Goal: Task Accomplishment & Management: Manage account settings

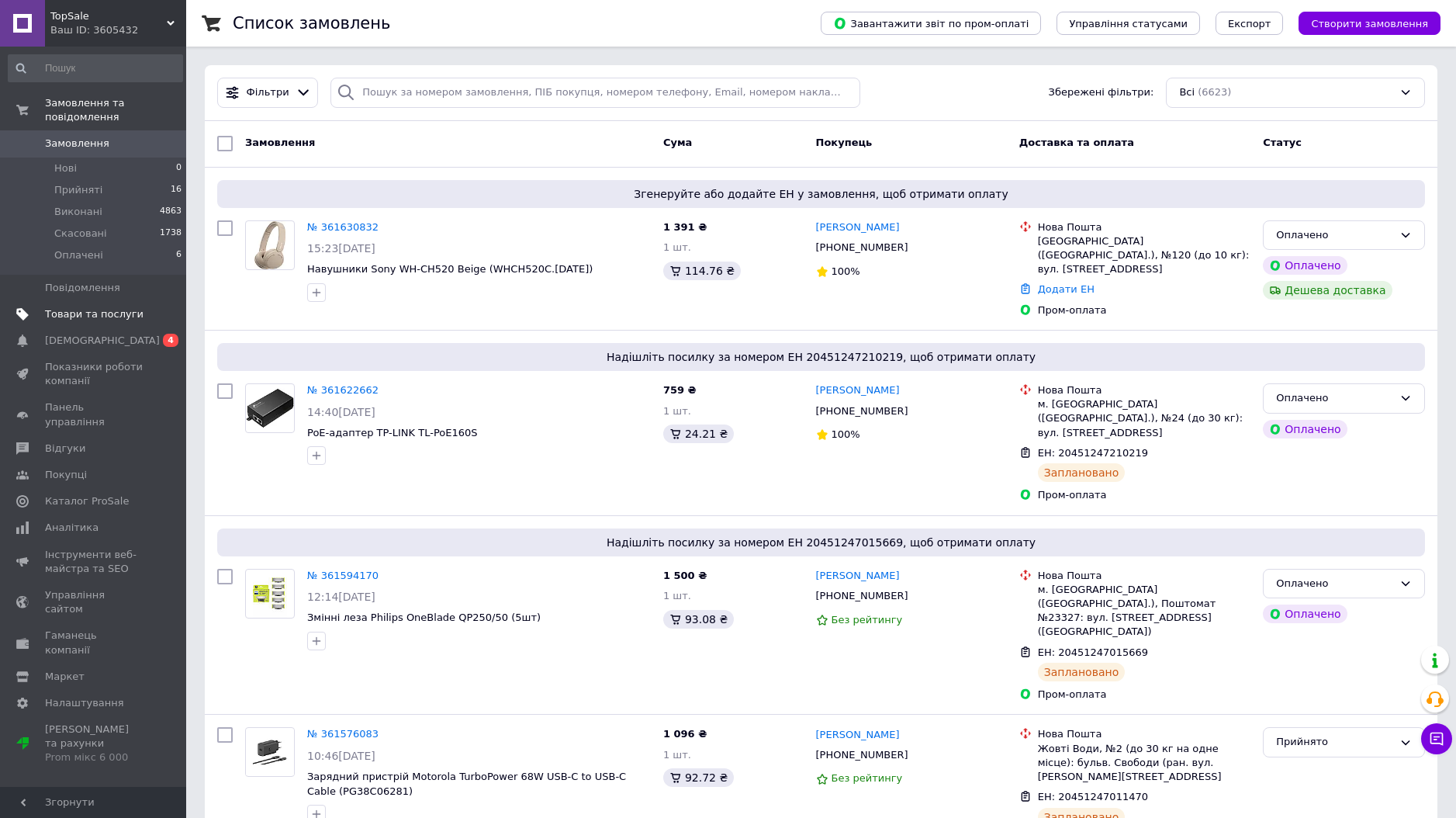
click at [117, 303] on link "Товари та послуги" at bounding box center [95, 314] width 191 height 26
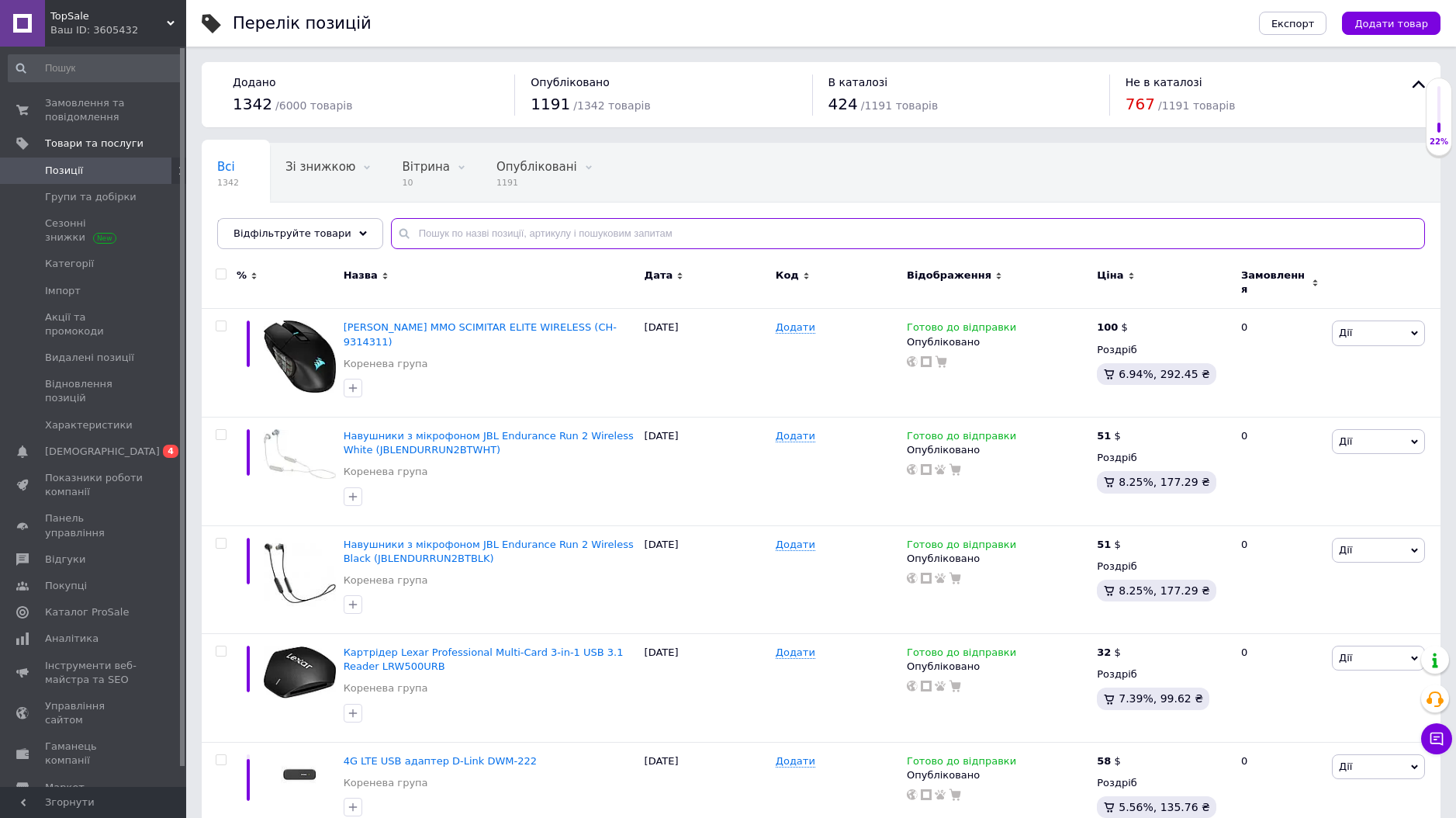
click at [661, 228] on input "text" at bounding box center [908, 234] width 1034 height 31
paste input "Xiaomi Redmi Pad SE"
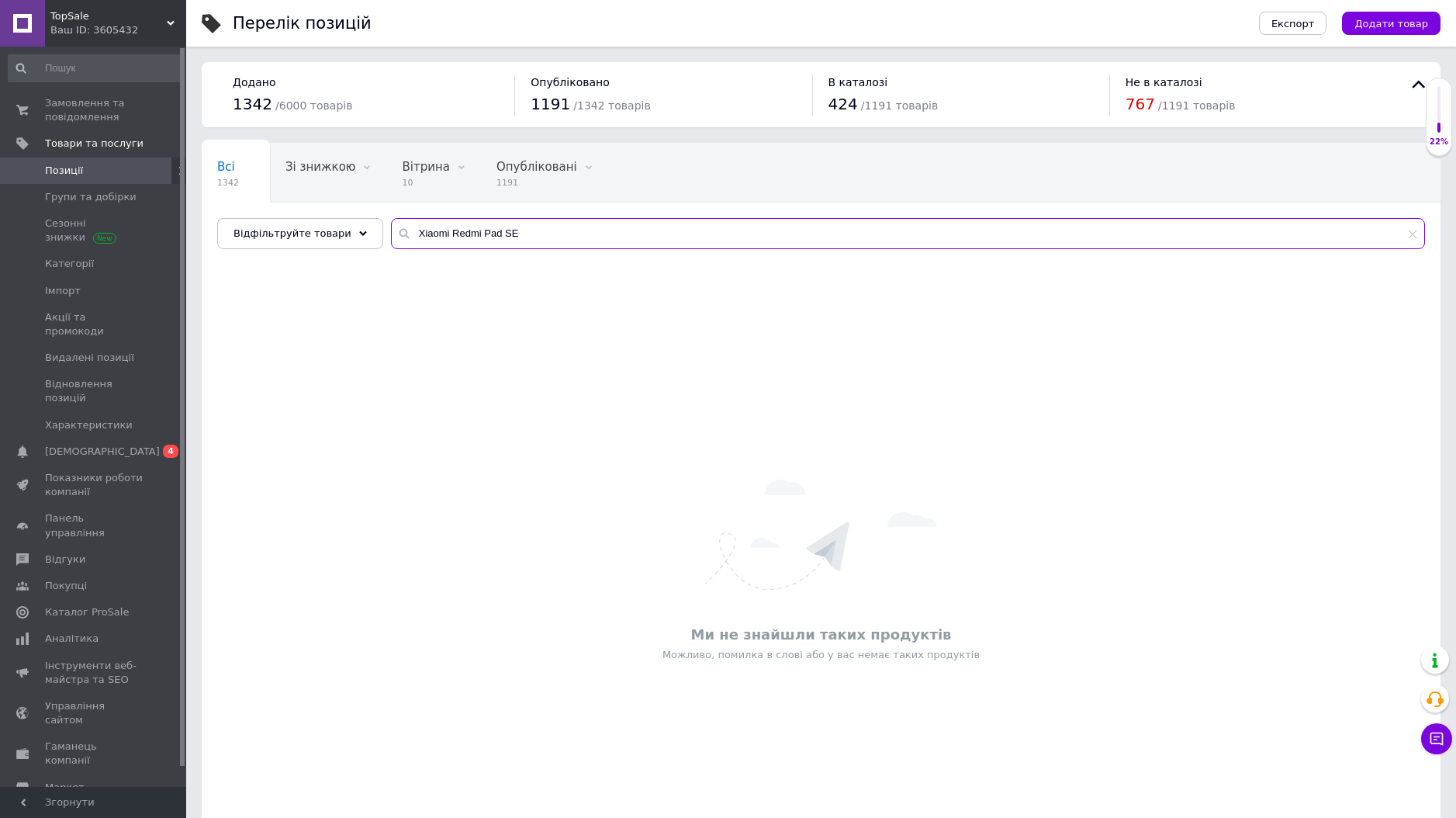
click at [609, 237] on input "Xiaomi Redmi Pad SE" at bounding box center [908, 234] width 1034 height 31
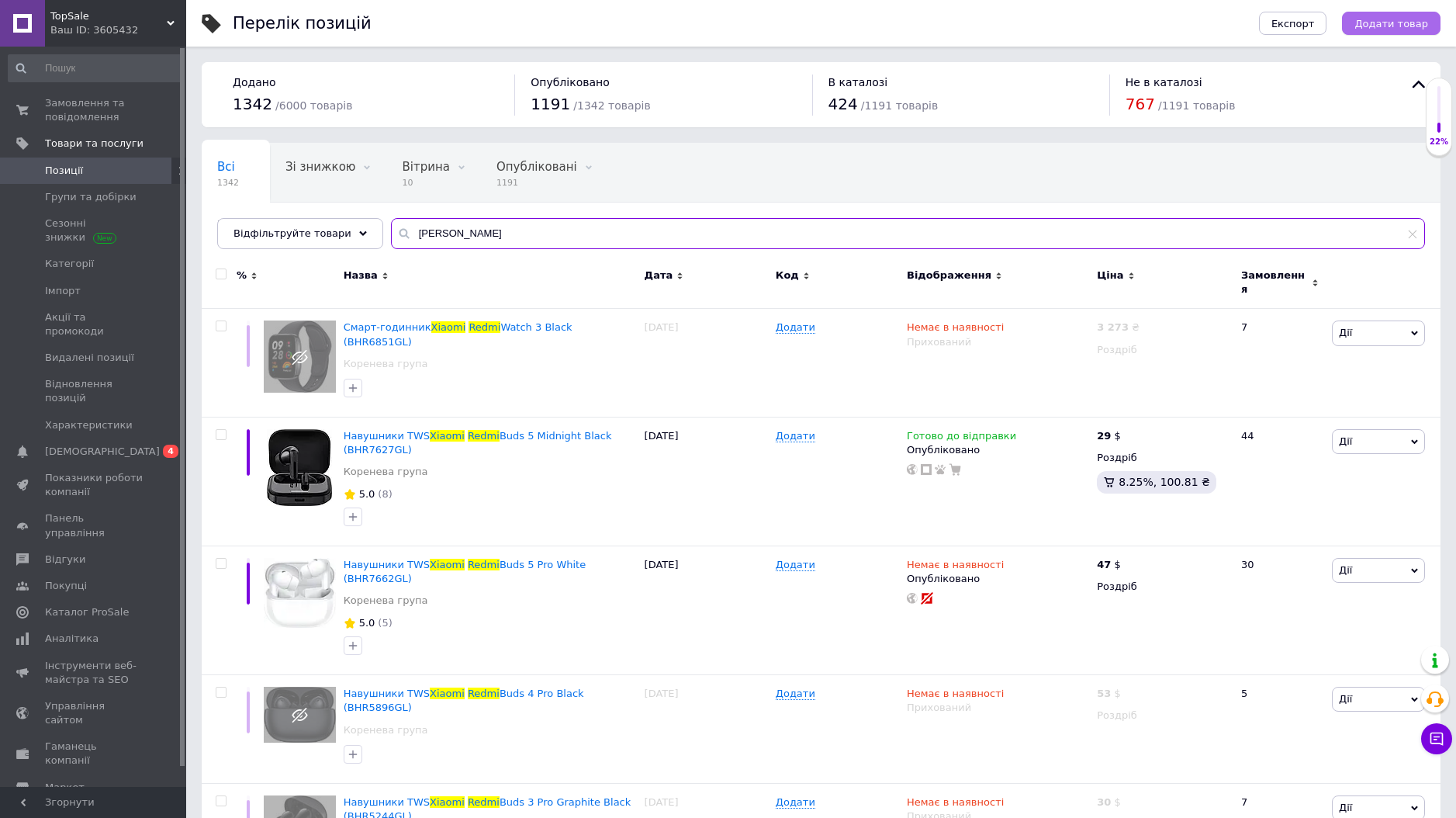
type input "[PERSON_NAME]"
click at [1382, 30] on button "Додати товар" at bounding box center [1392, 23] width 99 height 23
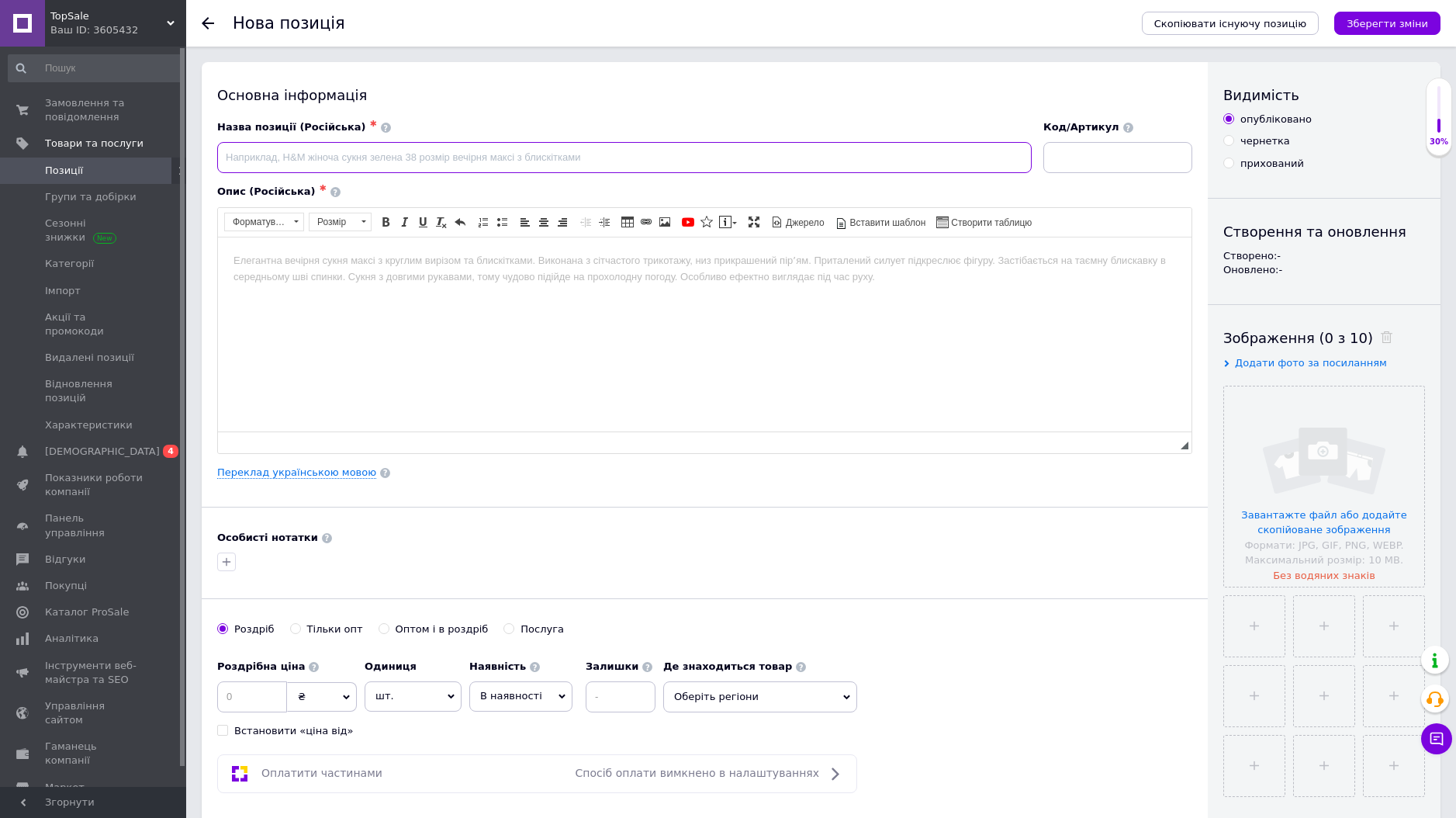
click at [688, 169] on input at bounding box center [625, 158] width 815 height 31
paste input "Планшет Xiaomi Redmi Pad SE 4/128GB Graphite Gray (VHU4448EU, VHU5360EU)"
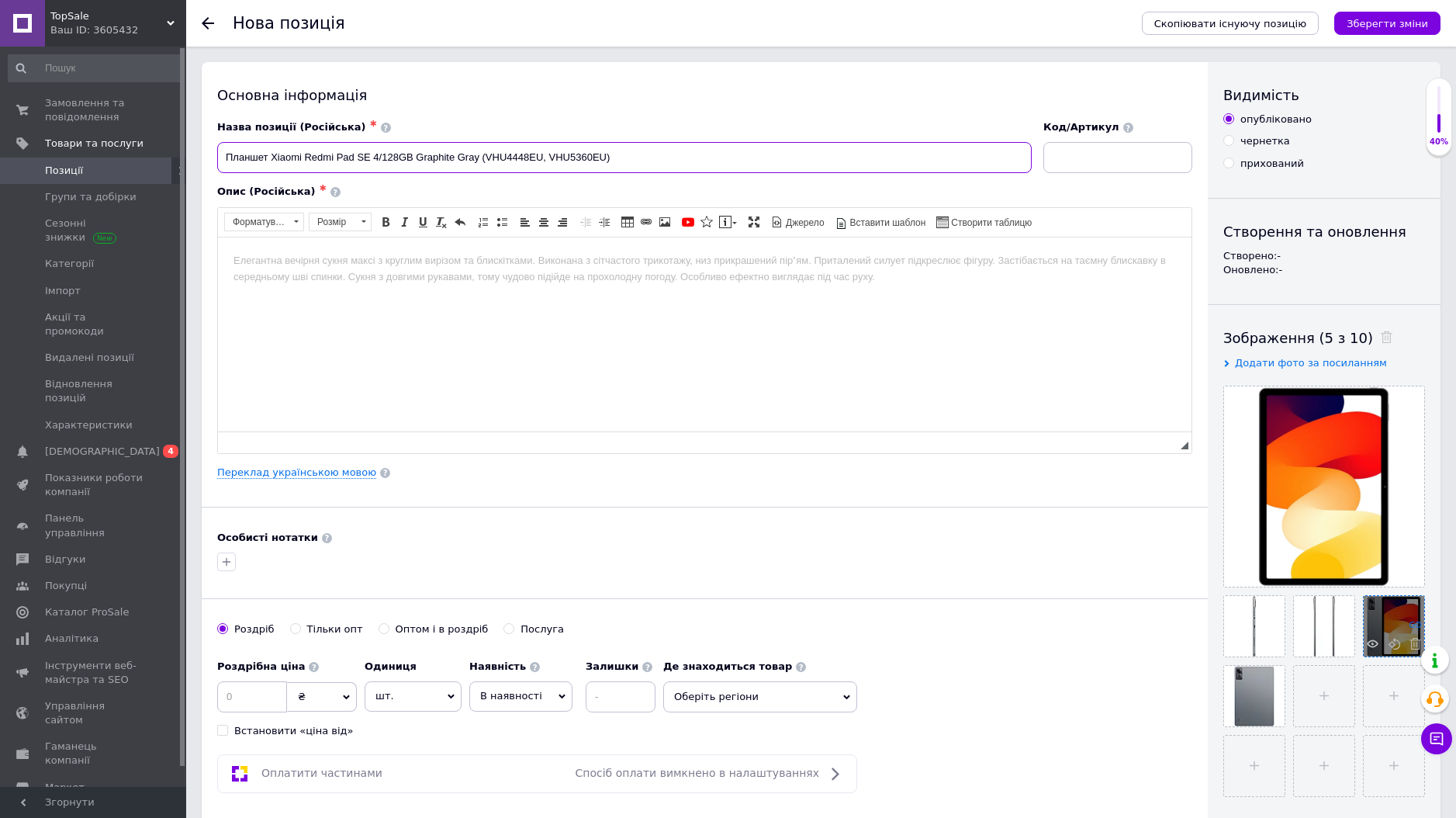
type input "Планшет Xiaomi Redmi Pad SE 4/128GB Graphite Gray (VHU4448EU, VHU5360EU)"
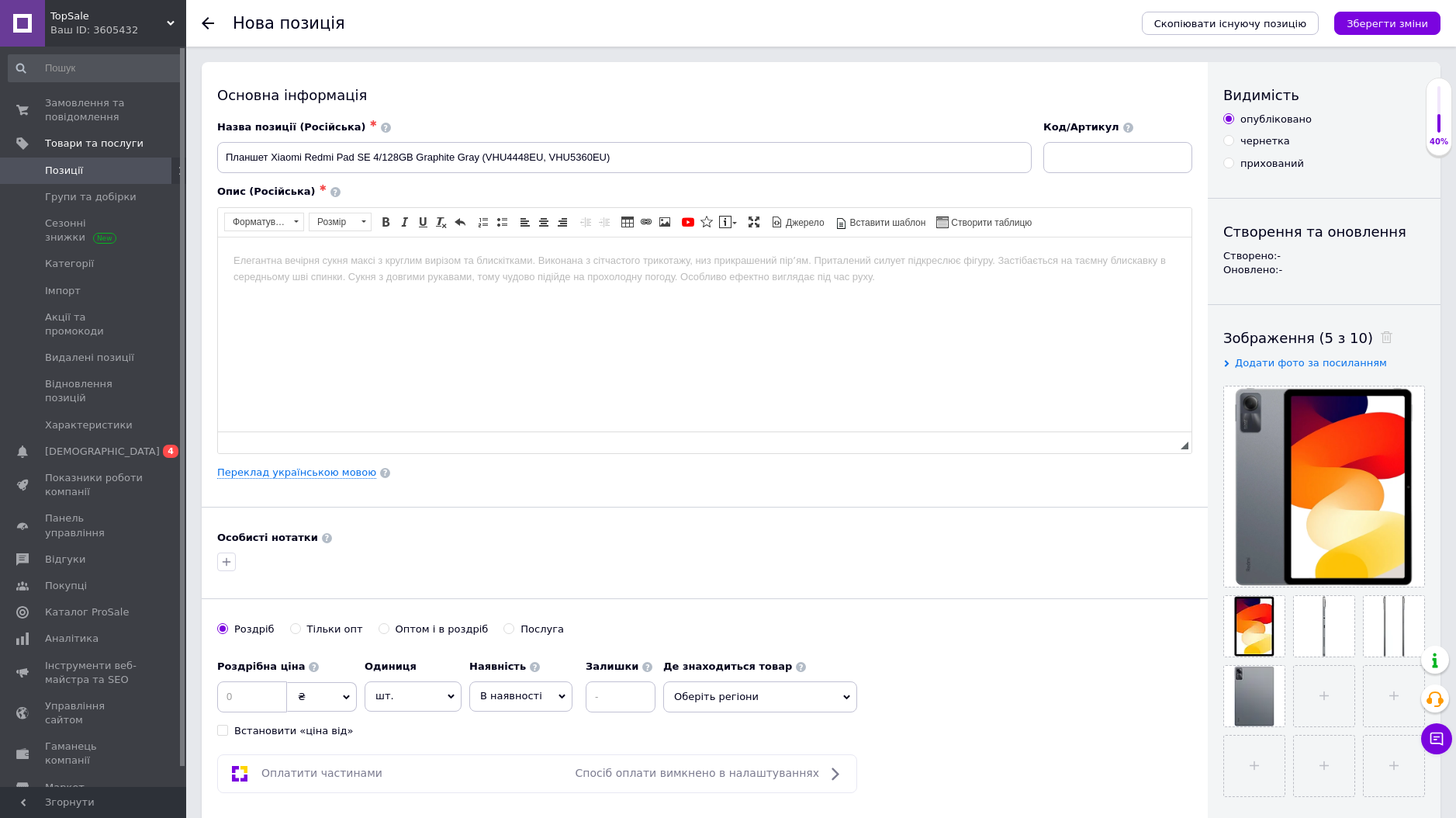
click at [922, 284] on html at bounding box center [705, 261] width 974 height 48
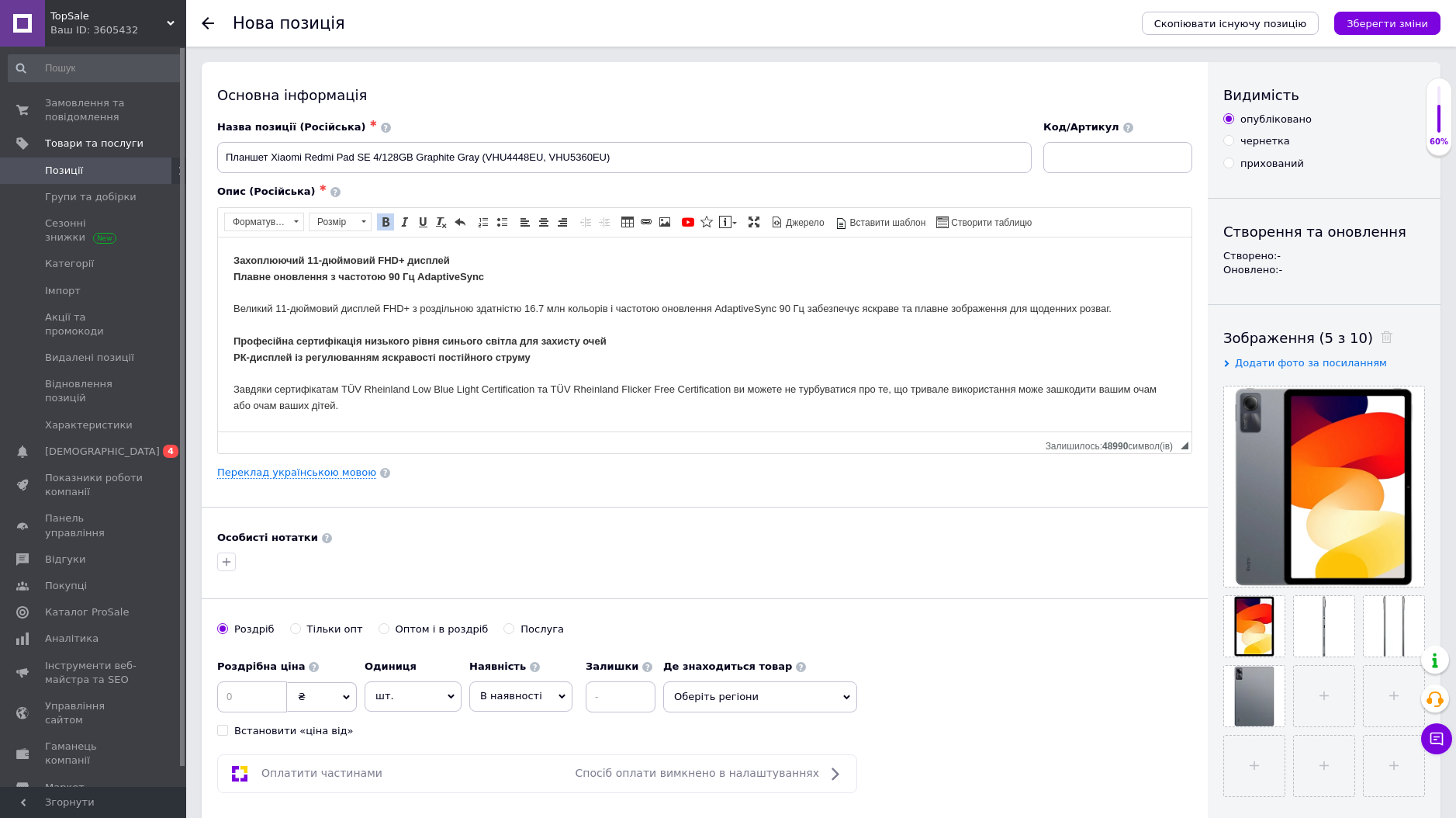
click at [231, 255] on html "Захоплюючий 11-дюймовий FHD+ дисплей Плавне оновлення з частотою 90 Гц Adaptive…" at bounding box center [705, 390] width 974 height 306
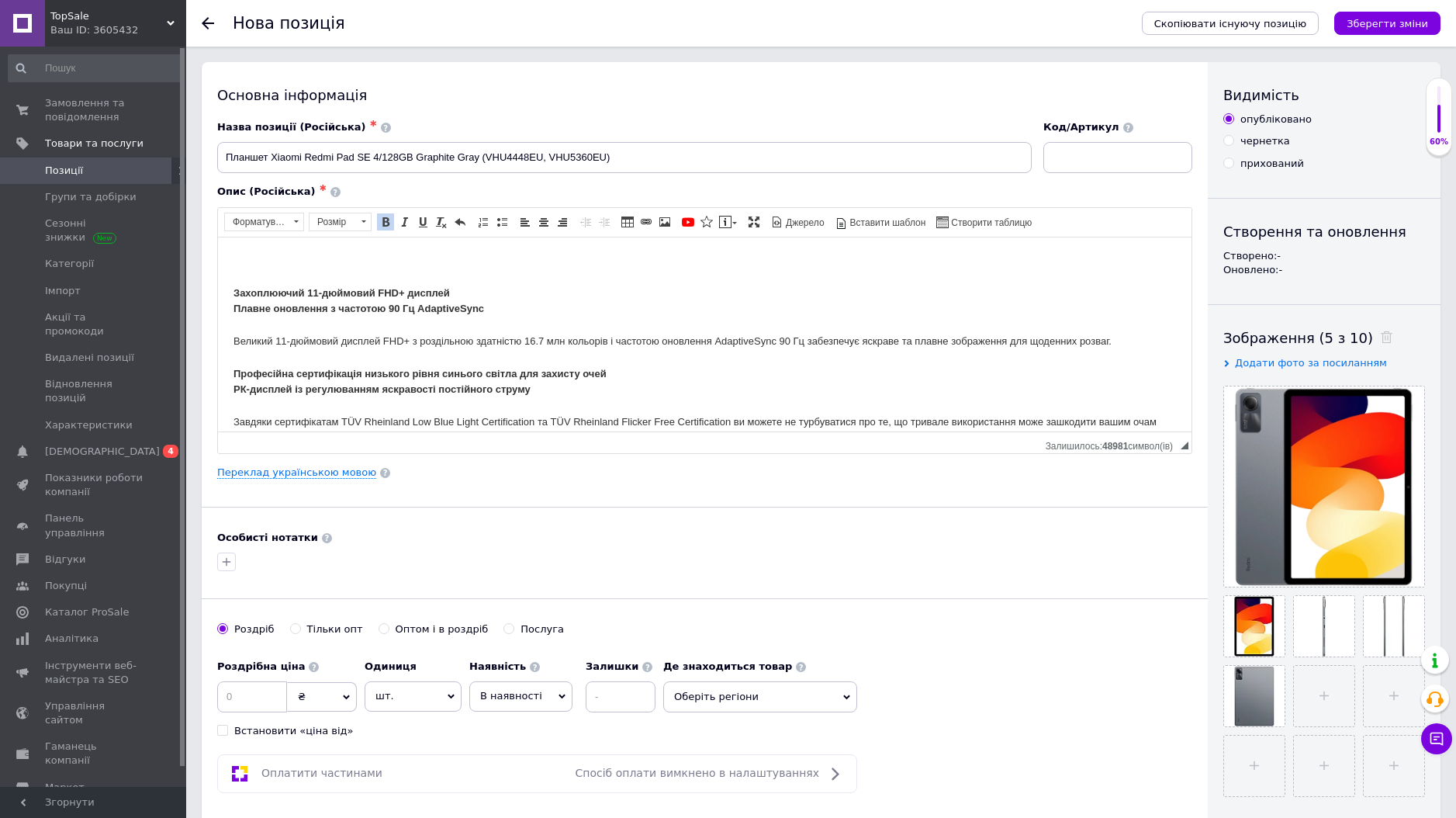
click at [231, 254] on html "​​​​​​​ Захоплюючий 11-дюймовий FHD+ дисплей Плавне оновлення з частотою 90 Гц …" at bounding box center [705, 406] width 974 height 338
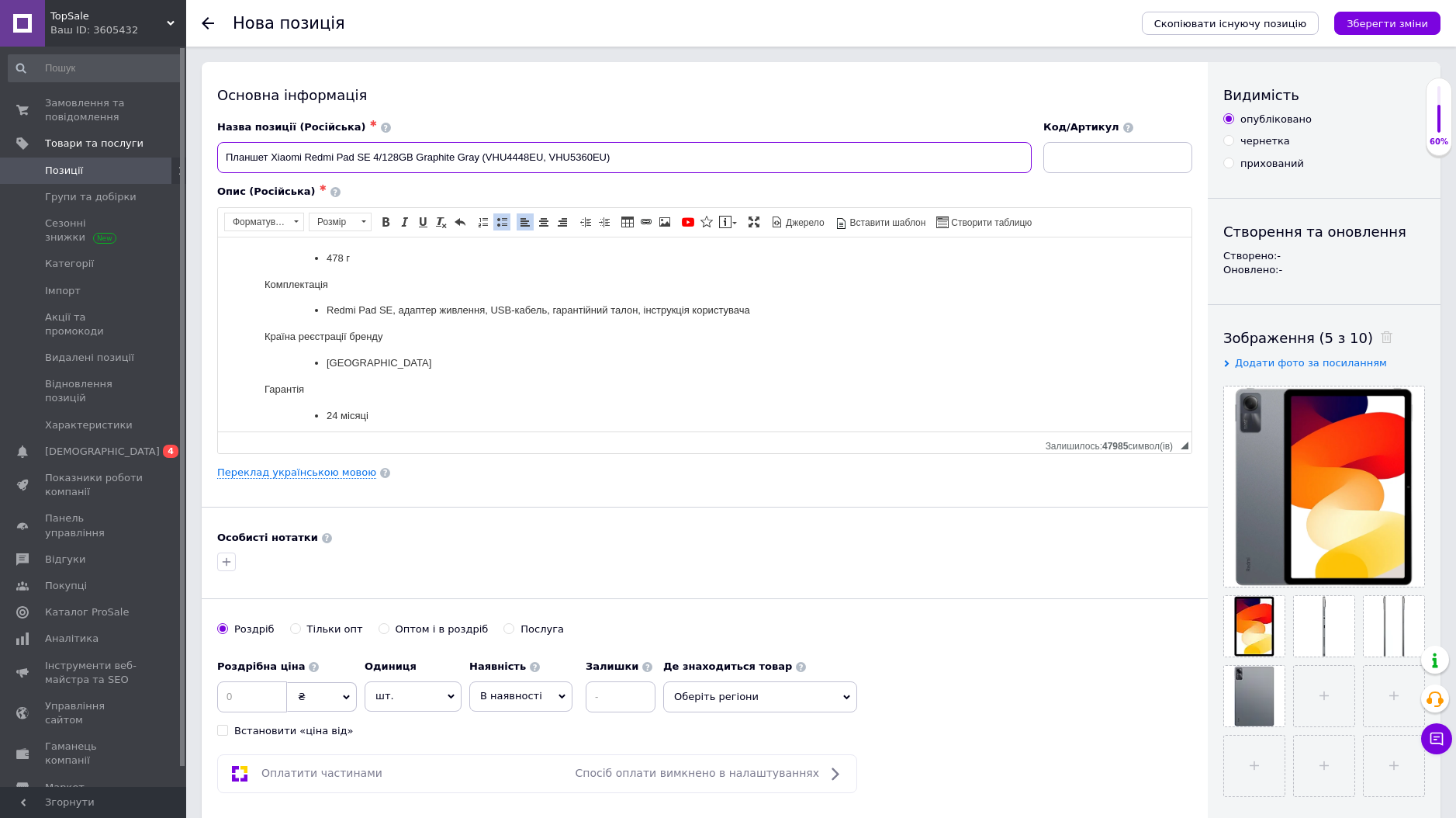
drag, startPoint x: 623, startPoint y: 160, endPoint x: 234, endPoint y: 155, distance: 389.0
click at [211, 138] on div "Основна інформація Назва позиції (Російська) ✱ Планшет Xiaomi Redmi Pad SE 4/12…" at bounding box center [705, 496] width 1007 height 867
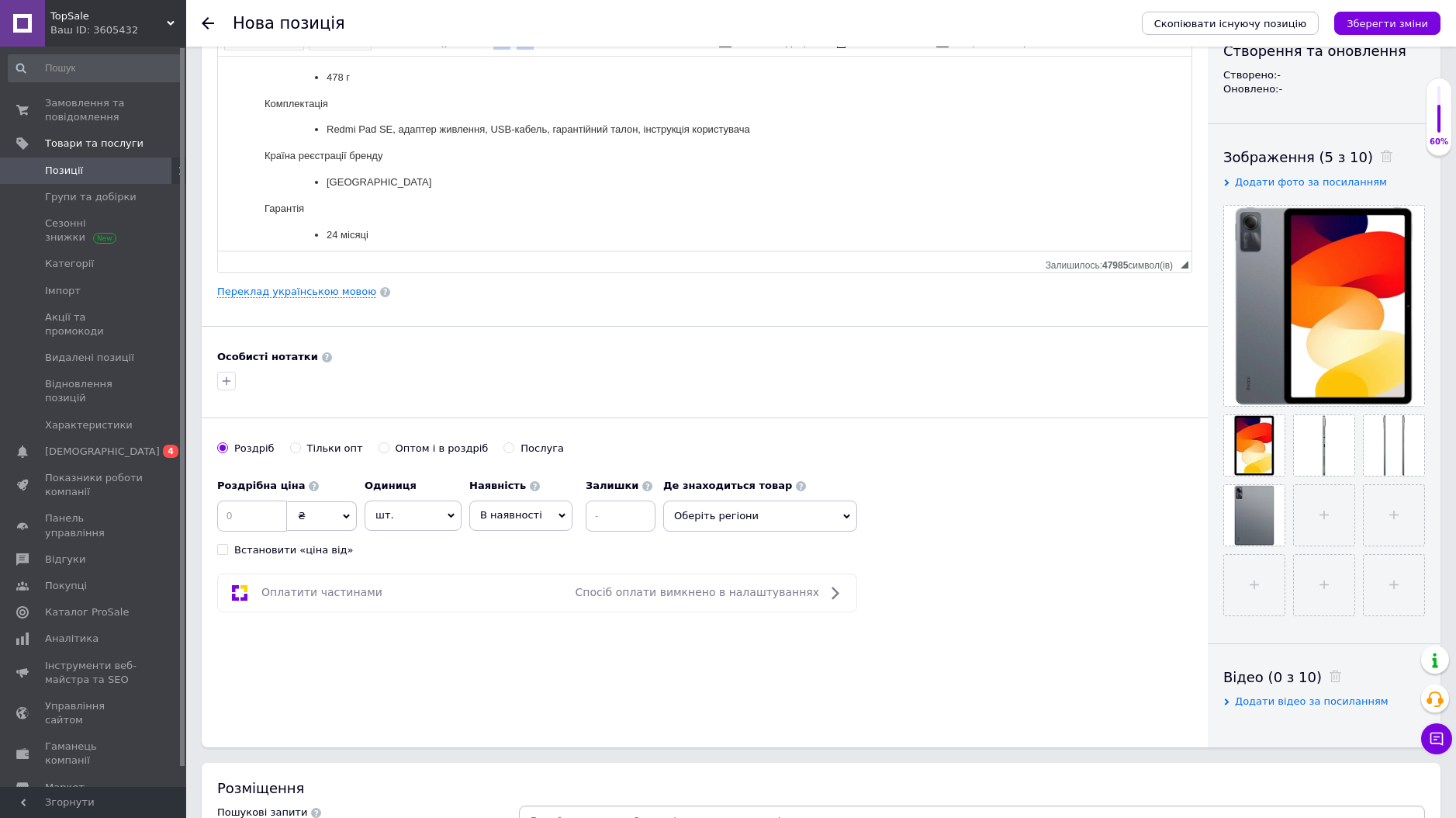
scroll to position [393, 0]
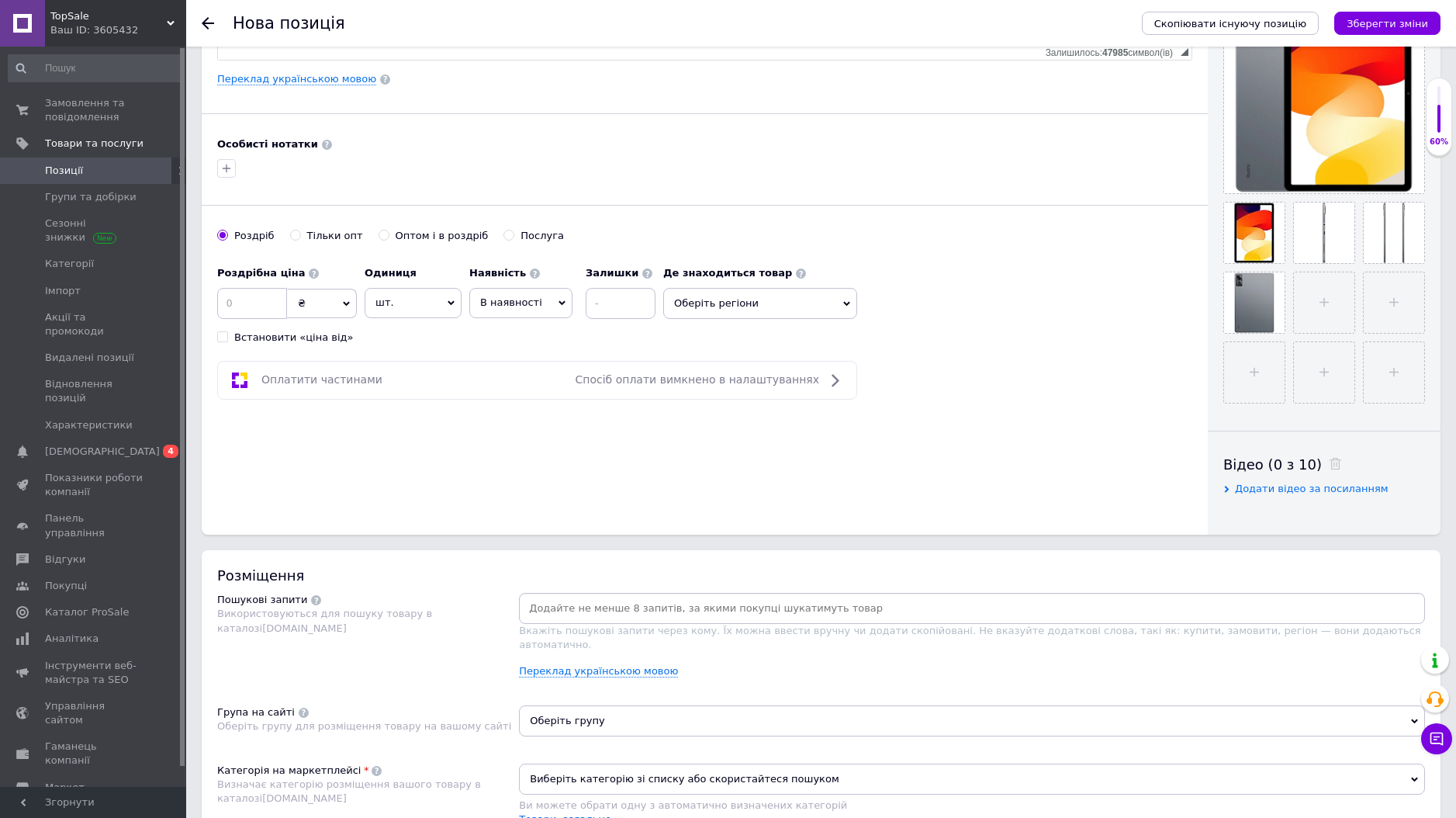
click at [323, 303] on span "₴" at bounding box center [322, 304] width 70 height 30
drag, startPoint x: 317, startPoint y: 329, endPoint x: 349, endPoint y: 328, distance: 32.0
click at [317, 329] on li "$" at bounding box center [322, 334] width 68 height 21
drag, startPoint x: 537, startPoint y: 308, endPoint x: 535, endPoint y: 328, distance: 20.1
click at [537, 308] on span "В наявності" at bounding box center [521, 303] width 103 height 30
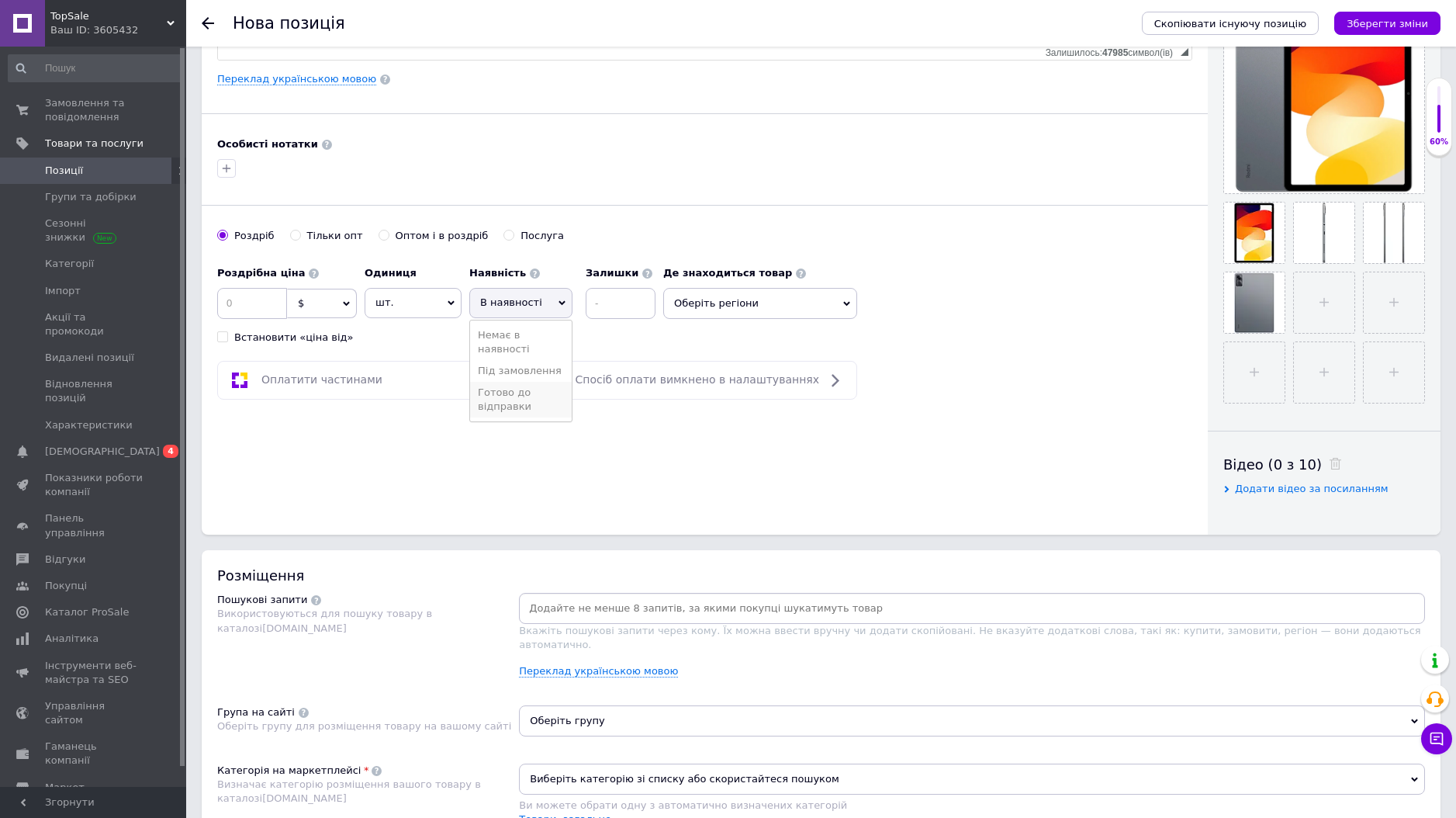
click at [524, 389] on li "Готово до відправки" at bounding box center [521, 400] width 101 height 36
click at [269, 313] on input at bounding box center [252, 304] width 70 height 31
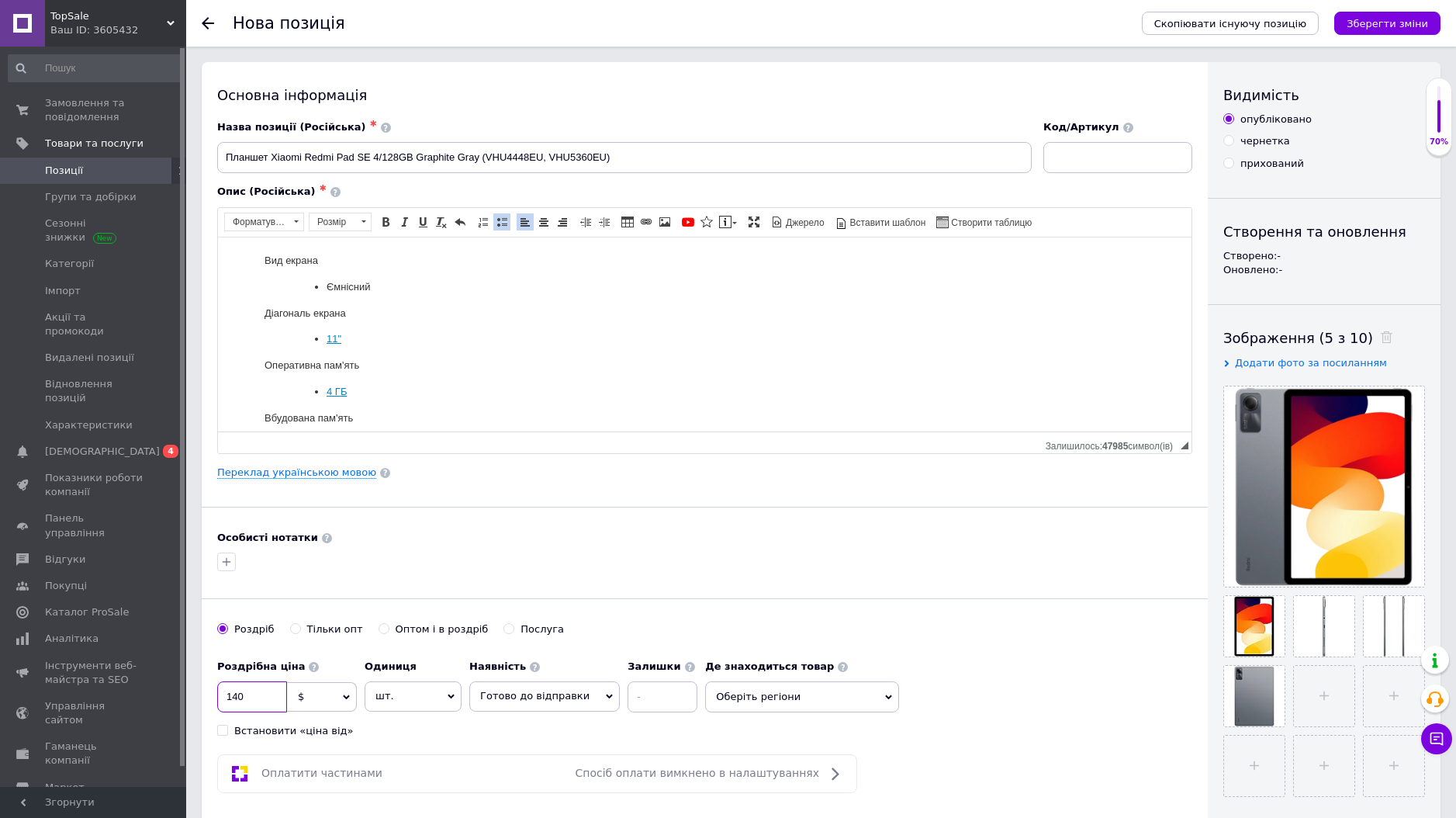
scroll to position [-1, 0]
type input "140"
drag, startPoint x: 635, startPoint y: 164, endPoint x: 269, endPoint y: 125, distance: 368.1
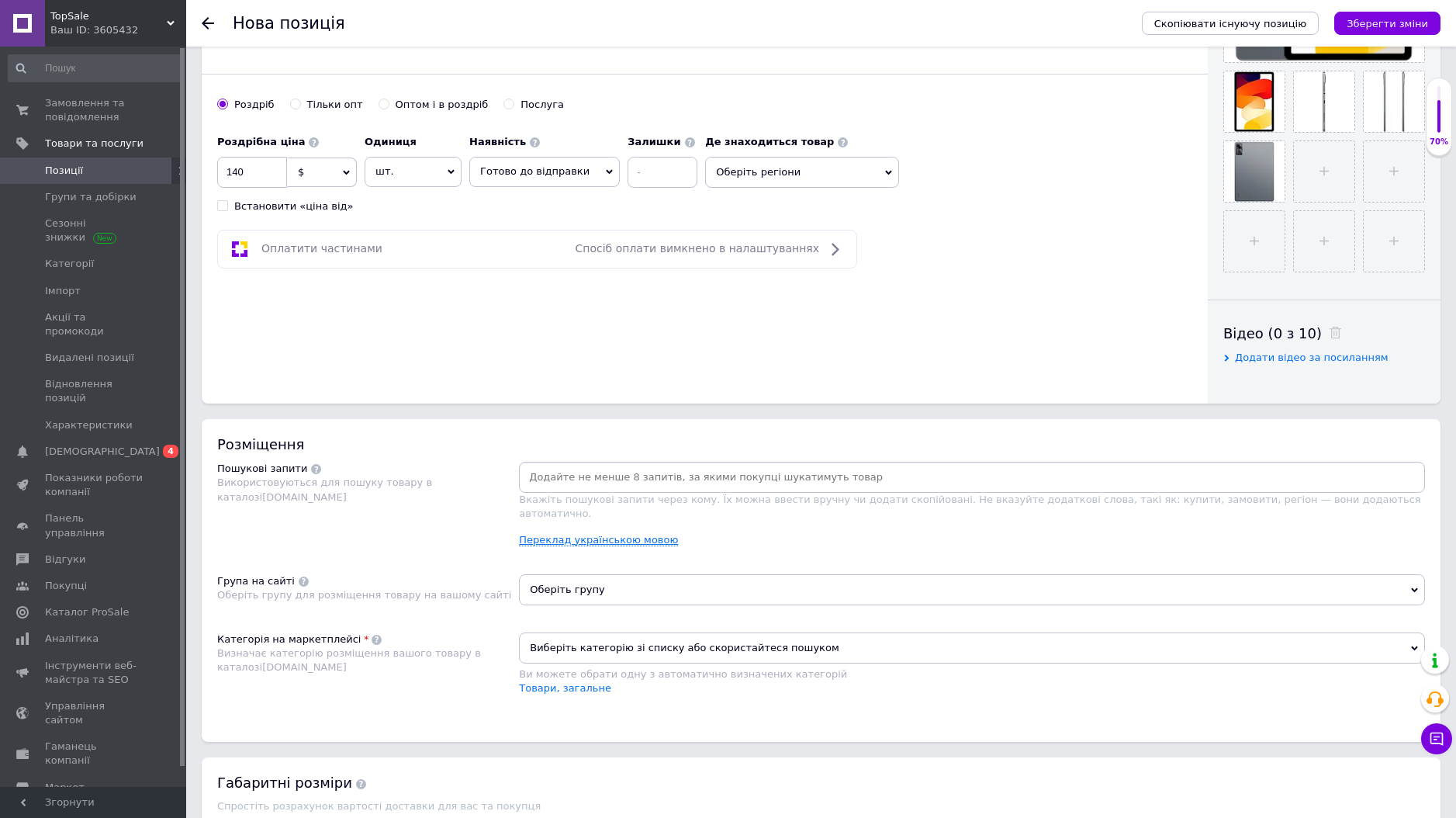
scroll to position [526, 0]
click at [621, 532] on link "Переклад українською мовою" at bounding box center [598, 538] width 159 height 13
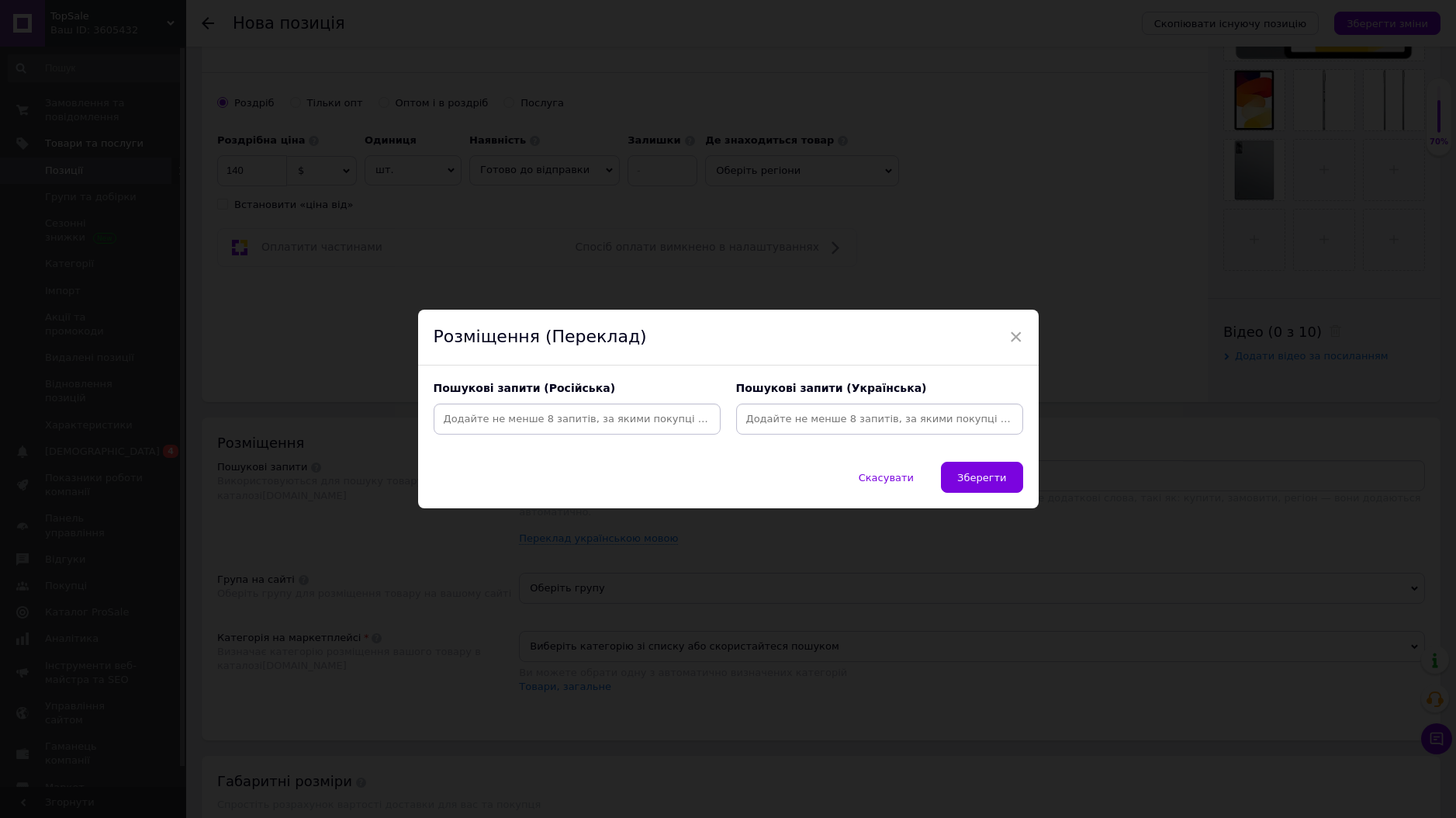
click at [758, 420] on input at bounding box center [879, 419] width 280 height 23
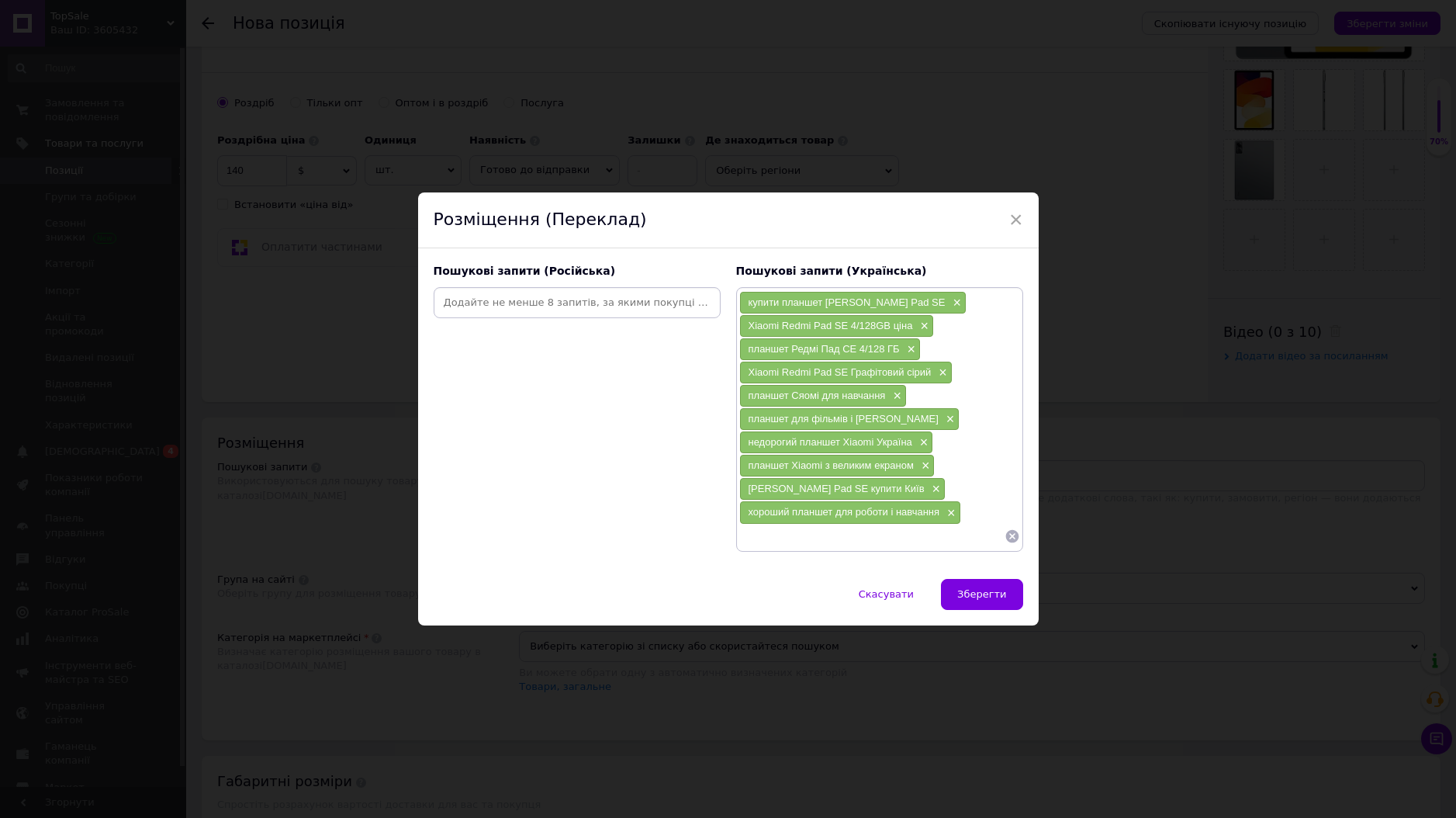
click at [509, 304] on input at bounding box center [576, 302] width 280 height 23
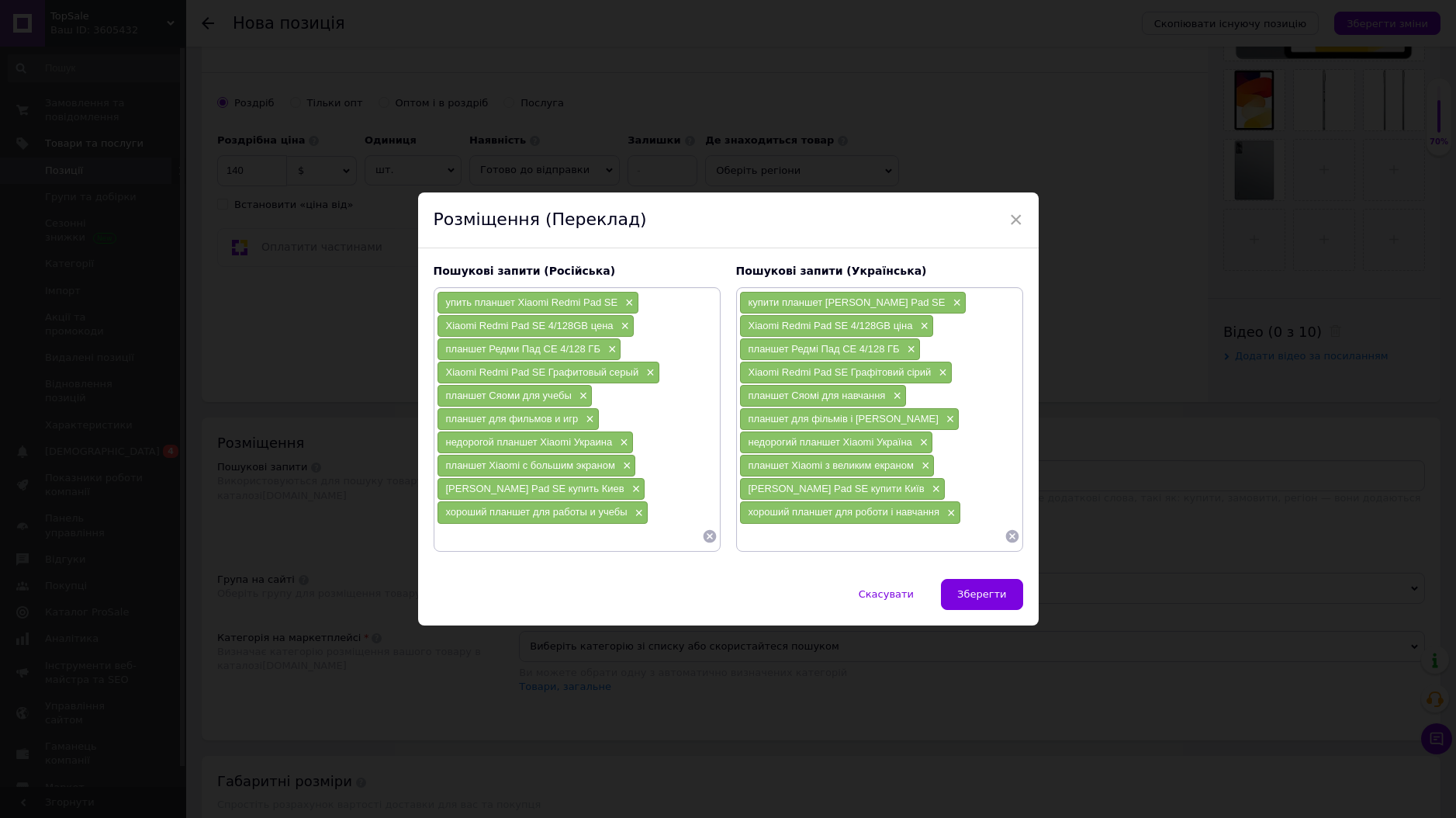
click at [760, 540] on input at bounding box center [871, 536] width 265 height 23
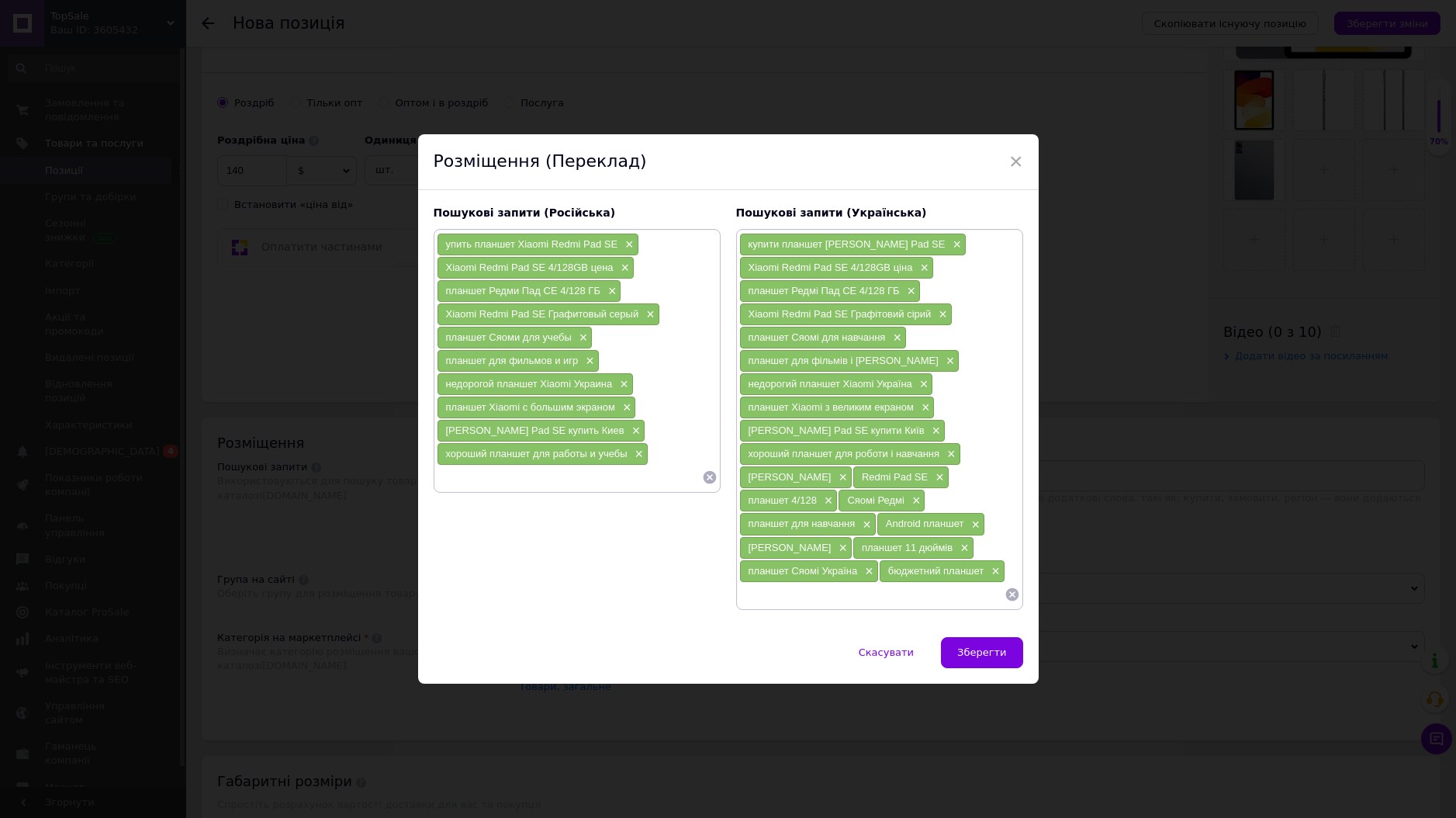
click at [617, 487] on input at bounding box center [569, 477] width 265 height 23
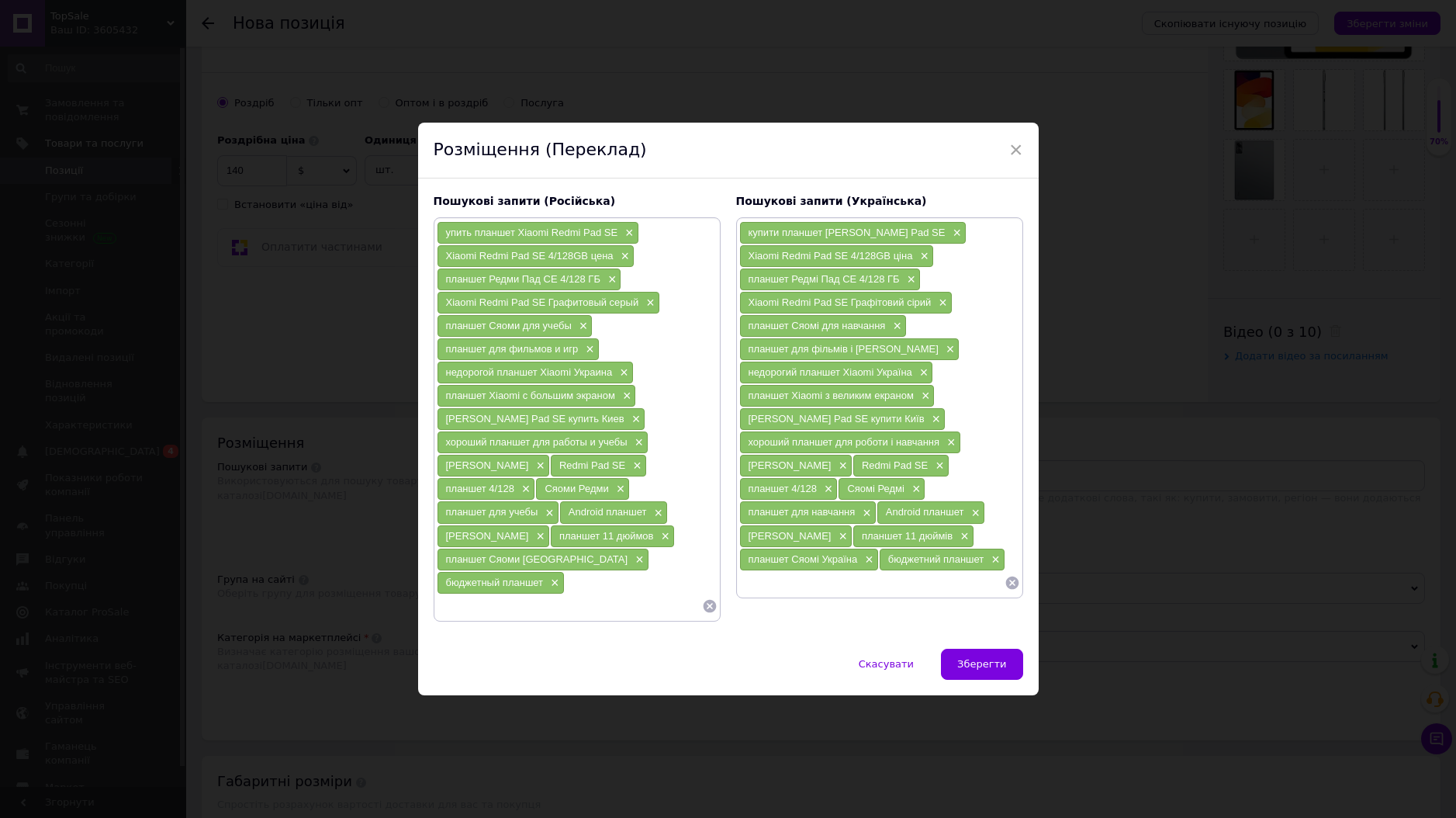
drag, startPoint x: 834, startPoint y: 601, endPoint x: 872, endPoint y: 537, distance: 74.4
click at [834, 595] on input at bounding box center [871, 583] width 265 height 23
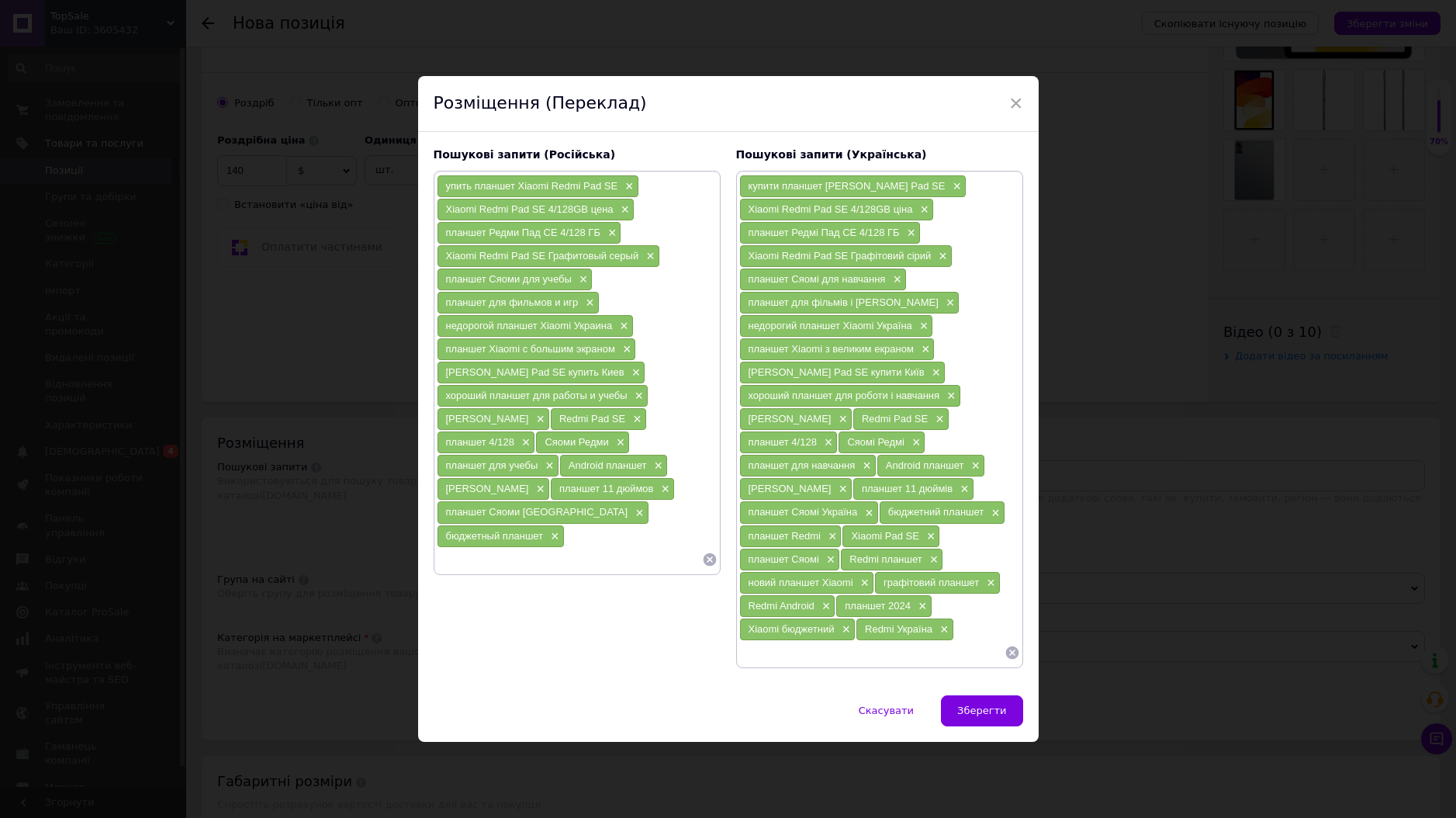
drag, startPoint x: 550, startPoint y: 538, endPoint x: 687, endPoint y: 588, distance: 145.8
click at [551, 548] on input at bounding box center [569, 560] width 265 height 23
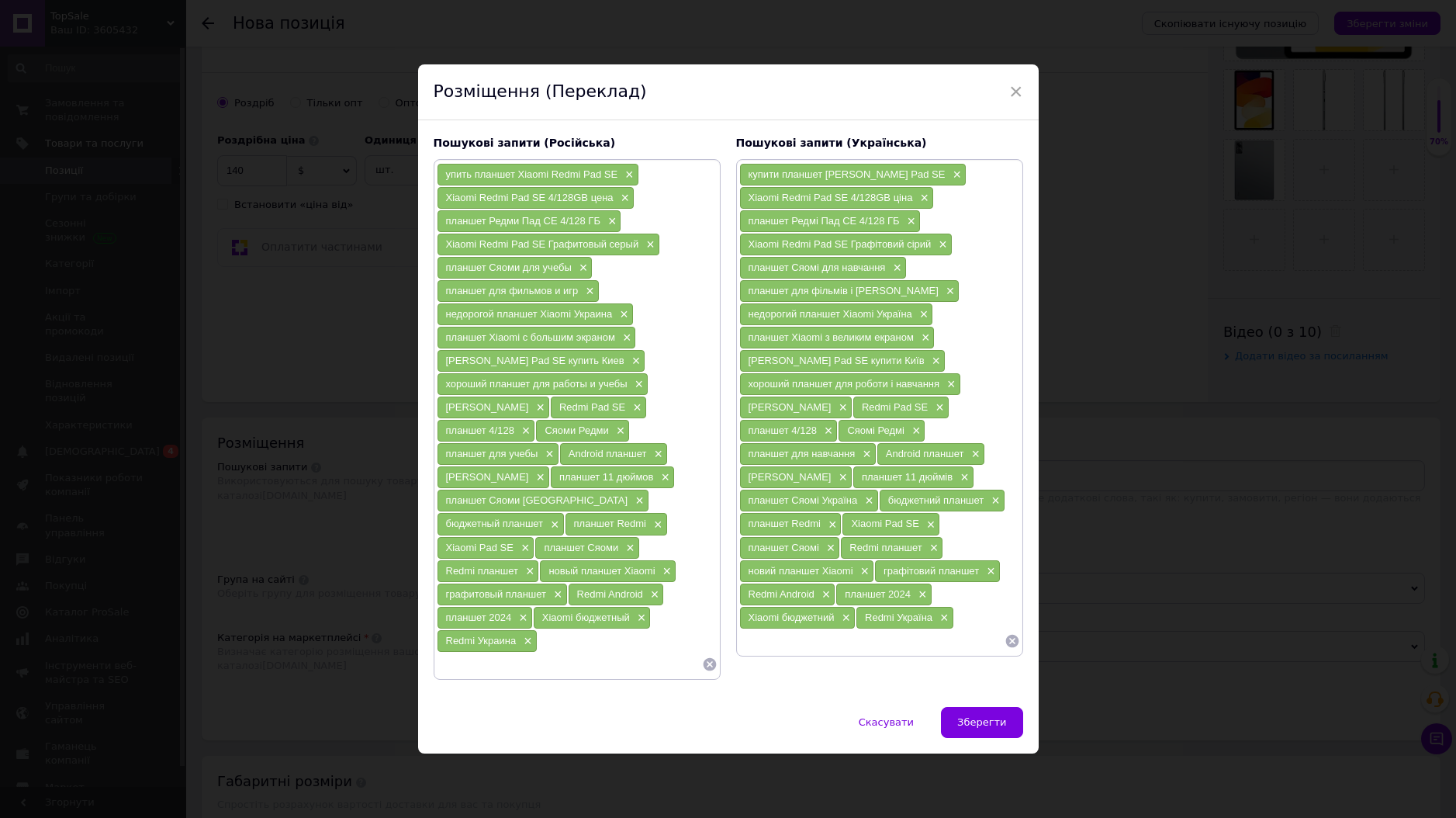
click at [958, 707] on button "Зберегти" at bounding box center [982, 722] width 82 height 31
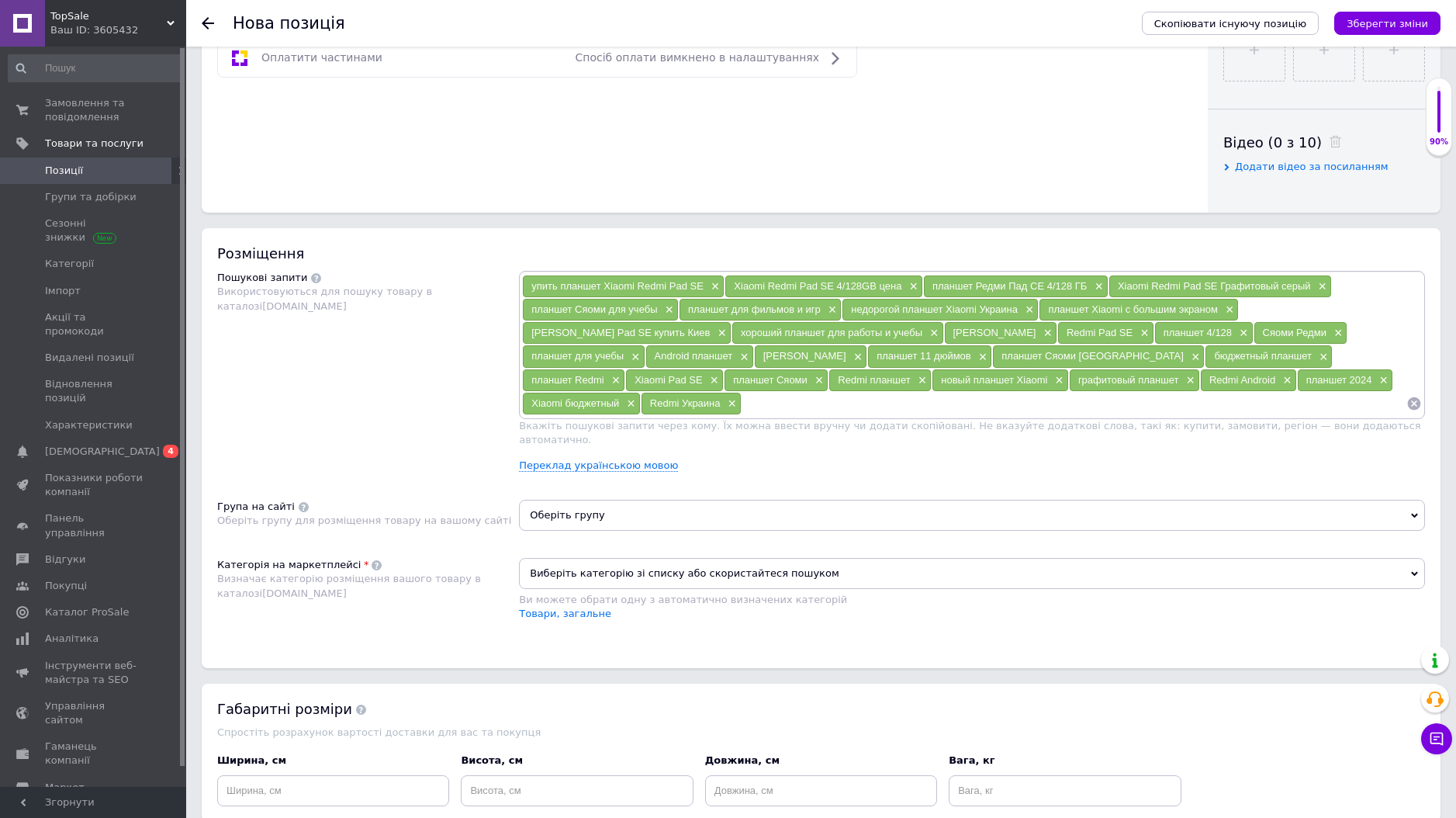
scroll to position [780, 0]
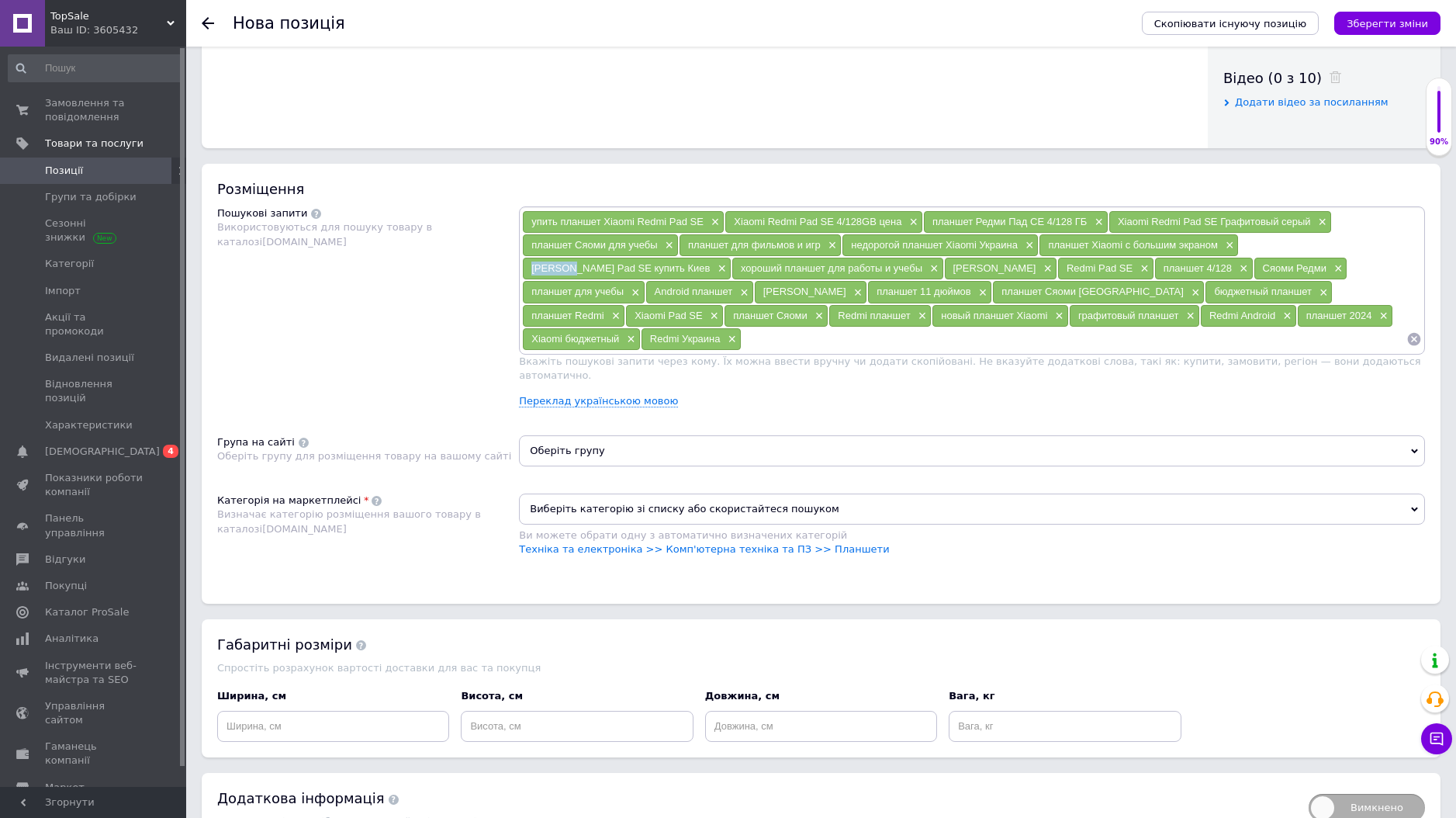
drag, startPoint x: 564, startPoint y: 269, endPoint x: 572, endPoint y: 339, distance: 70.5
click at [530, 267] on div "Xiaomi Redmi Pad SE купить Киев ×" at bounding box center [627, 268] width 208 height 21
copy span "Xiaomi"
click at [646, 543] on link "Техніка та електроніка >> Комп'ютерна техніка та ПЗ >> Планшети" at bounding box center [704, 549] width 370 height 12
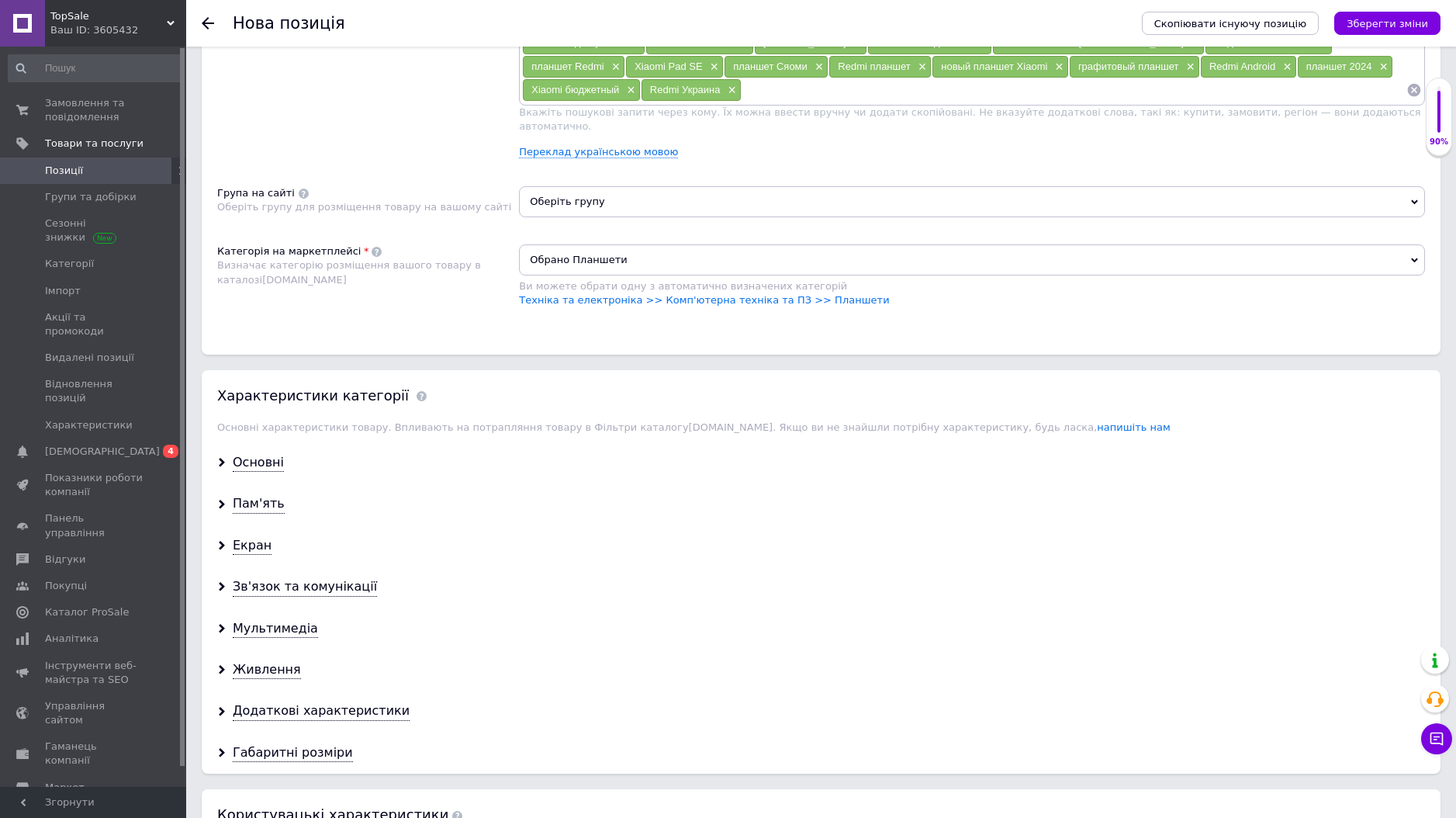
scroll to position [1154, 0]
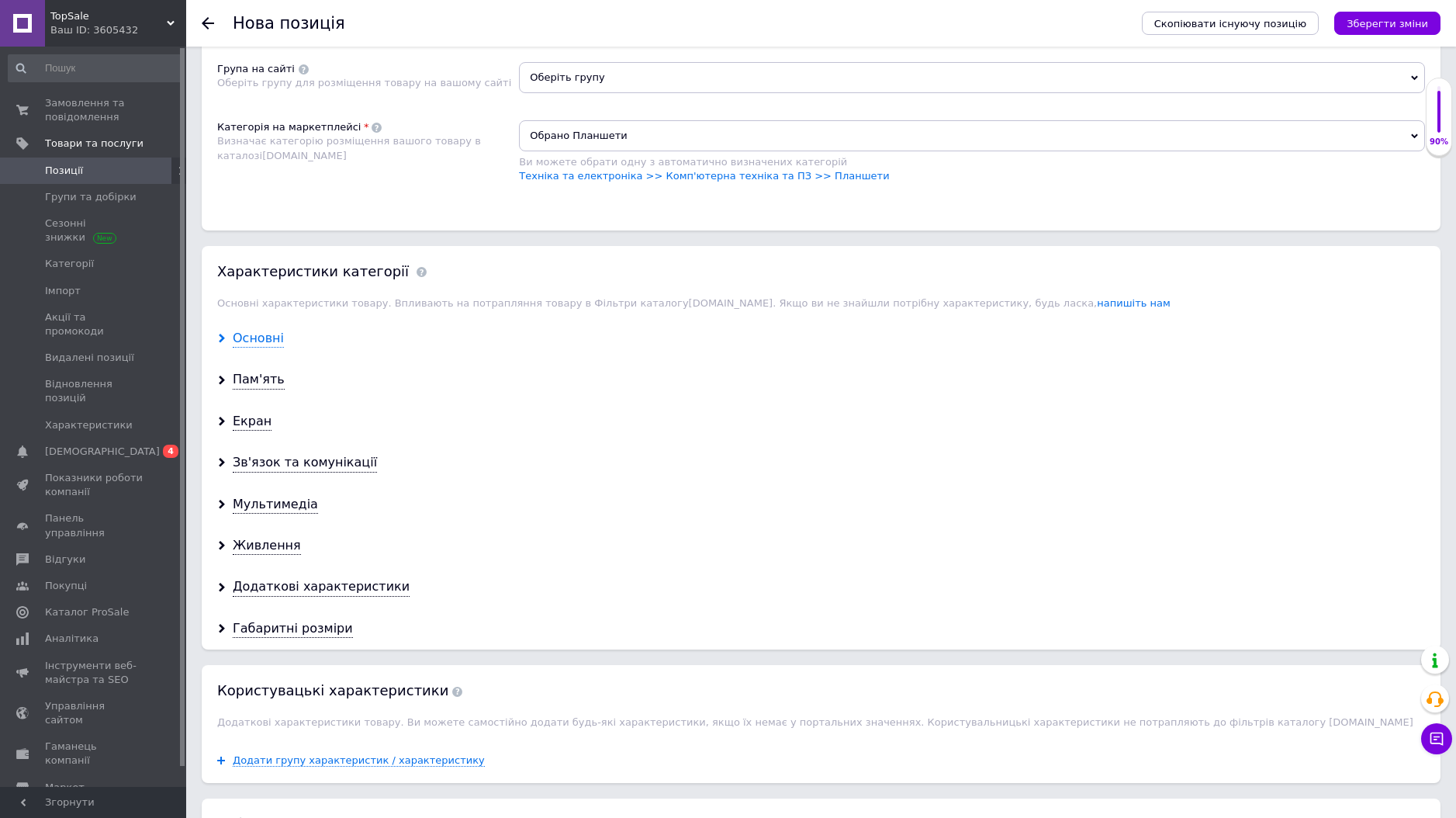
click at [274, 330] on div "Основні" at bounding box center [258, 339] width 51 height 18
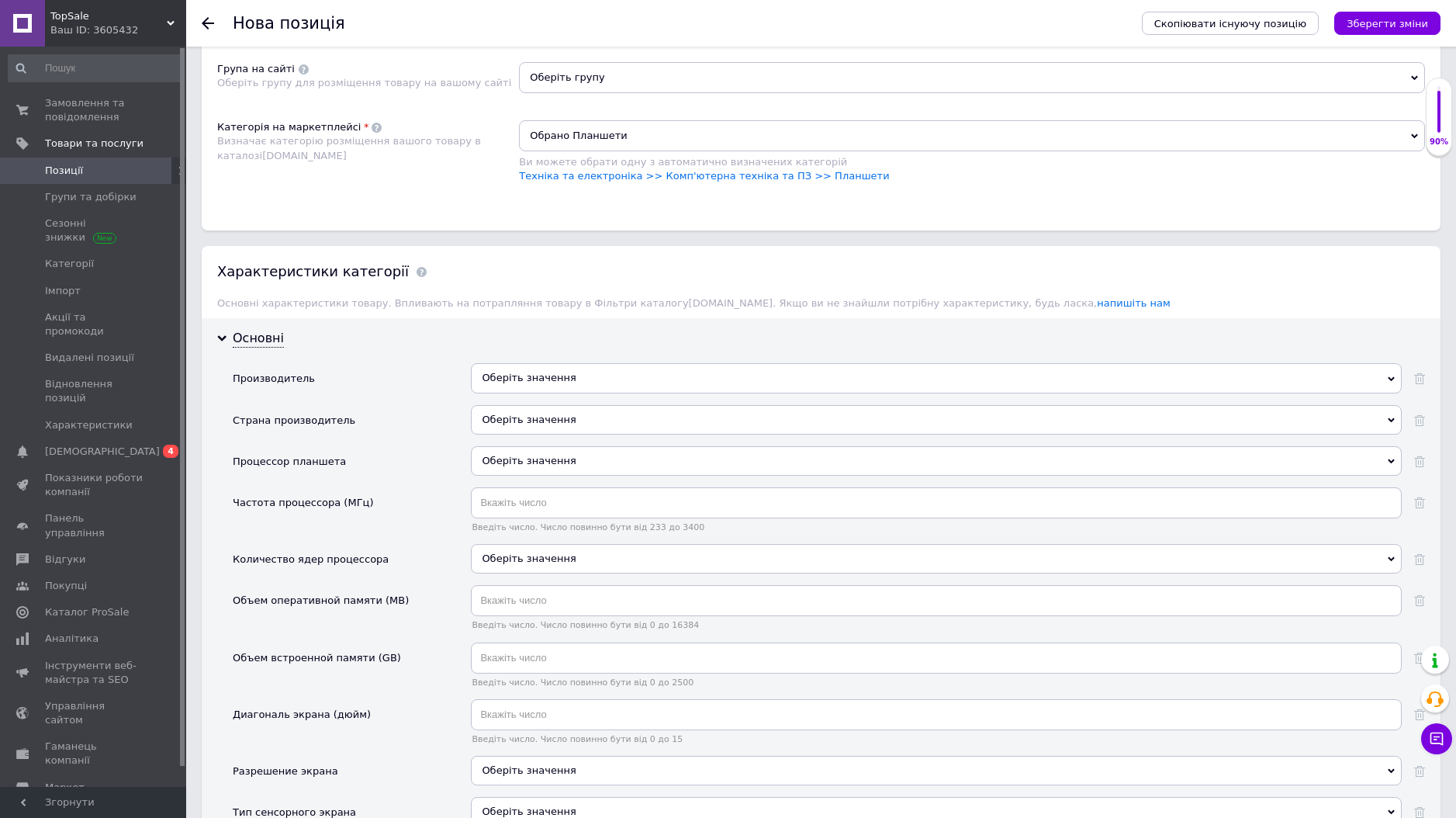
click at [496, 364] on div "Оберіть значення" at bounding box center [936, 378] width 931 height 30
paste input "Xiaomi"
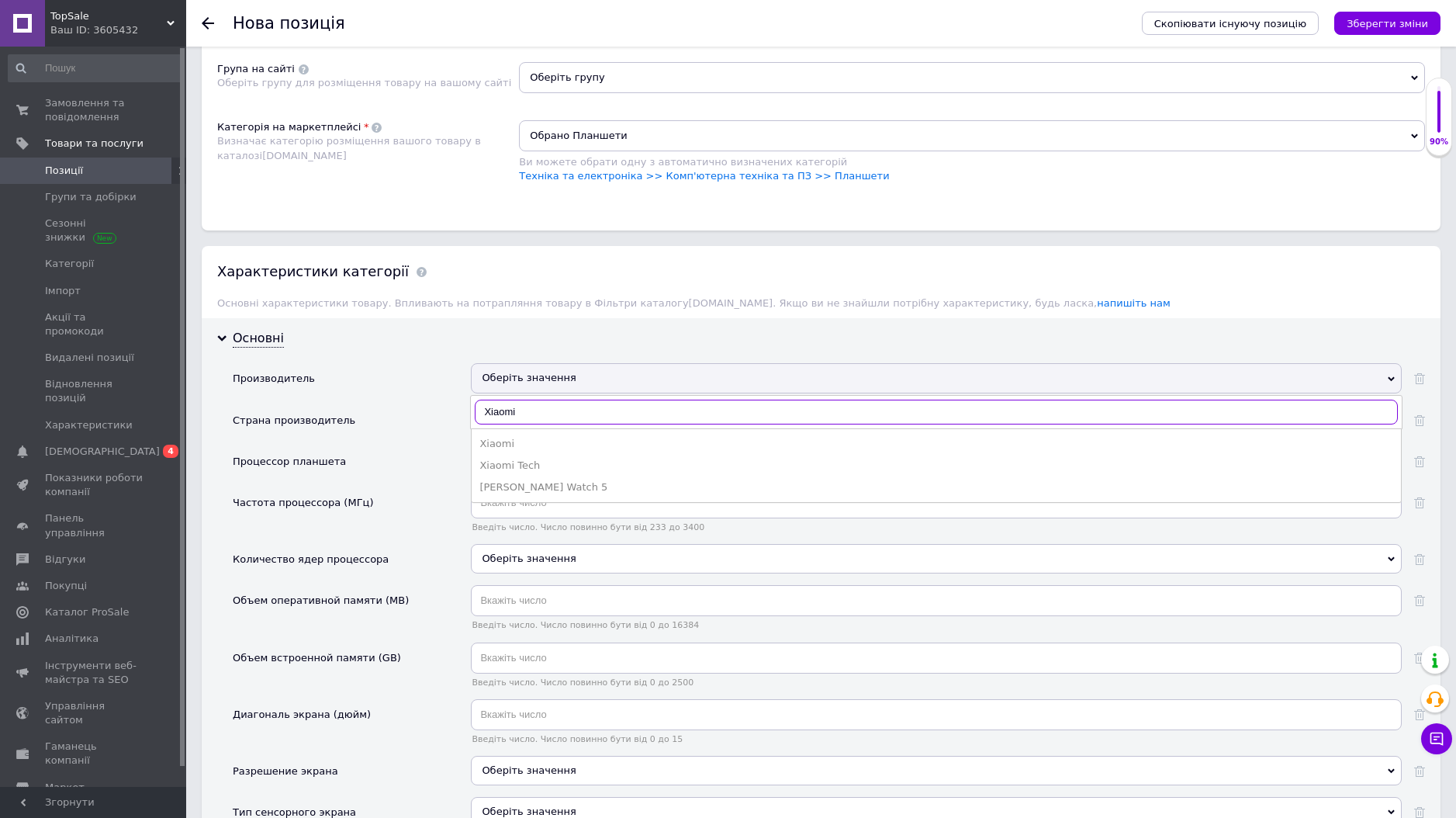
click at [530, 400] on input "Xiaomi" at bounding box center [936, 412] width 923 height 25
type input "Xiaomi"
click at [523, 433] on li "Xiaomi" at bounding box center [936, 444] width 929 height 21
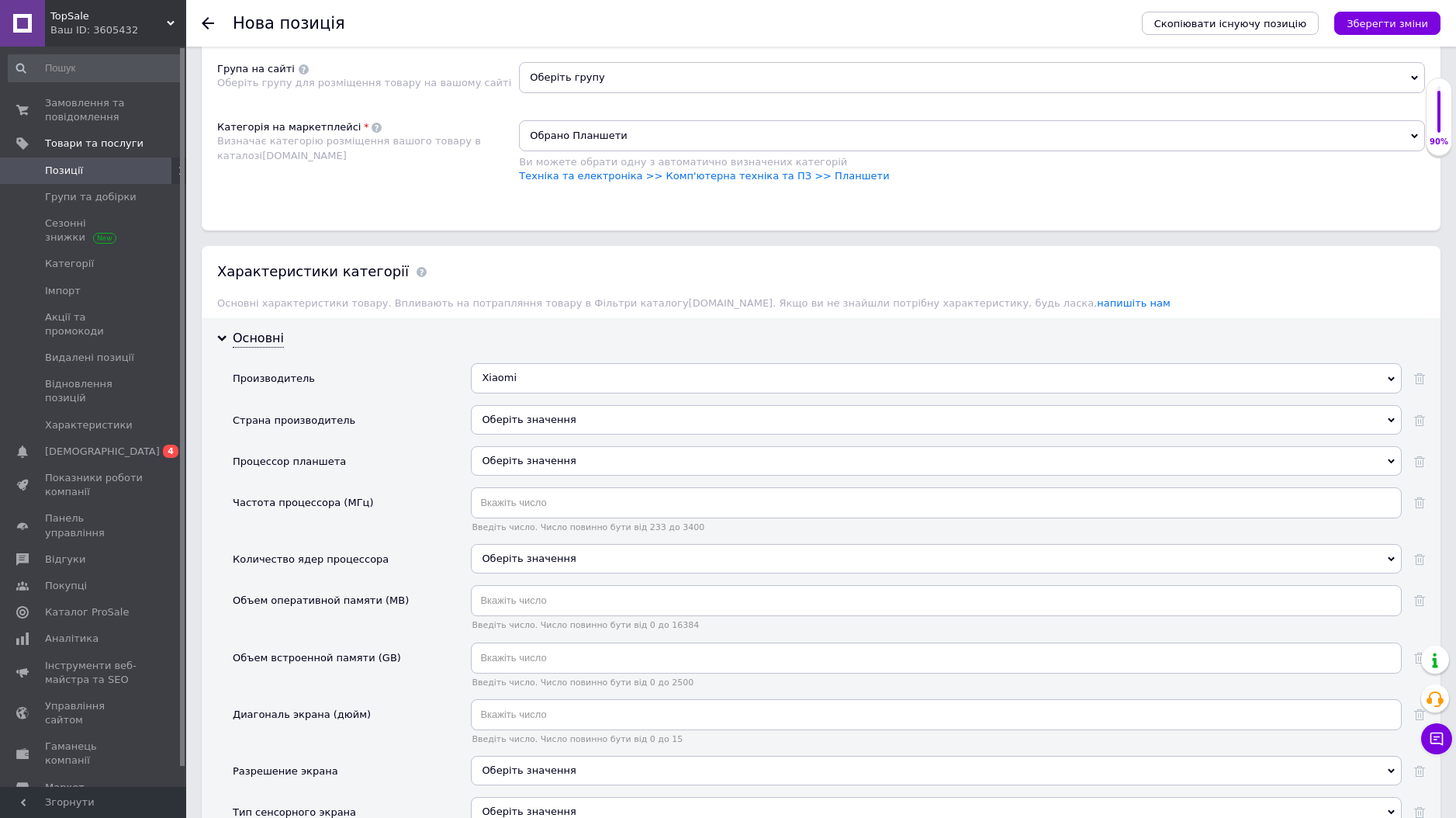
click at [524, 446] on div "Оберіть значення" at bounding box center [936, 461] width 931 height 30
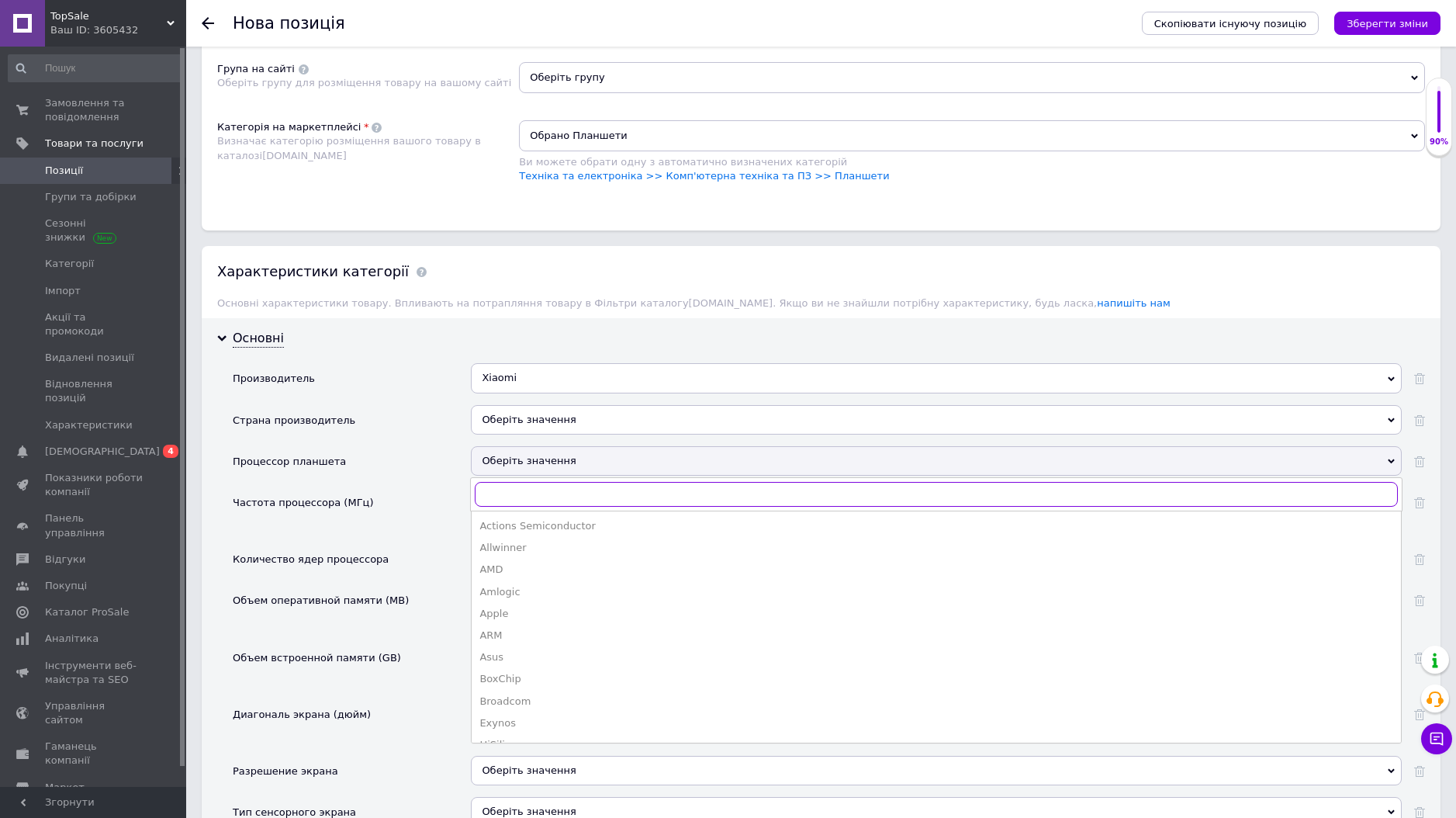
paste input "Qualcomm Snapdragon"
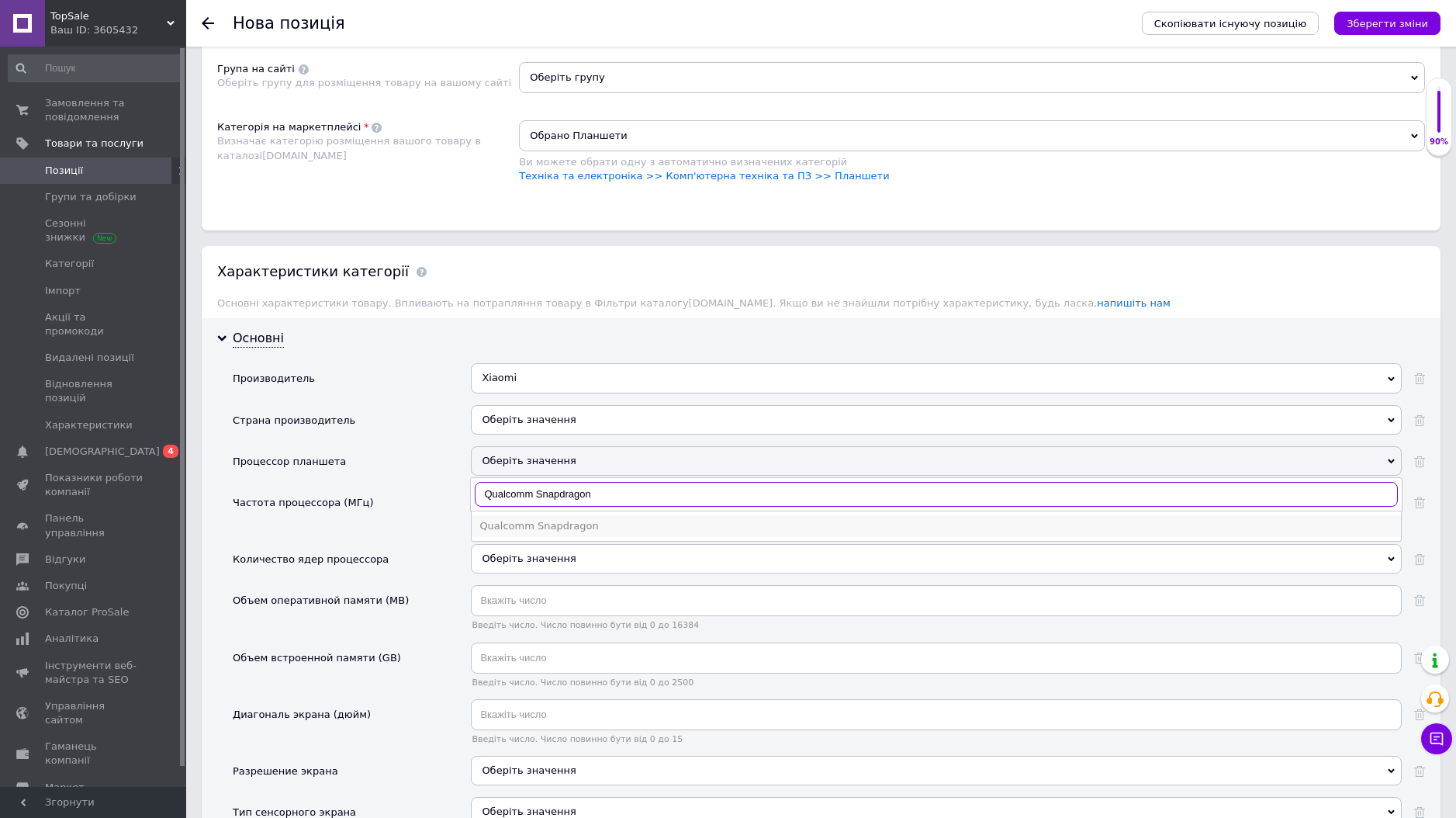
type input "Qualcomm Snapdragon"
drag, startPoint x: 567, startPoint y: 502, endPoint x: 564, endPoint y: 495, distance: 7.6
click at [567, 519] on div "Qualcomm Snapdragon" at bounding box center [937, 526] width 914 height 14
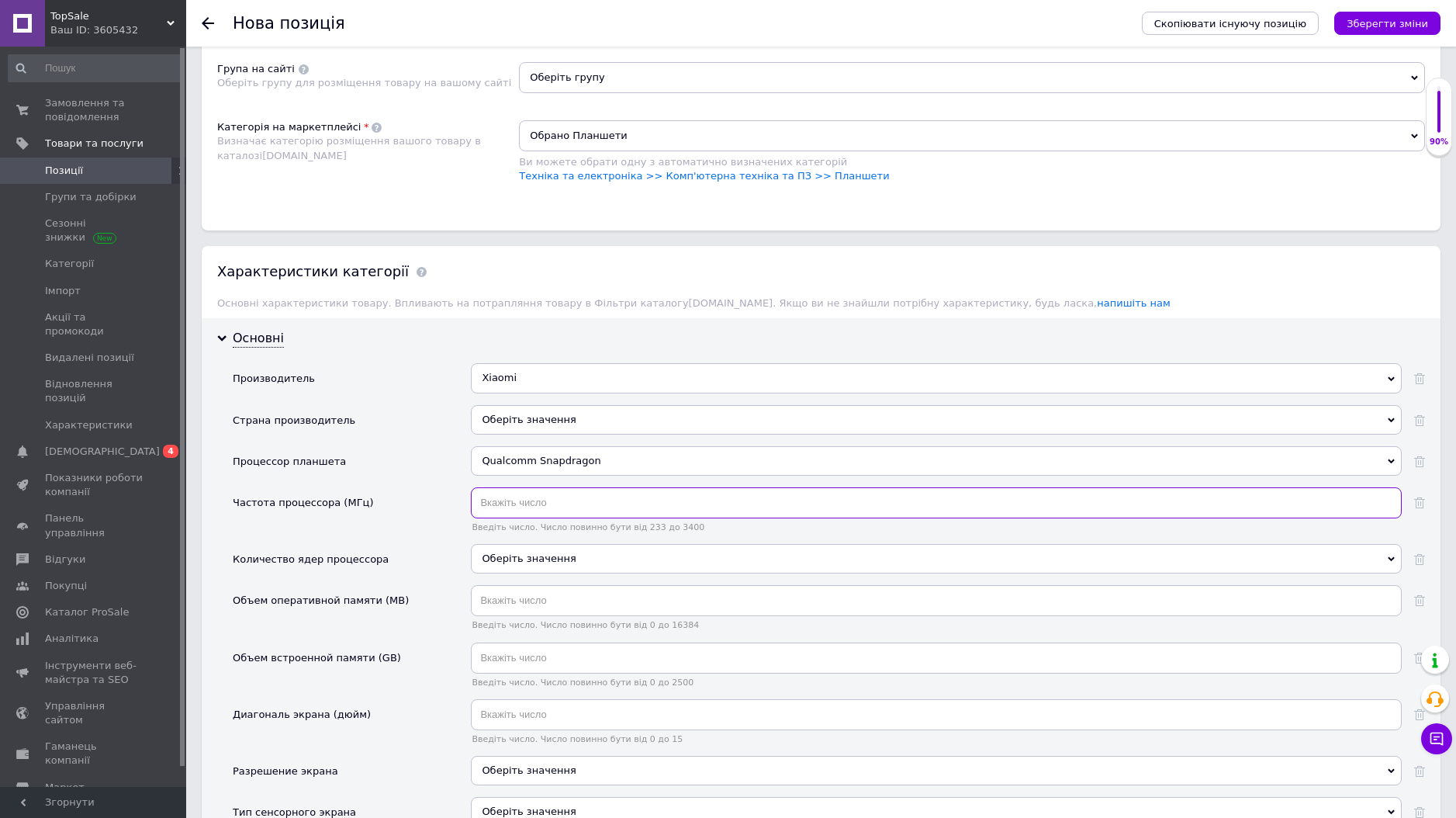
click at [579, 488] on input "text" at bounding box center [936, 503] width 931 height 31
paste input "text"
drag, startPoint x: 557, startPoint y: 564, endPoint x: 563, endPoint y: 555, distance: 10.8
click at [558, 562] on div "Оберіть значення" at bounding box center [936, 565] width 931 height 41
click at [563, 554] on div "Оберіть значення" at bounding box center [936, 559] width 931 height 30
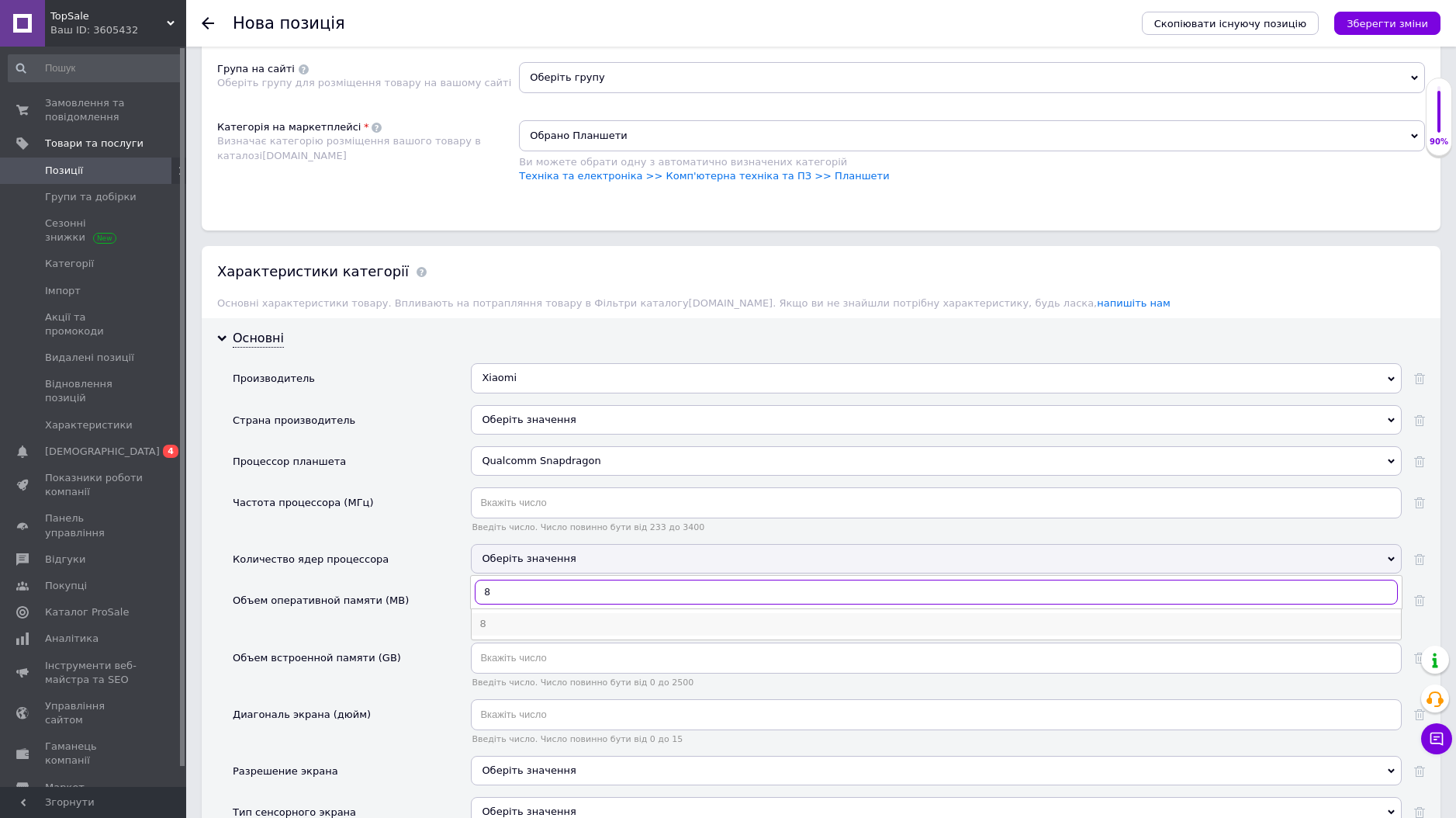
type input "8"
drag, startPoint x: 500, startPoint y: 611, endPoint x: 523, endPoint y: 595, distance: 28.0
click at [500, 618] on div "8" at bounding box center [937, 624] width 914 height 14
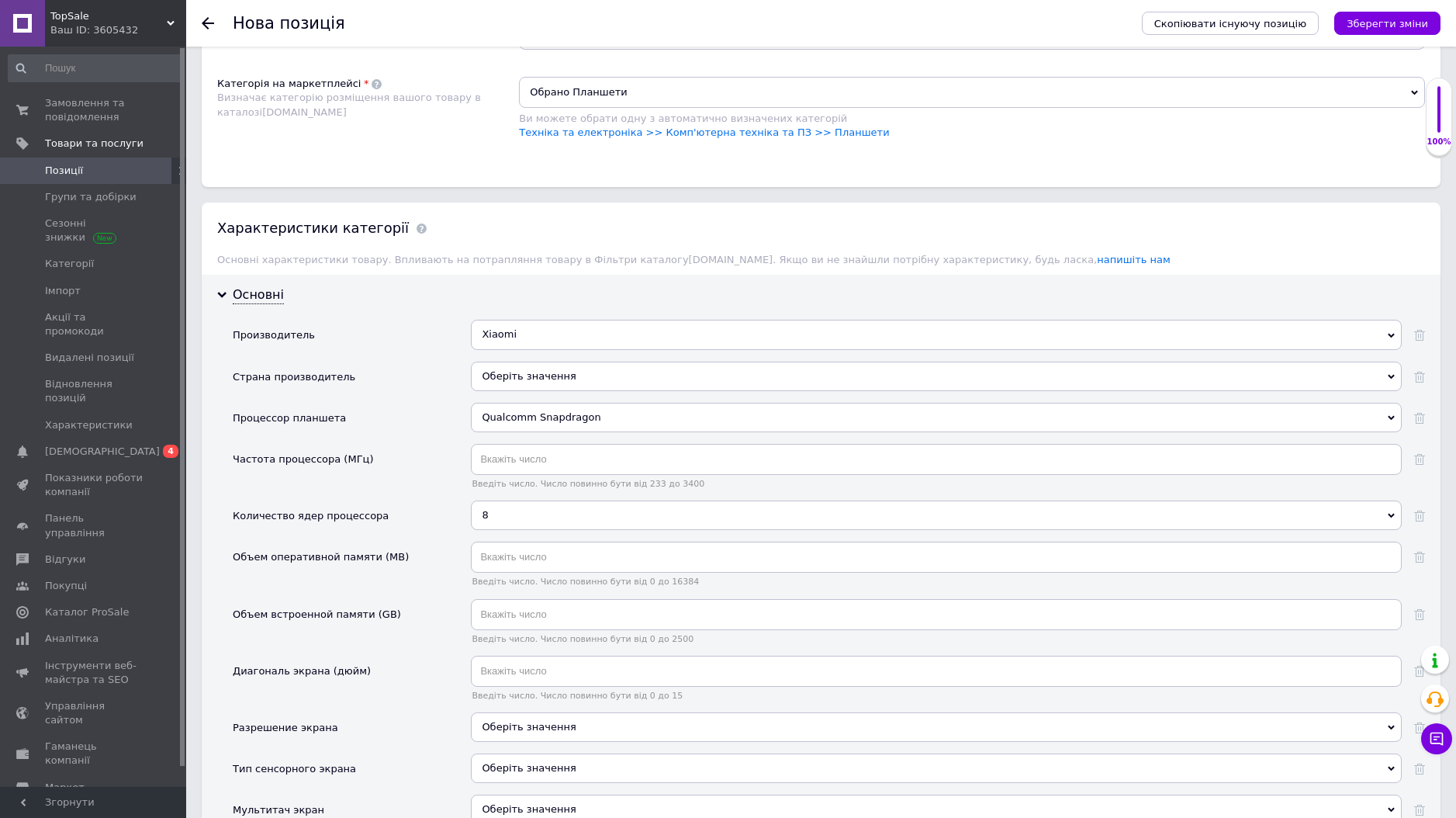
scroll to position [1229, 0]
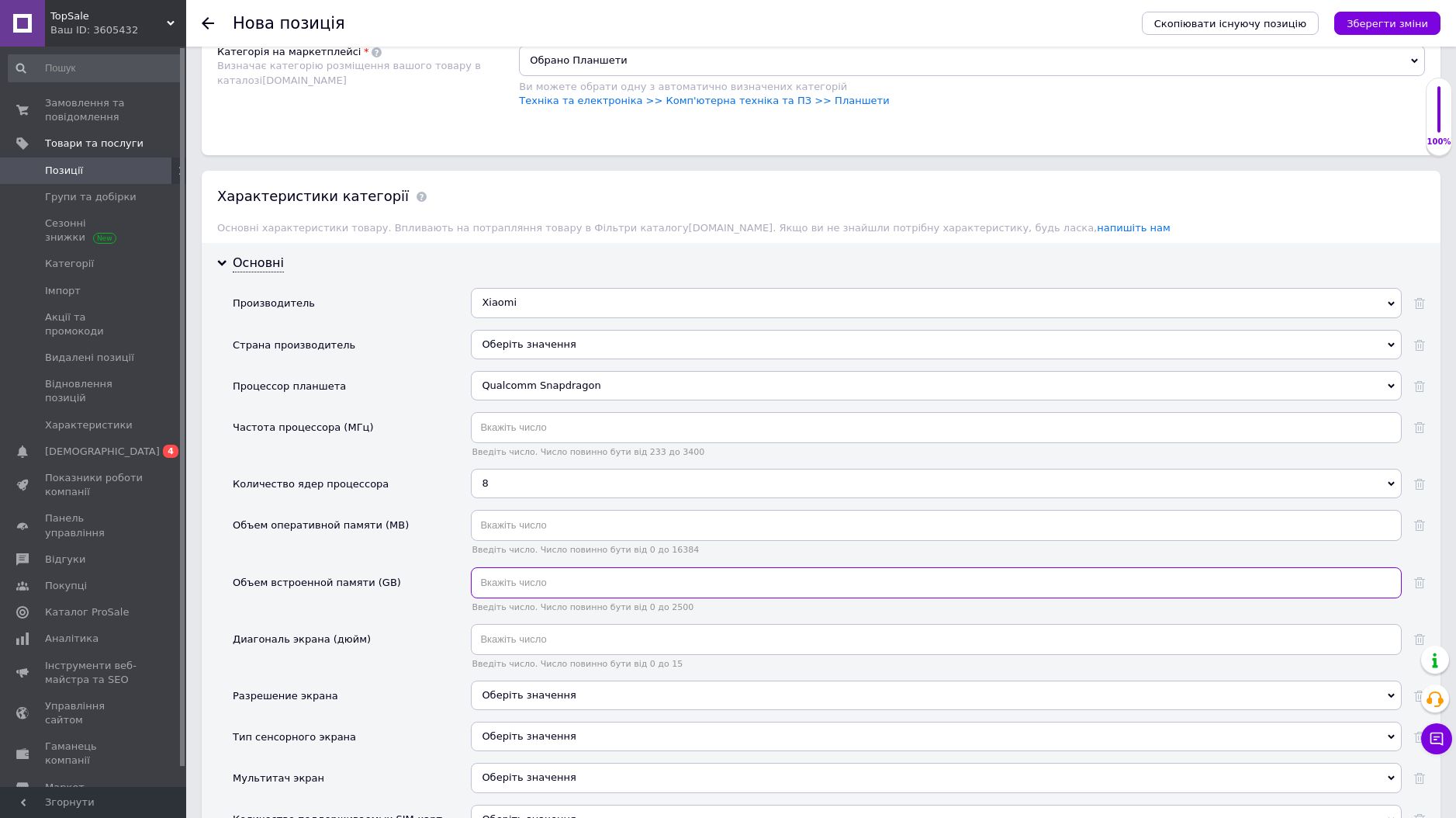
click at [540, 570] on input "text" at bounding box center [936, 583] width 931 height 31
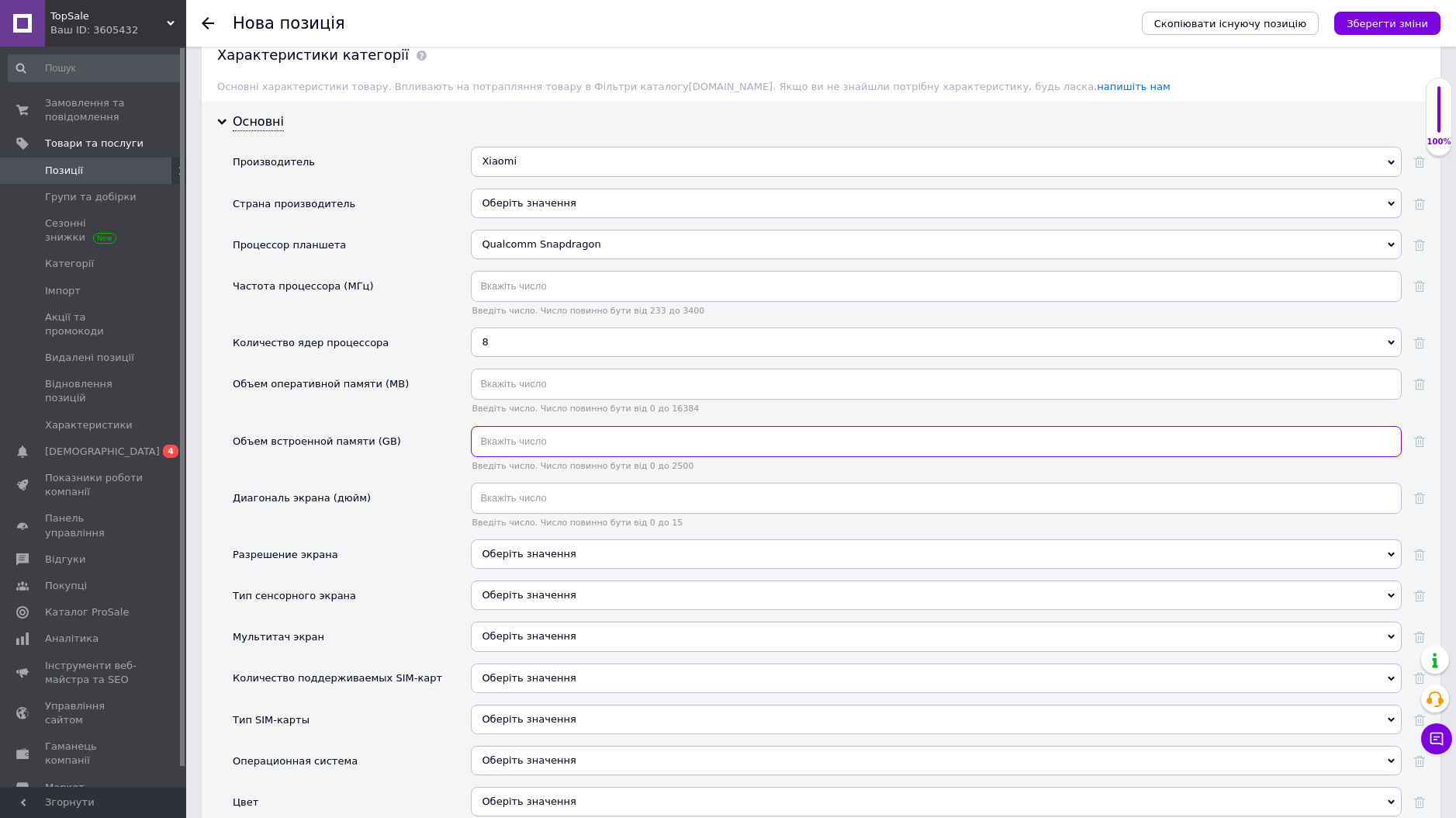
scroll to position [1371, 0]
type input "128"
click at [586, 483] on input "text" at bounding box center [936, 498] width 931 height 31
type input "11"
click at [562, 517] on div "11 Введіть число. Число повинно бути від 0 до 15" at bounding box center [936, 511] width 931 height 56
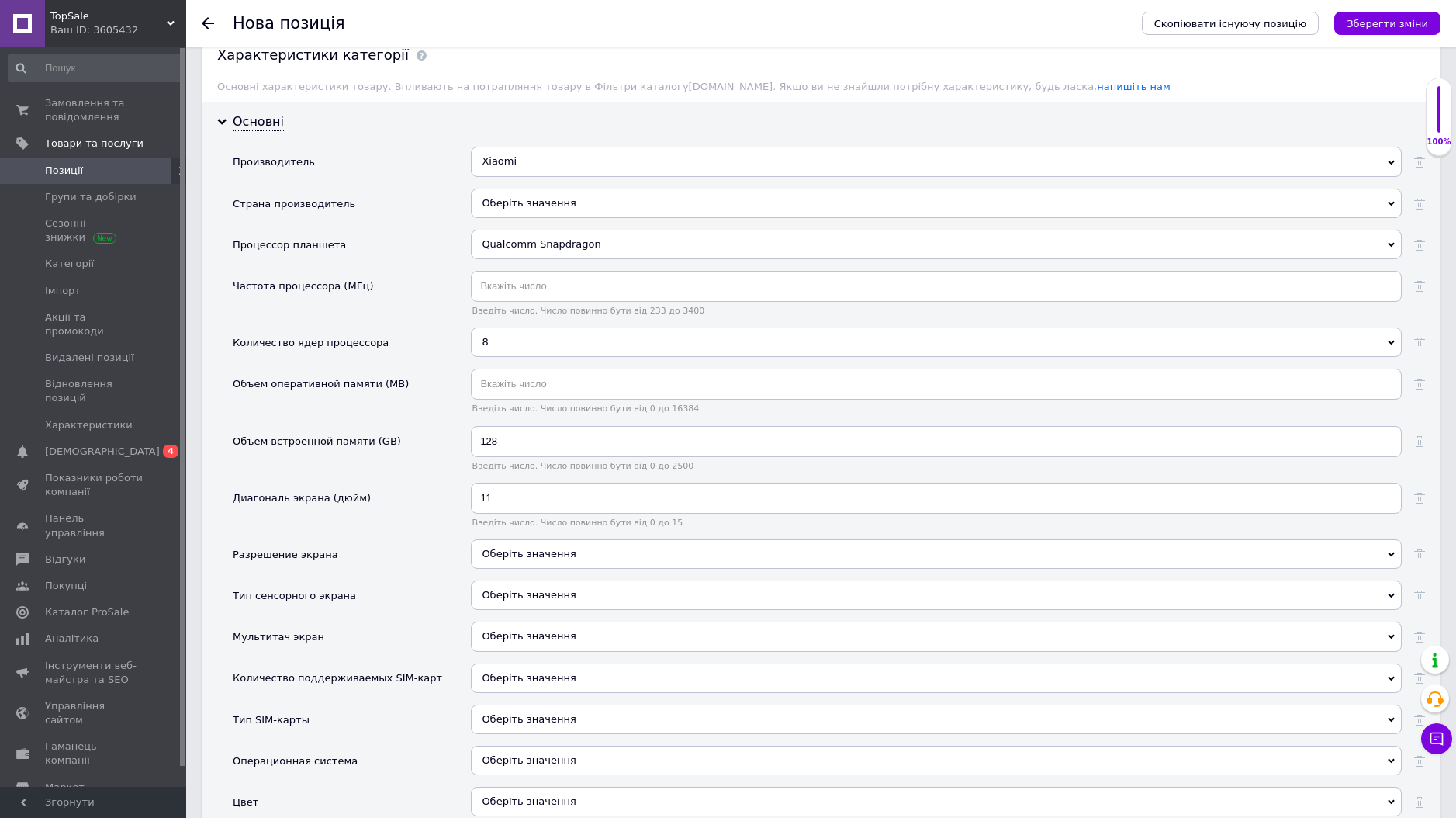
drag, startPoint x: 555, startPoint y: 536, endPoint x: 604, endPoint y: 489, distance: 67.9
click at [556, 540] on div "Оберіть значення" at bounding box center [936, 554] width 931 height 30
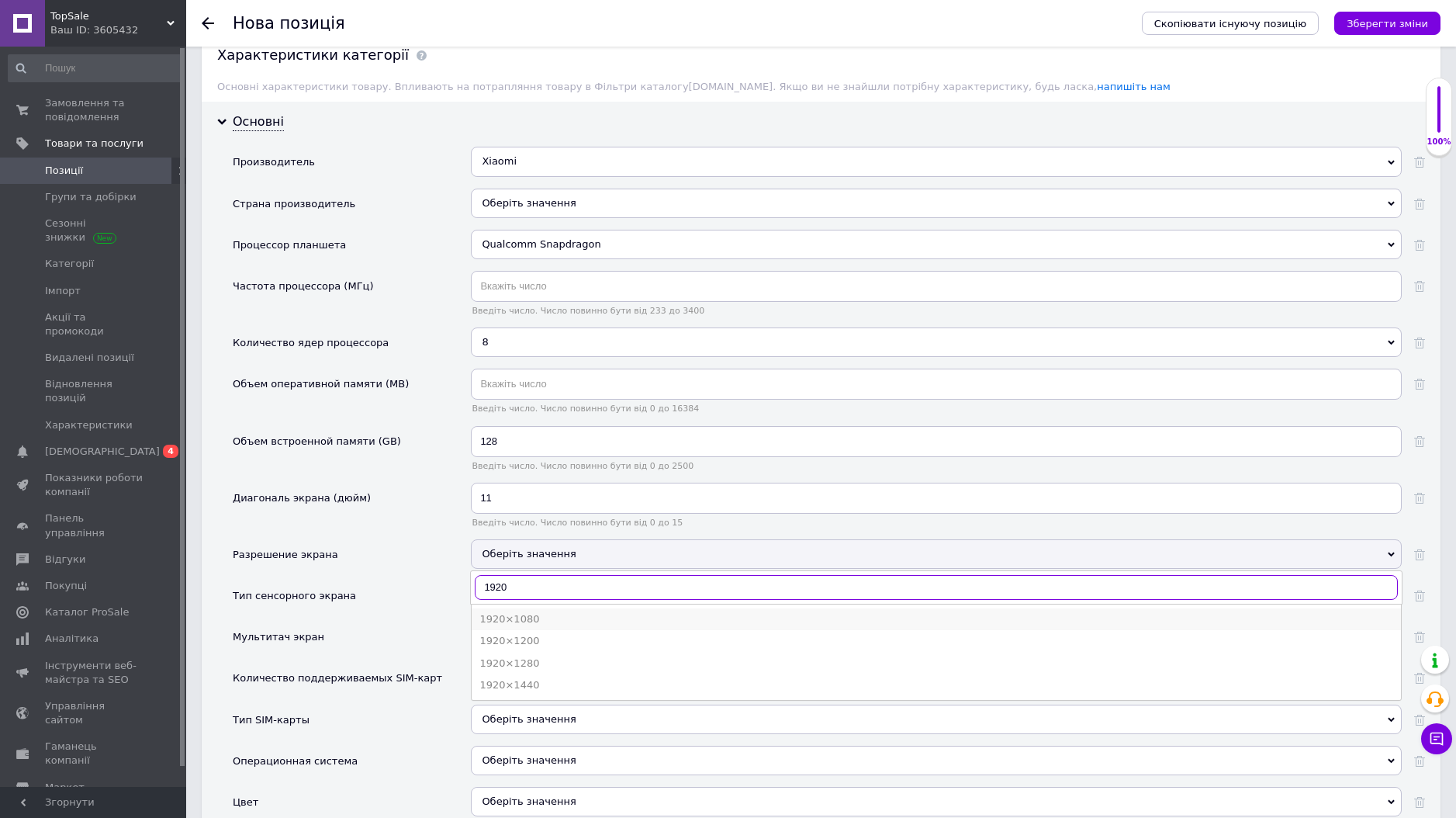
type input "1920"
click at [514, 612] on div "1920×1080" at bounding box center [937, 619] width 914 height 14
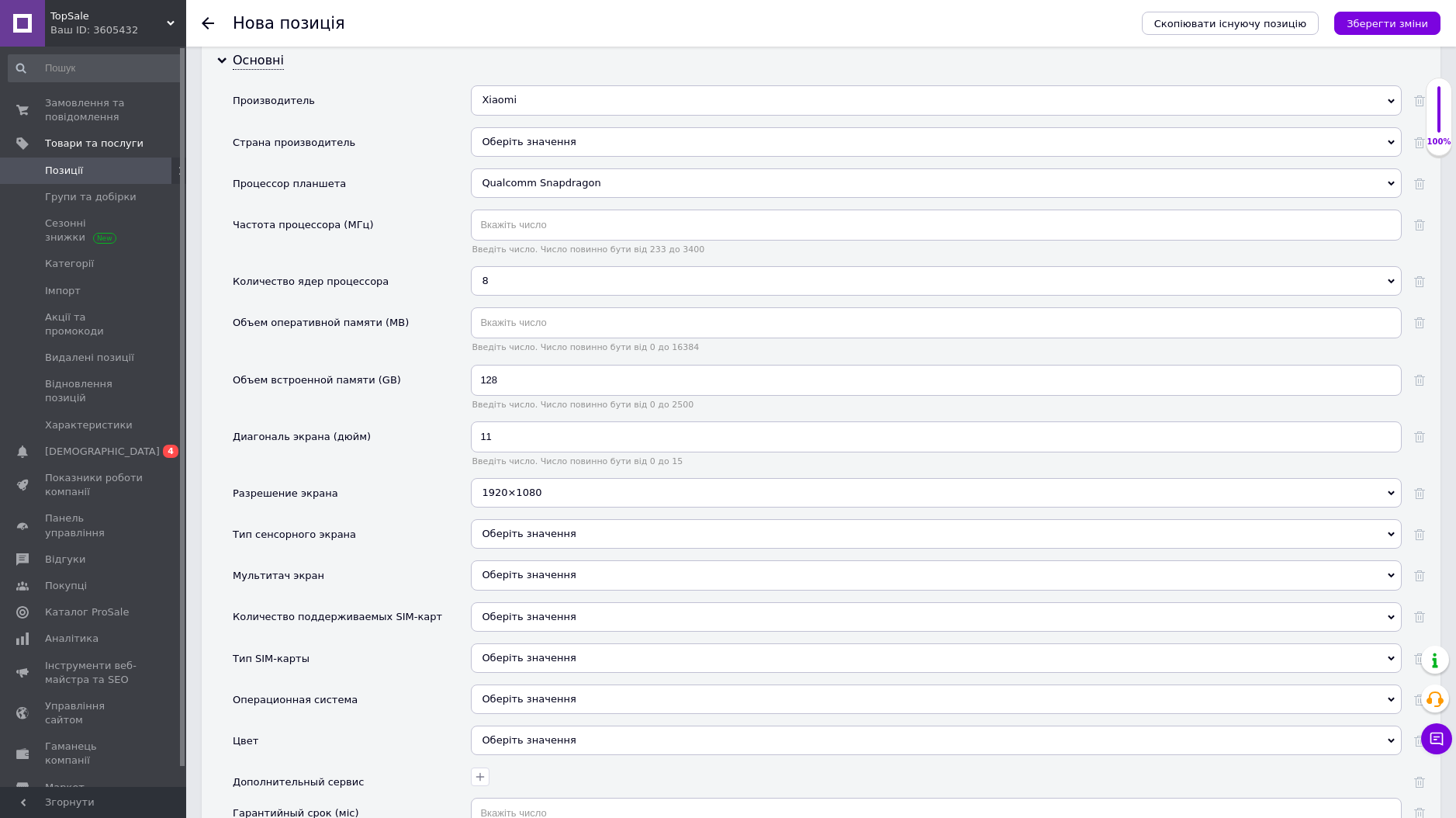
scroll to position [1436, 0]
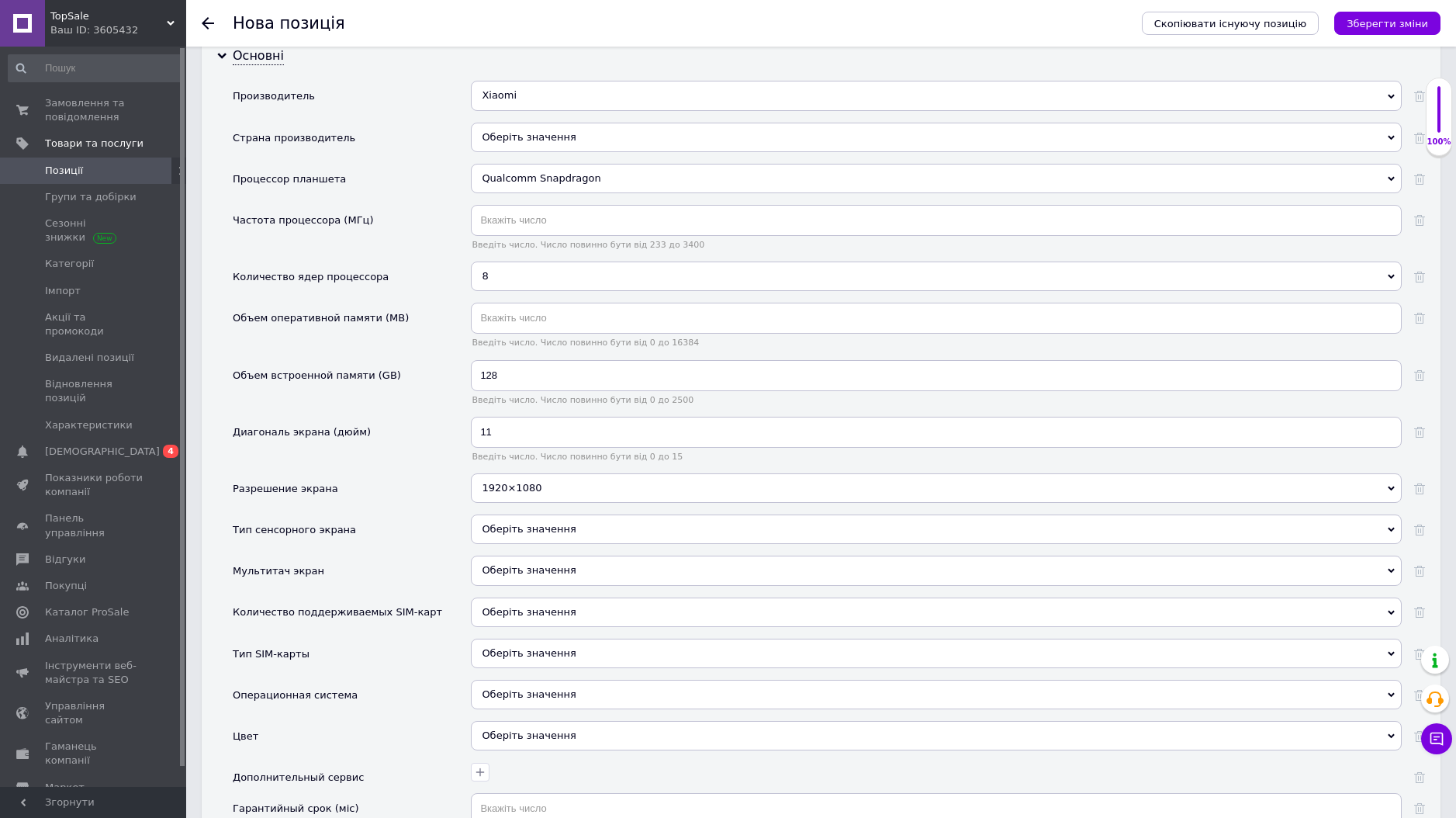
click at [542, 514] on div "Оберіть значення" at bounding box center [936, 529] width 931 height 30
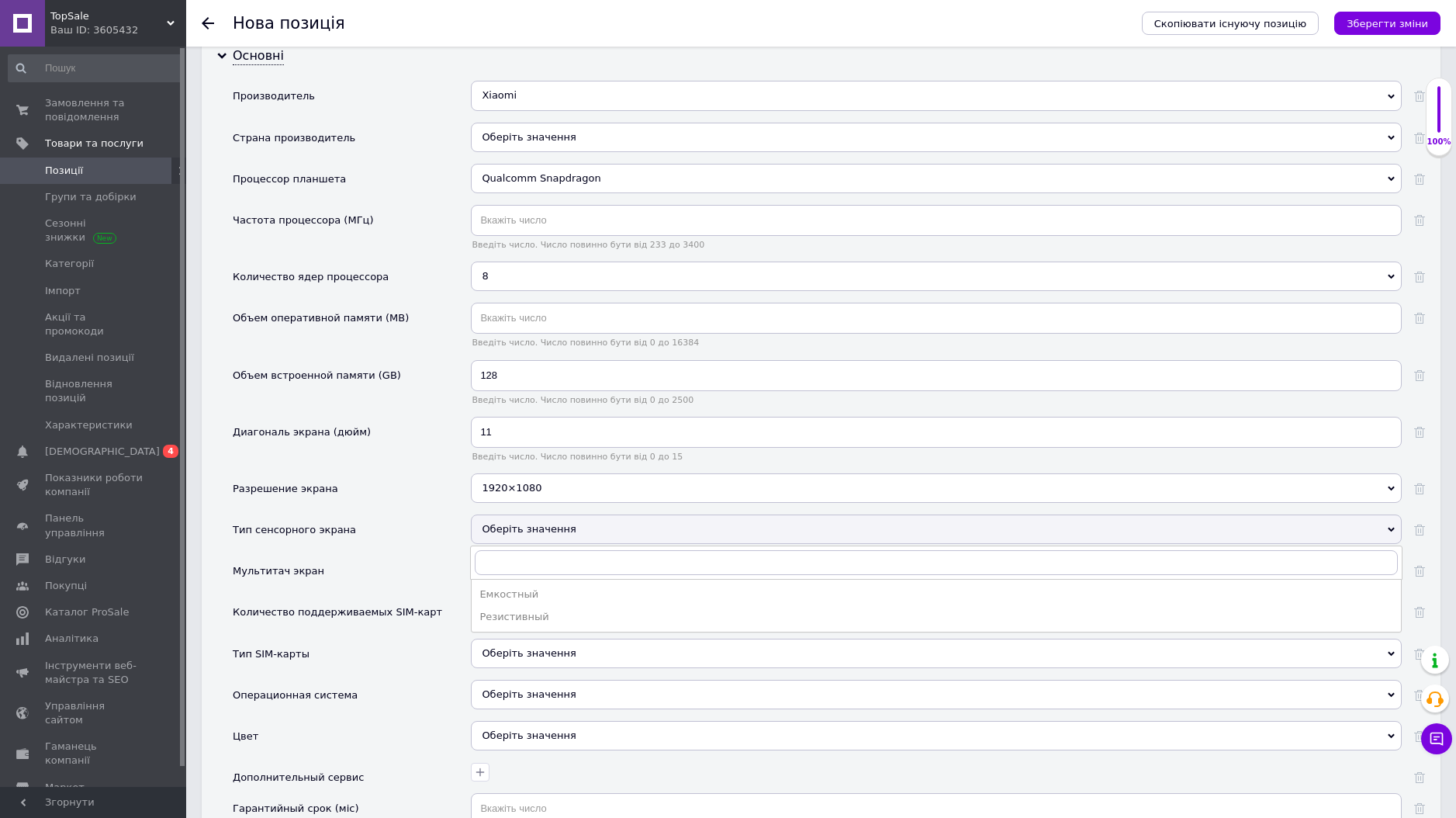
click at [423, 563] on div "Мультитач экран" at bounding box center [351, 577] width 238 height 41
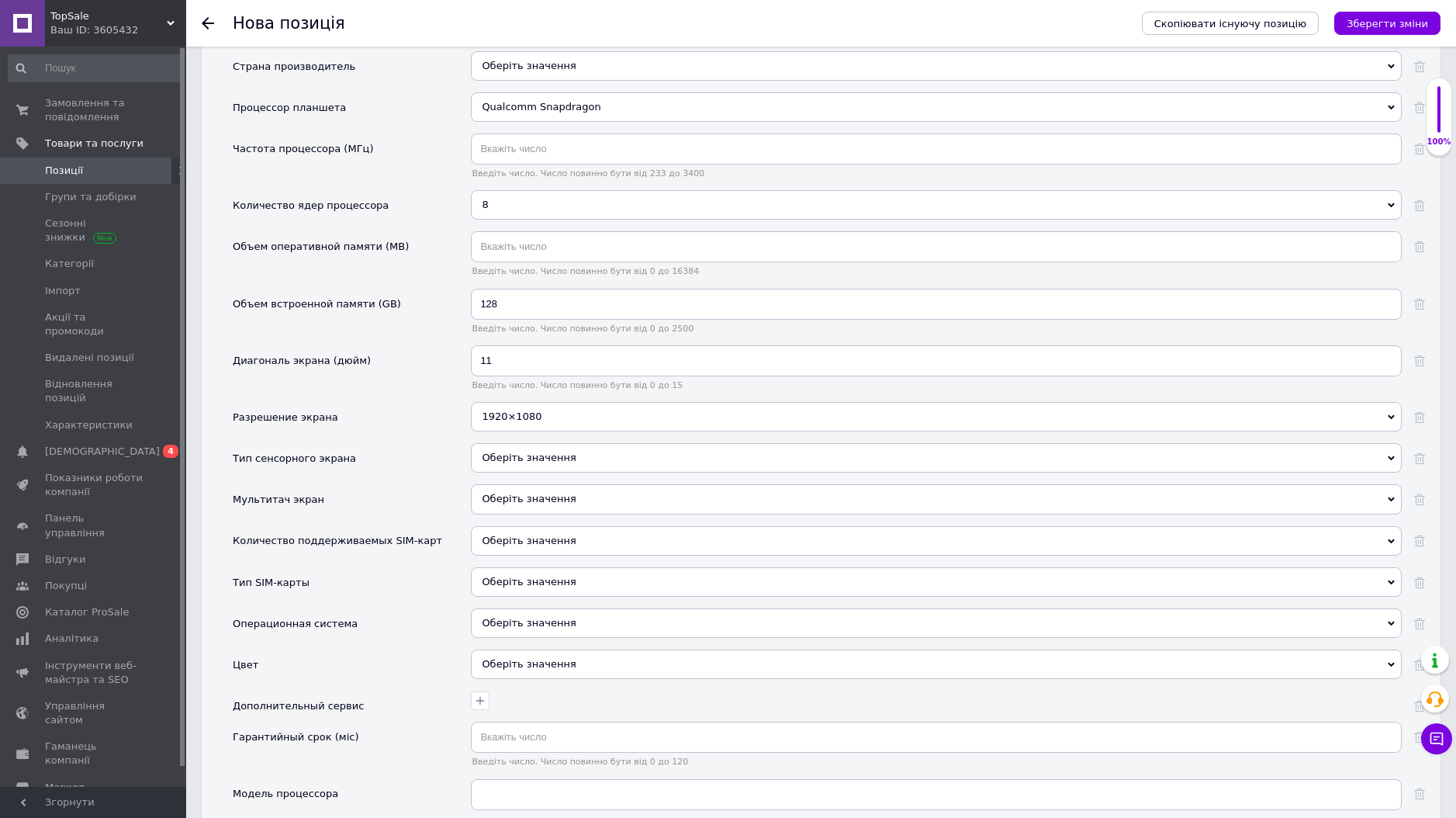
scroll to position [1509, 0]
click at [616, 650] on div "Оберіть значення" at bounding box center [936, 663] width 931 height 30
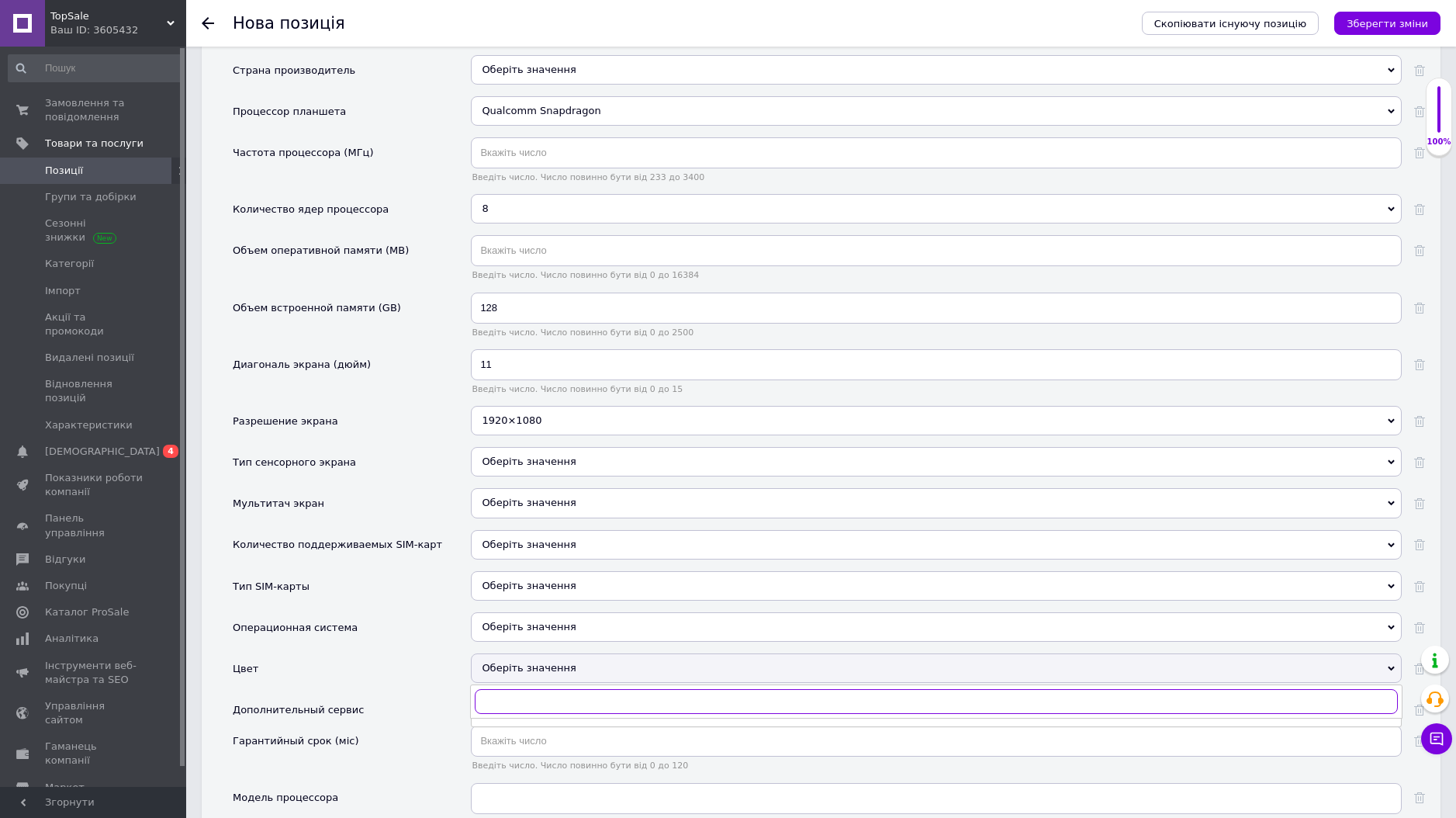
scroll to position [1500, 0]
type input "сер"
click at [520, 752] on div "Серый" at bounding box center [937, 759] width 914 height 14
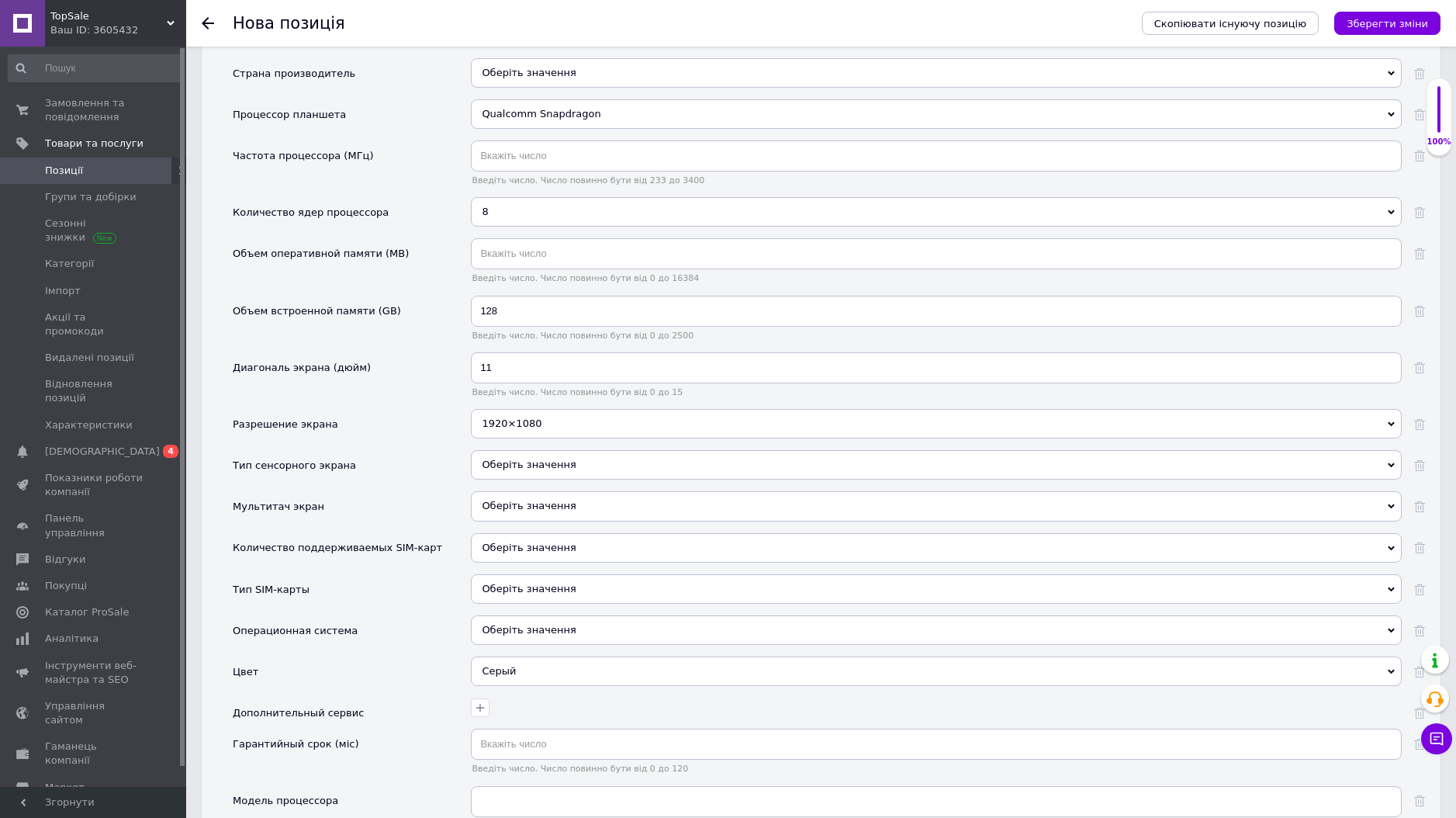
click at [592, 616] on div "Оберіть значення" at bounding box center [936, 630] width 931 height 30
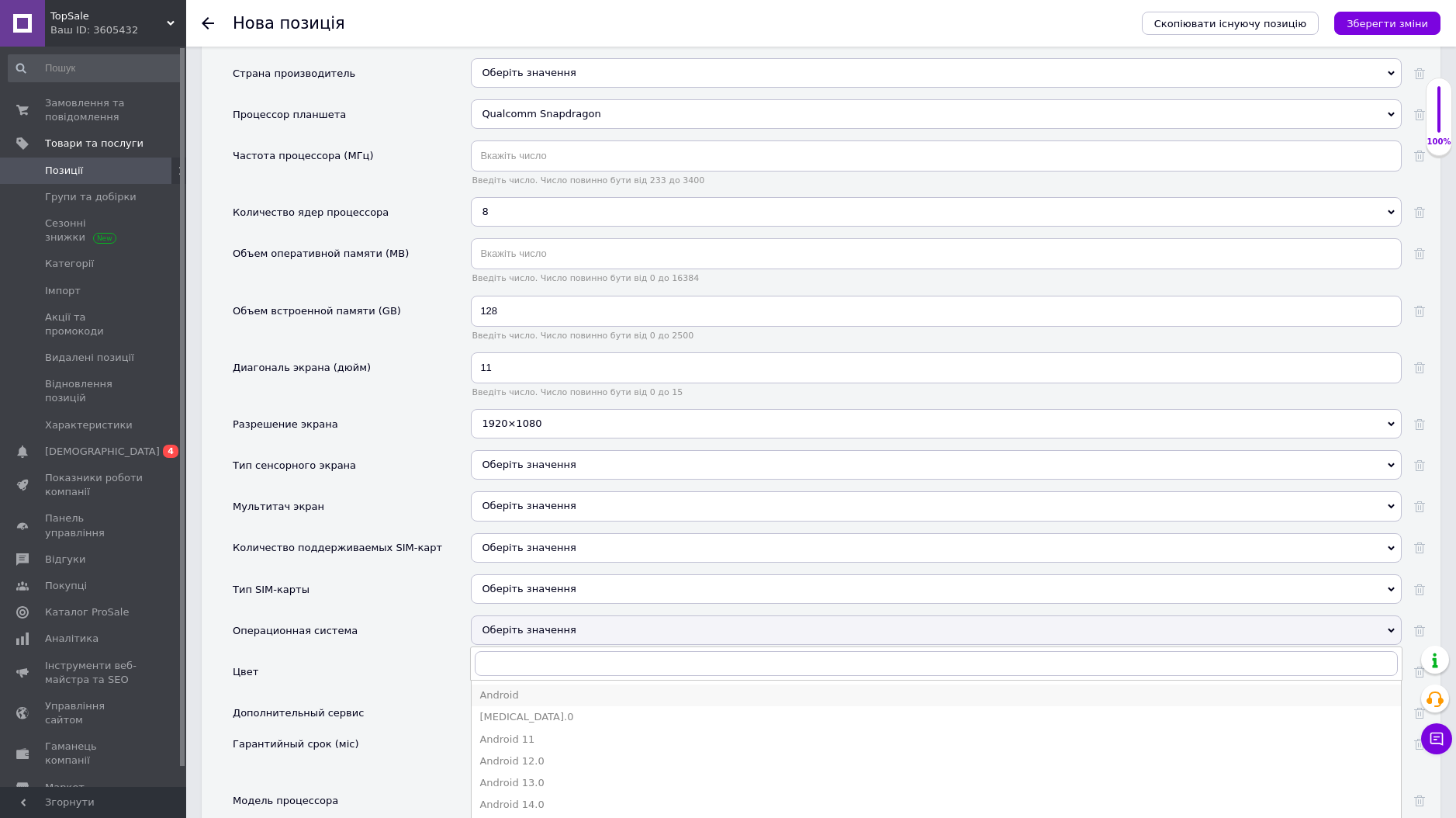
click at [558, 688] on div "Android" at bounding box center [937, 695] width 914 height 14
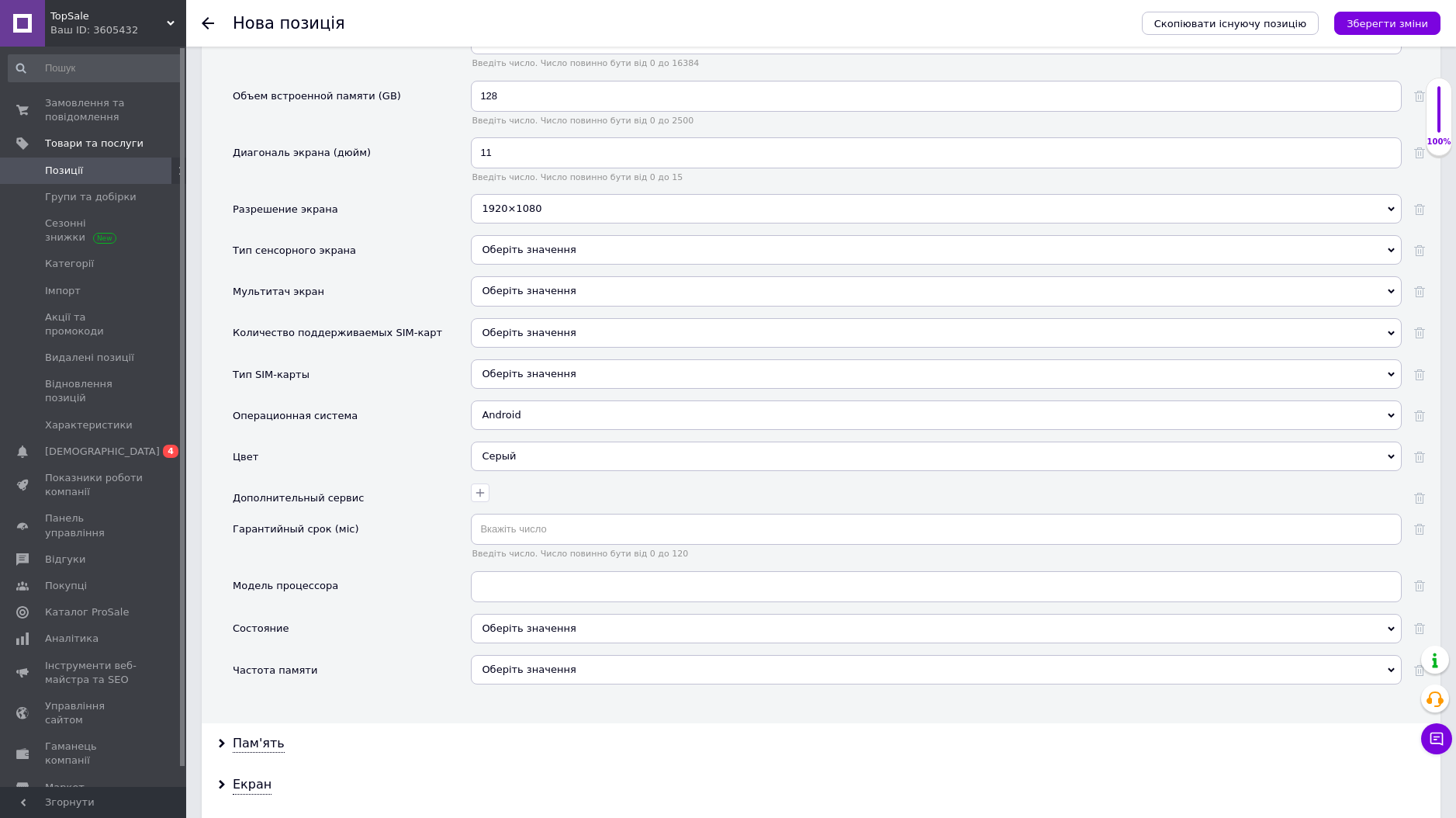
scroll to position [1736, 0]
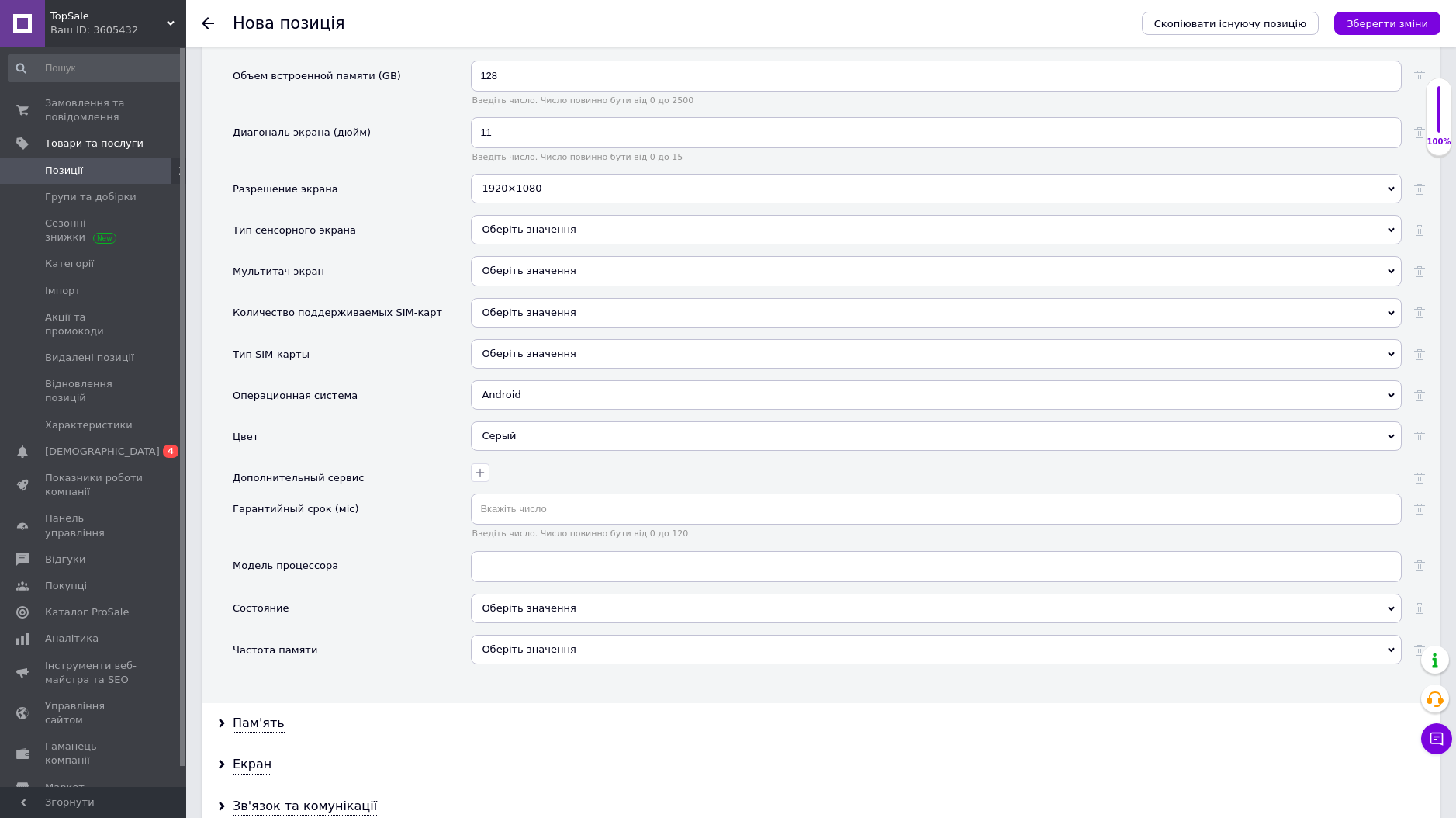
drag, startPoint x: 558, startPoint y: 583, endPoint x: 559, endPoint y: 600, distance: 17.0
click at [559, 594] on div "Оберіть значення" at bounding box center [936, 608] width 931 height 30
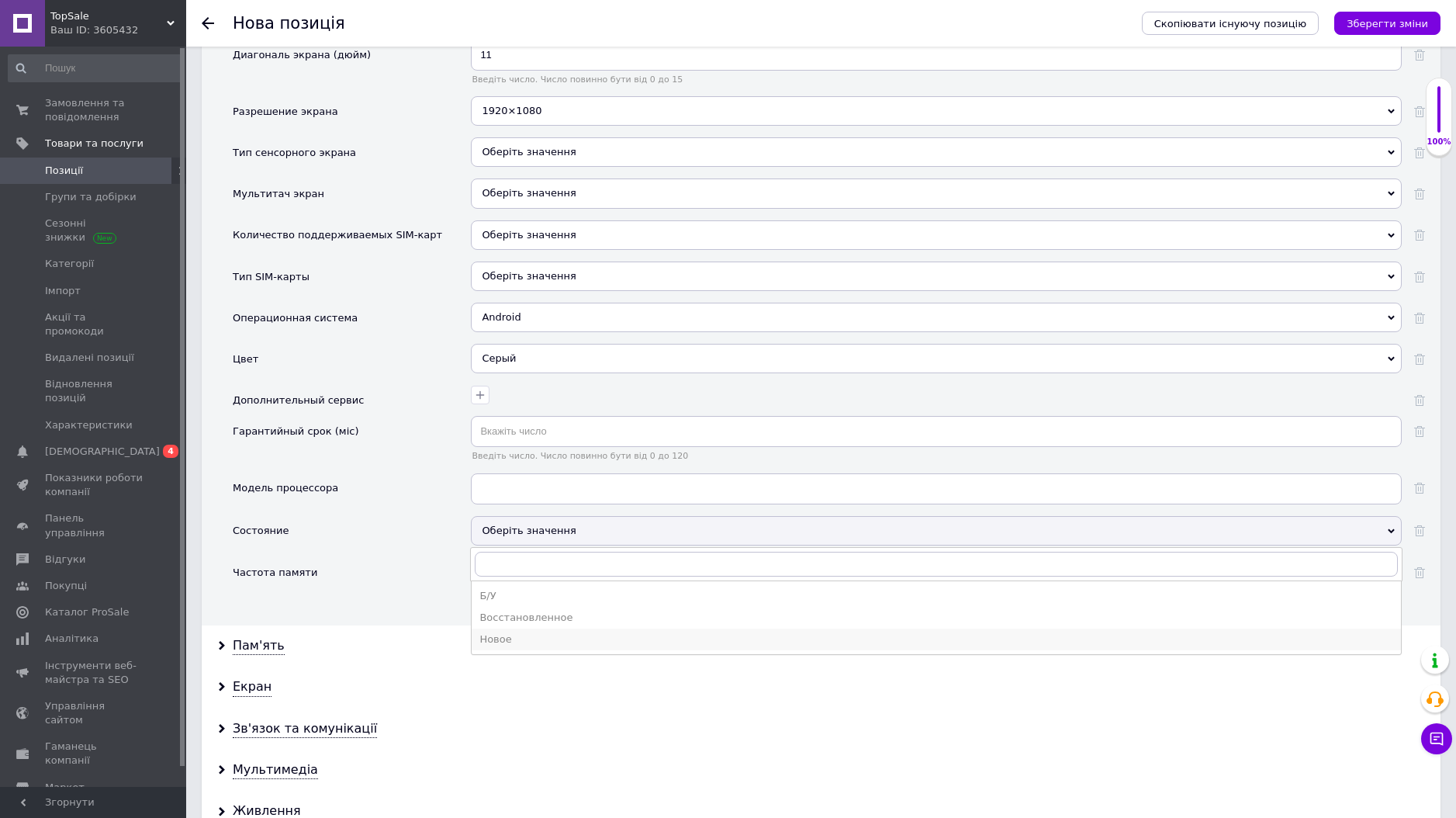
click at [531, 633] on div "Новое" at bounding box center [937, 640] width 914 height 14
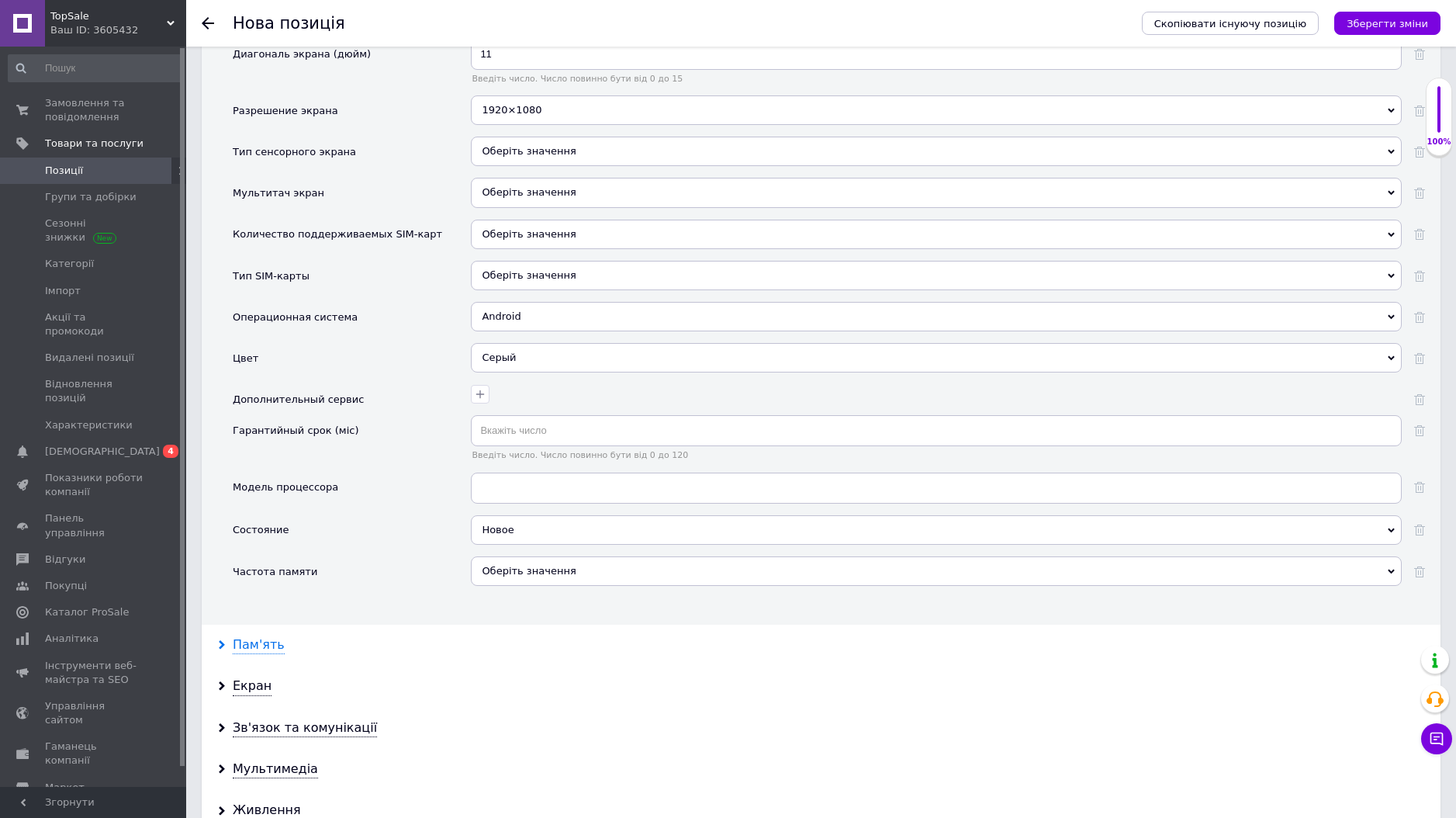
click at [260, 636] on div "Пам'ять" at bounding box center [258, 645] width 52 height 18
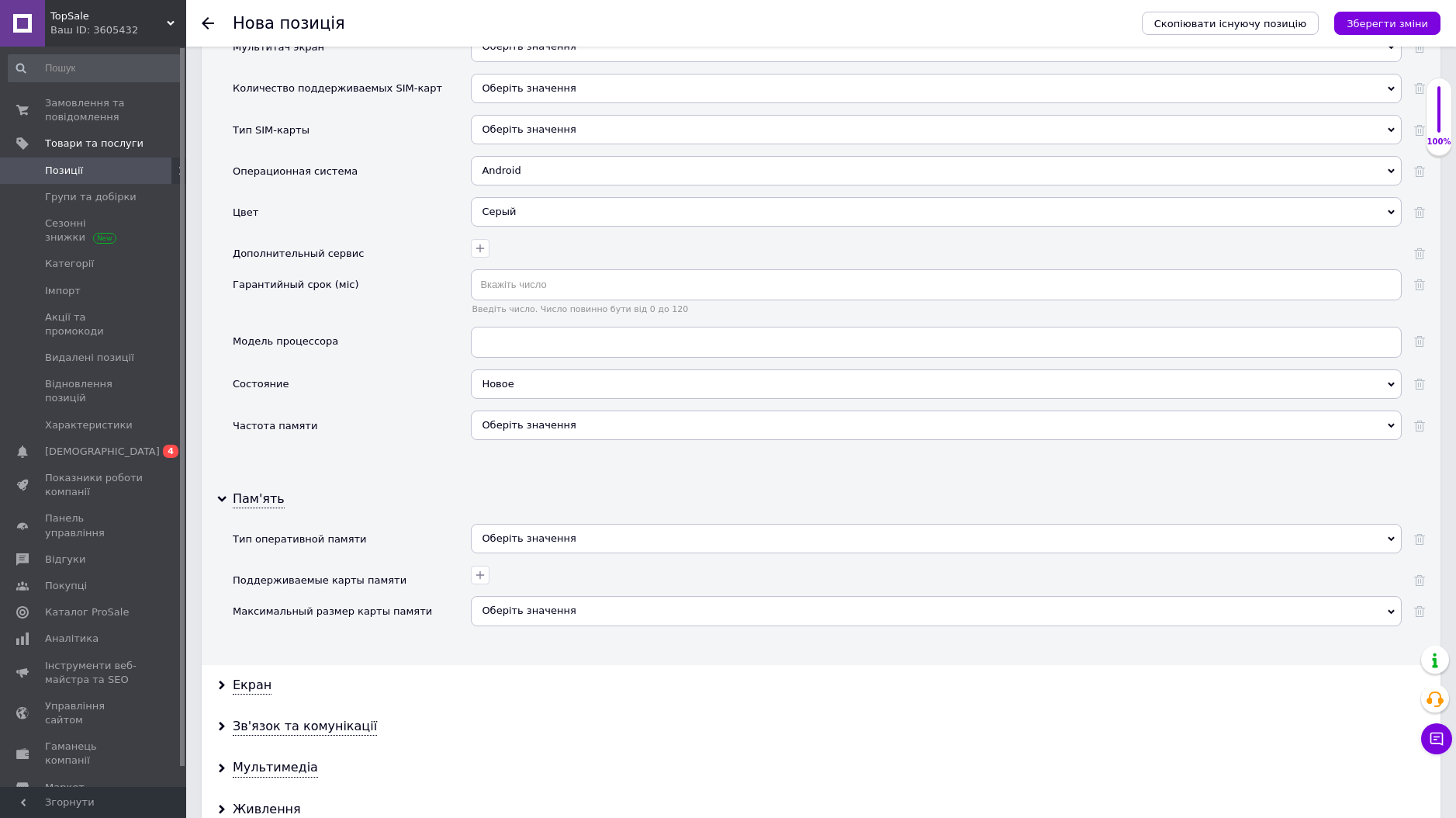
scroll to position [1983, 0]
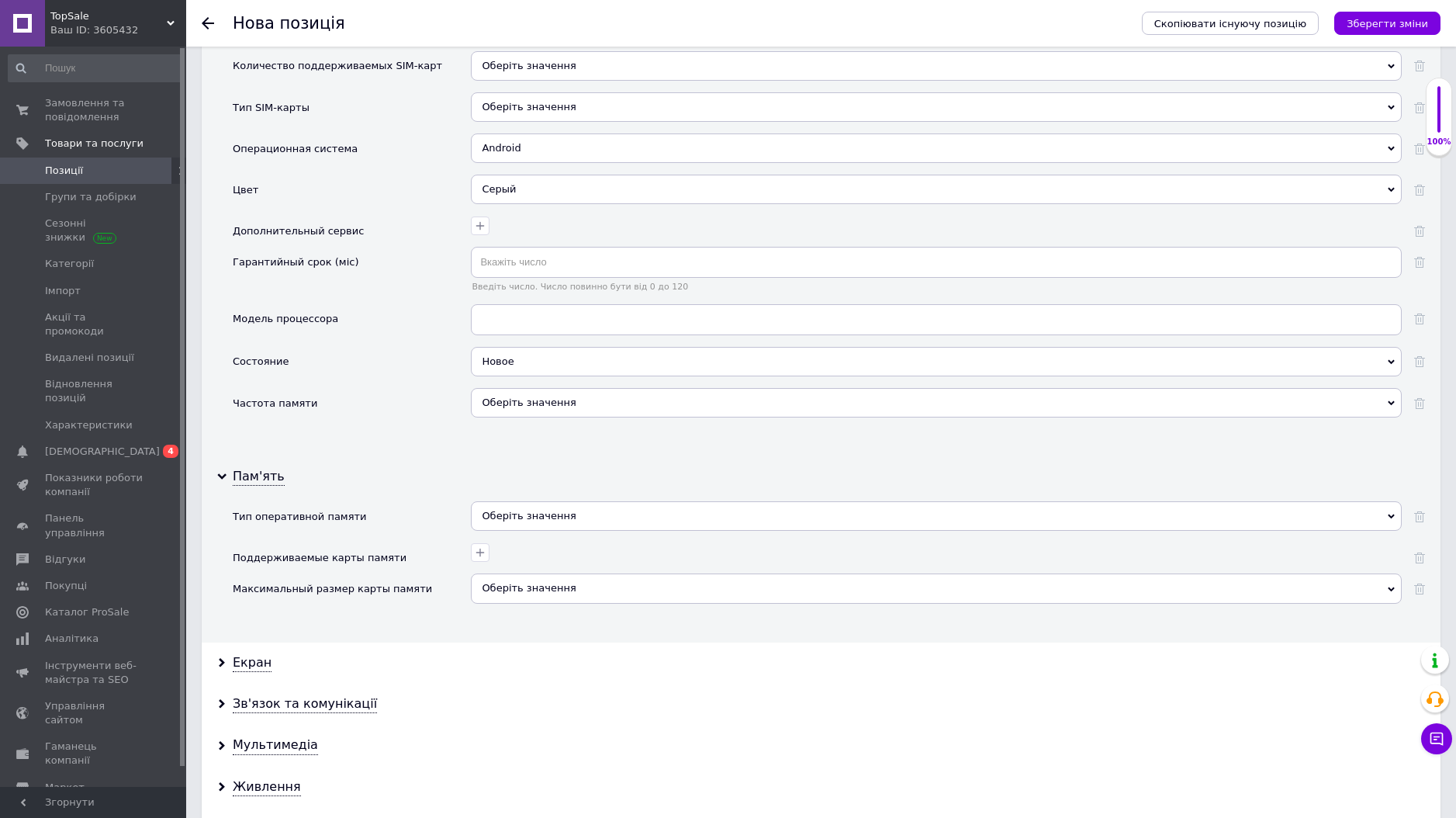
click at [557, 502] on div "Оберіть значення" at bounding box center [936, 516] width 931 height 30
click at [425, 643] on div "Екран" at bounding box center [822, 664] width 1239 height 41
click at [255, 654] on div "Екран" at bounding box center [252, 663] width 39 height 18
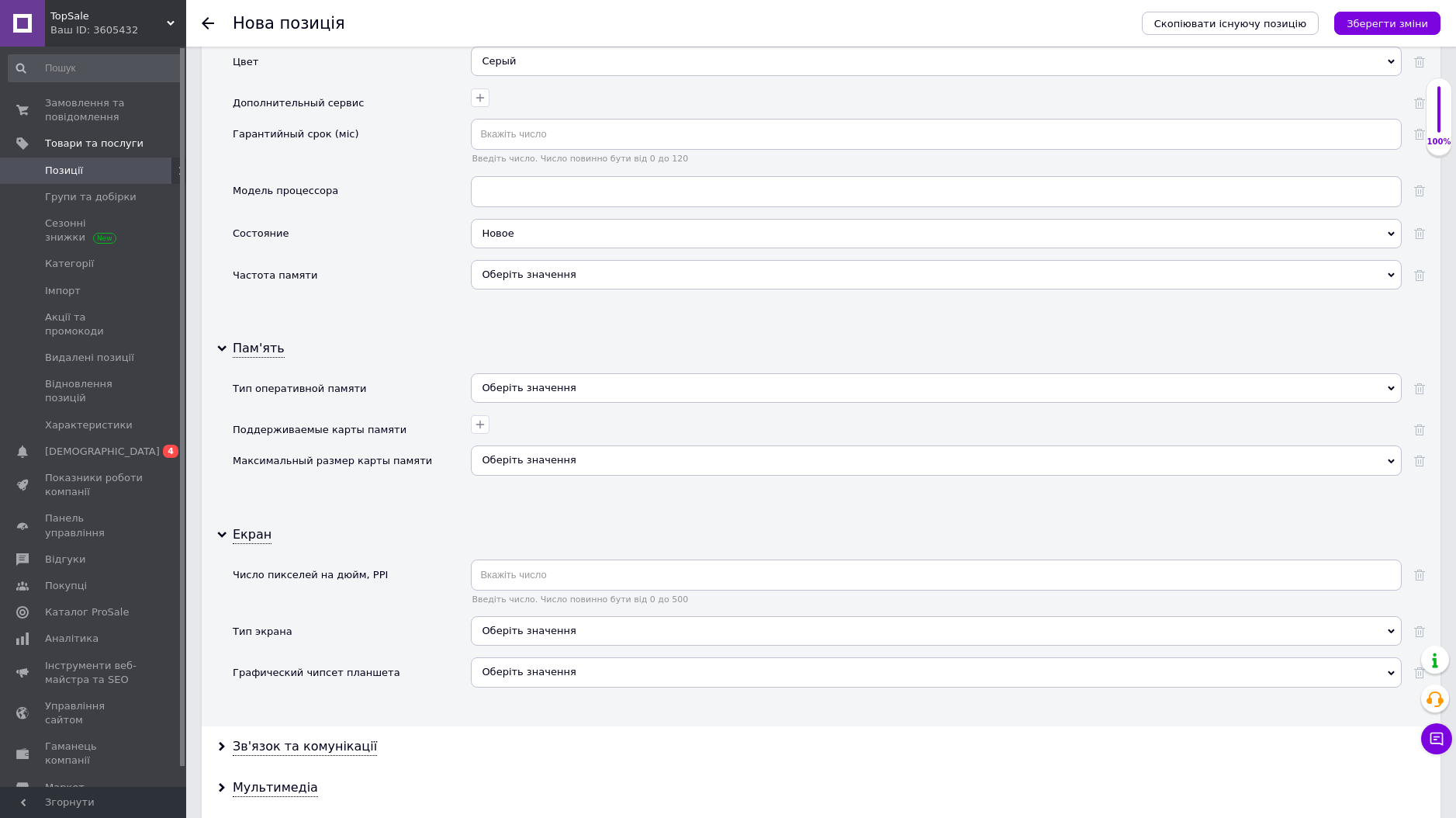
scroll to position [2318, 0]
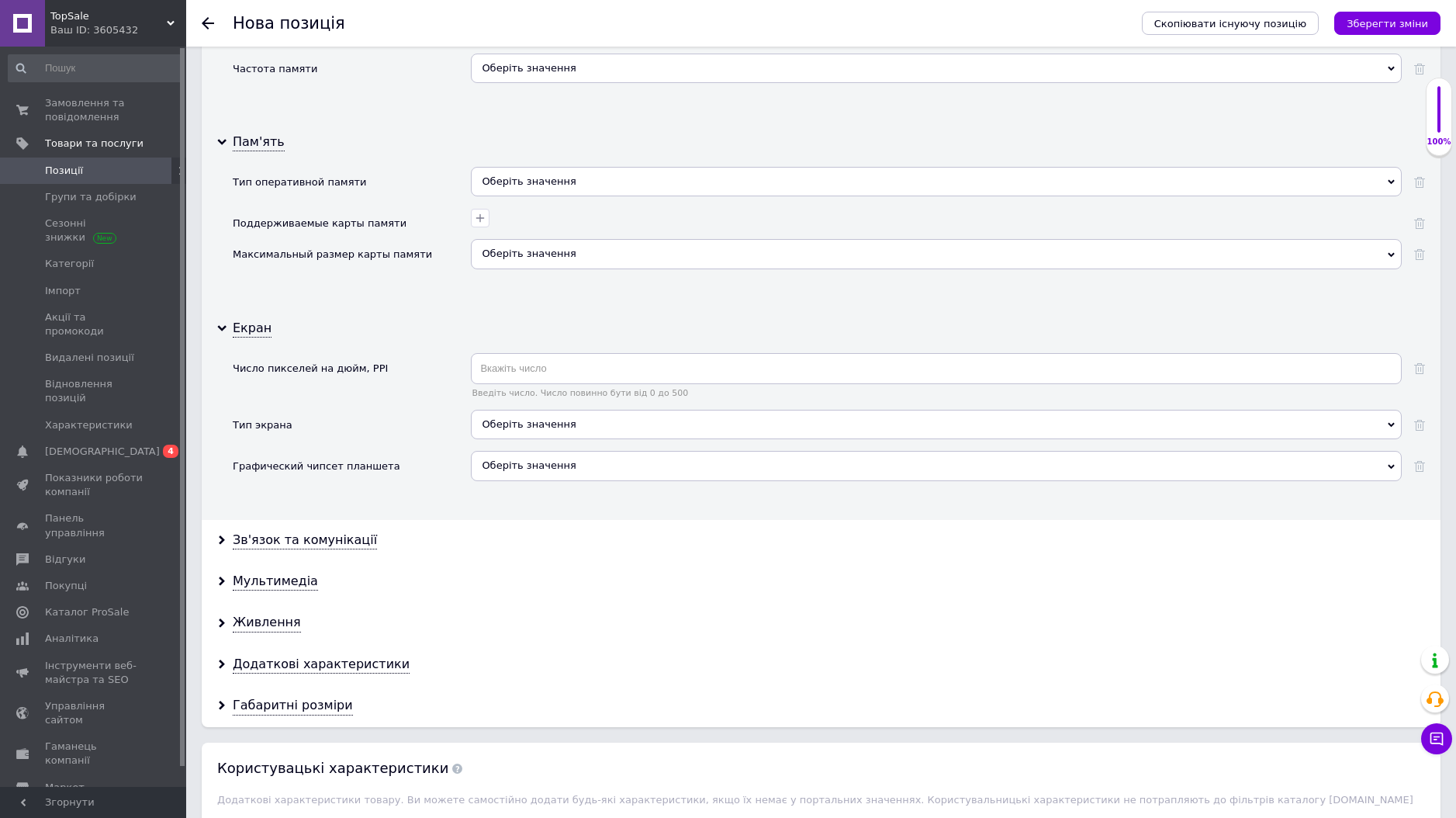
drag, startPoint x: 555, startPoint y: 403, endPoint x: 637, endPoint y: 415, distance: 82.9
click at [556, 410] on div "Оберіть значення" at bounding box center [936, 425] width 931 height 30
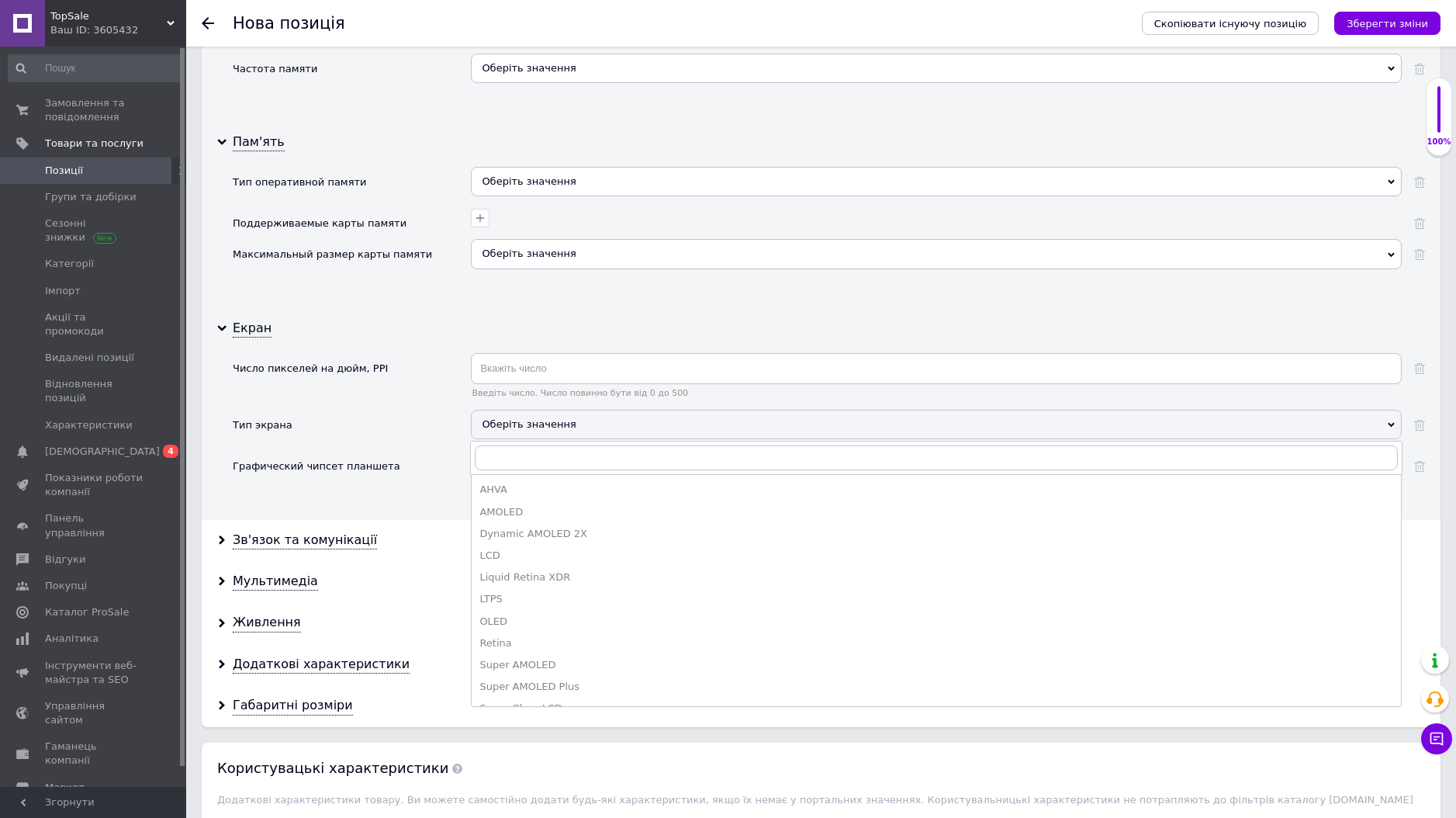
drag, startPoint x: 528, startPoint y: 524, endPoint x: 486, endPoint y: 518, distance: 42.4
click at [528, 545] on li "LCD" at bounding box center [936, 555] width 929 height 21
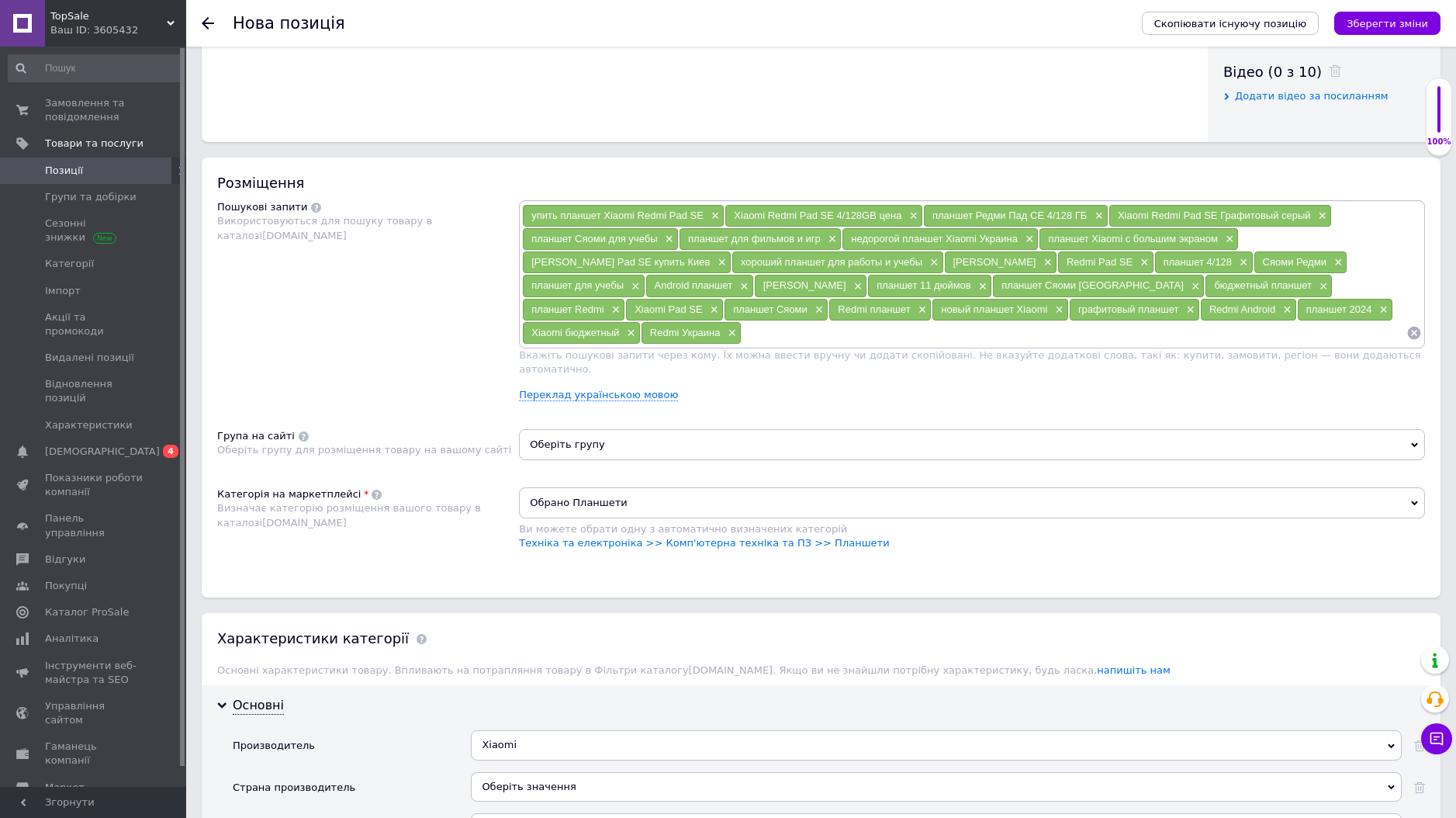
scroll to position [940, 0]
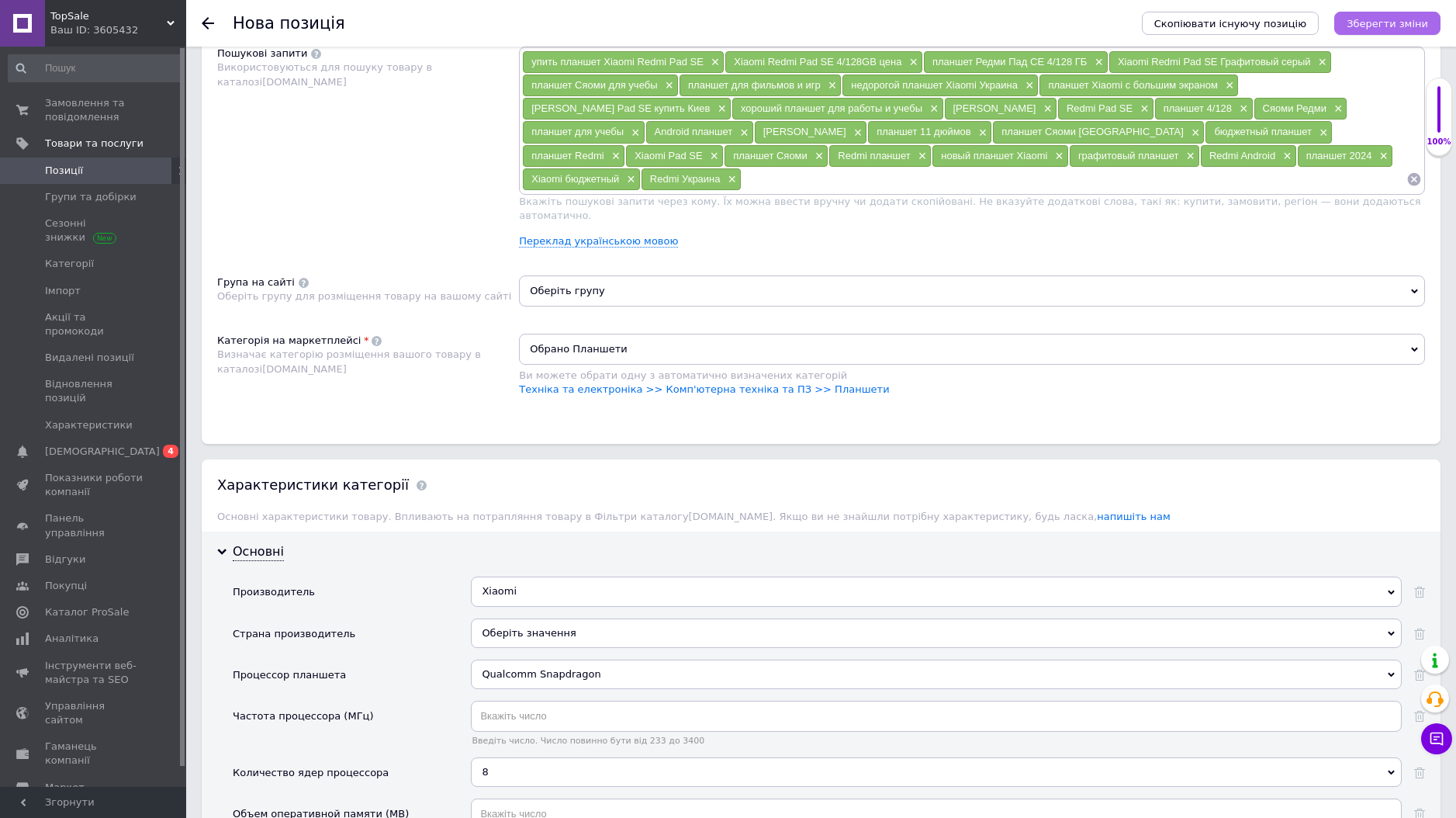
click at [1424, 19] on icon "Зберегти зміни" at bounding box center [1388, 24] width 82 height 12
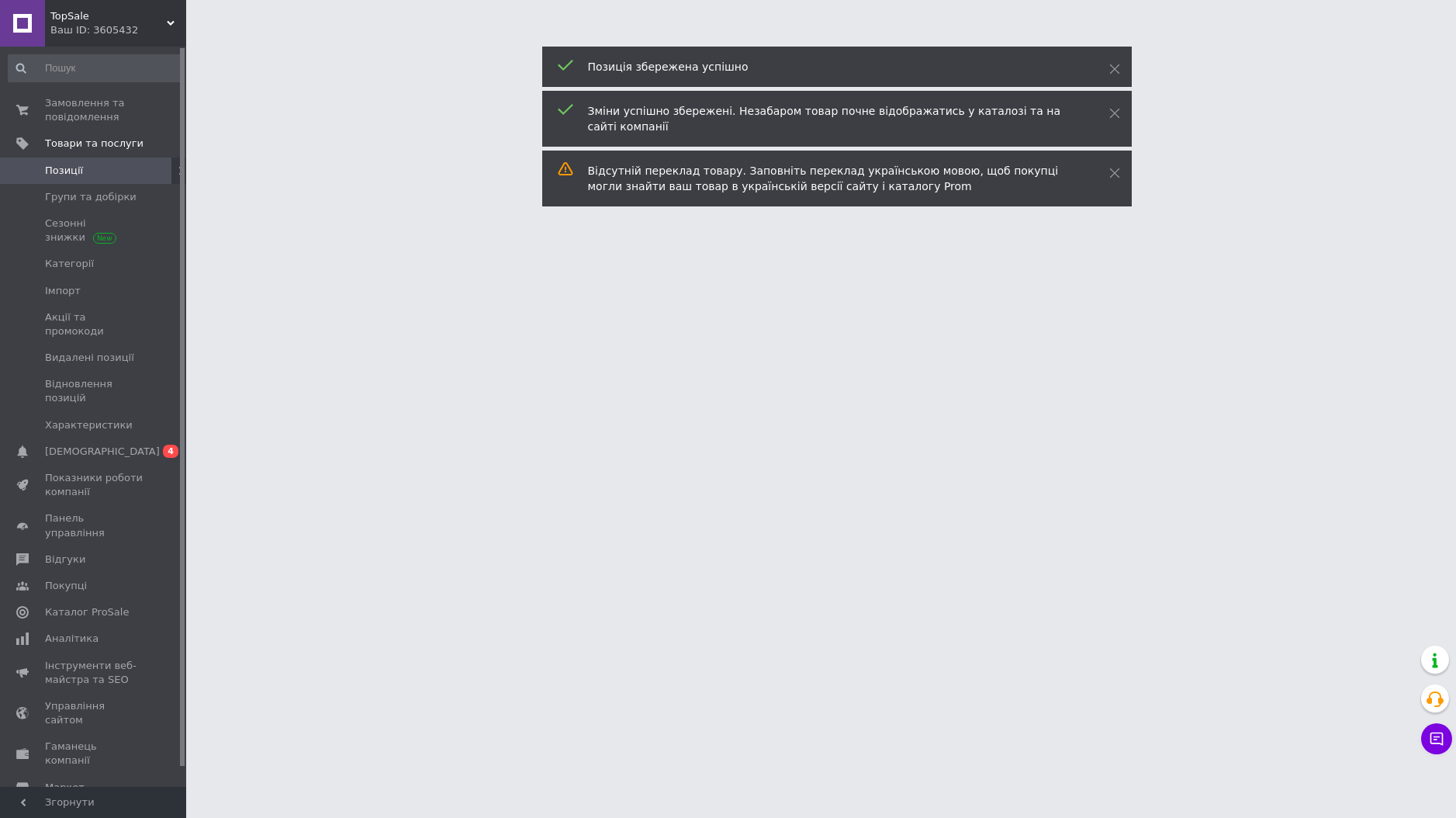
click at [137, 175] on span "Позиції" at bounding box center [95, 171] width 99 height 14
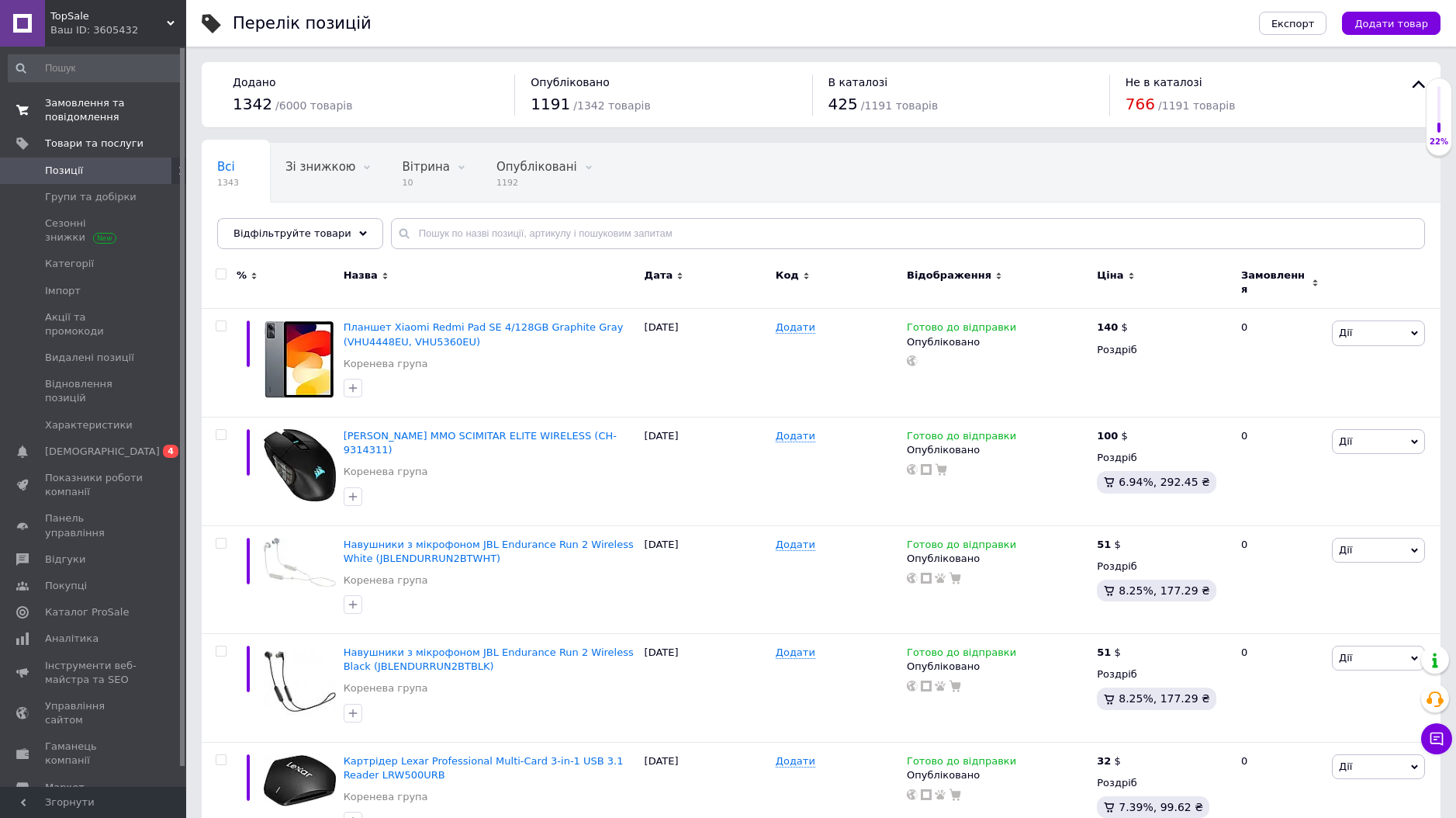
click at [107, 105] on span "Замовлення та повідомлення" at bounding box center [95, 110] width 99 height 28
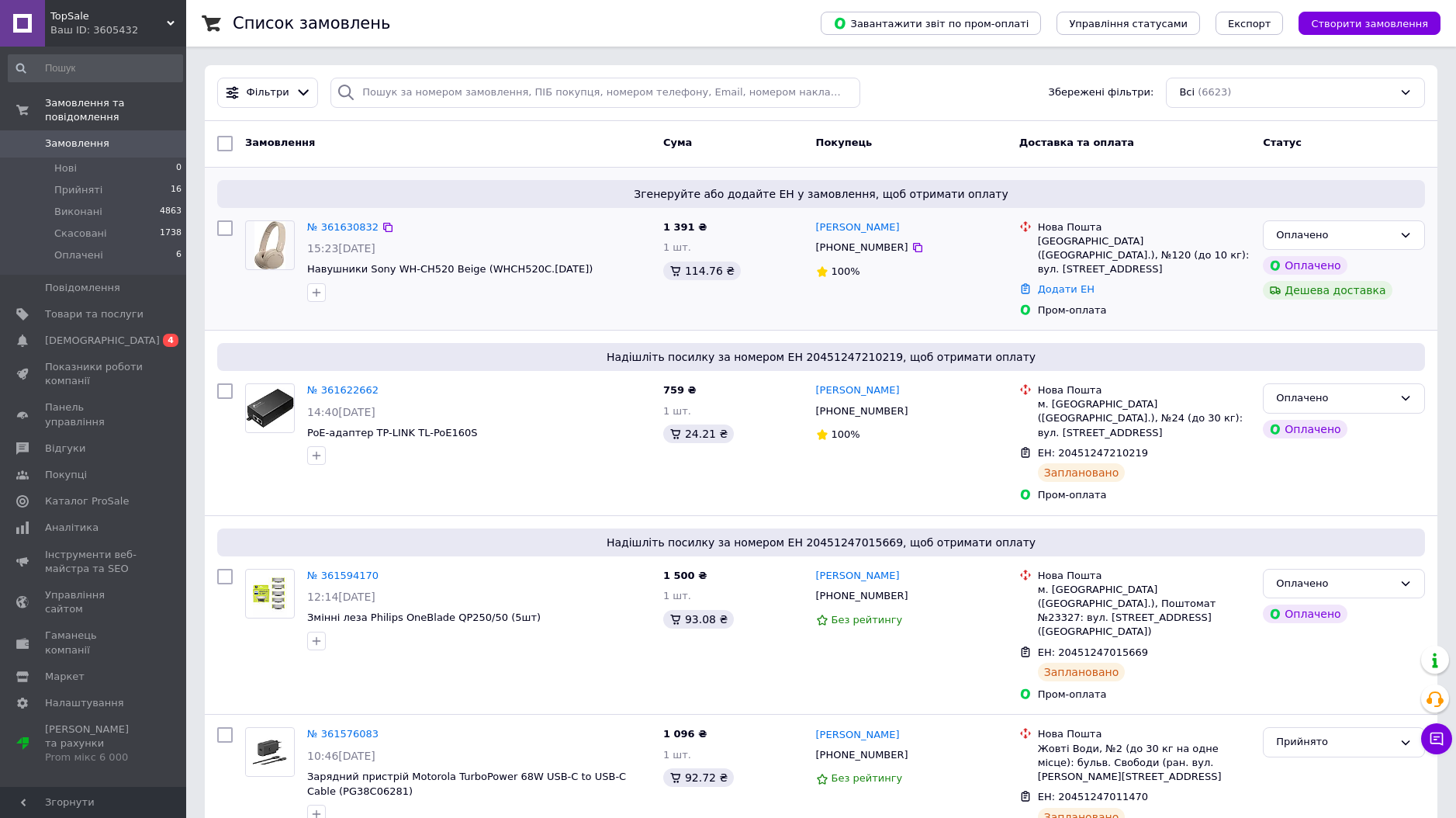
drag, startPoint x: 1320, startPoint y: 231, endPoint x: 1326, endPoint y: 251, distance: 20.9
click at [1320, 231] on div "Оплачено" at bounding box center [1334, 235] width 117 height 16
drag, startPoint x: 1326, startPoint y: 263, endPoint x: 1318, endPoint y: 261, distance: 8.2
click at [1324, 262] on li "Прийнято" at bounding box center [1344, 268] width 160 height 29
click at [122, 319] on span "Товари та послуги" at bounding box center [95, 314] width 99 height 14
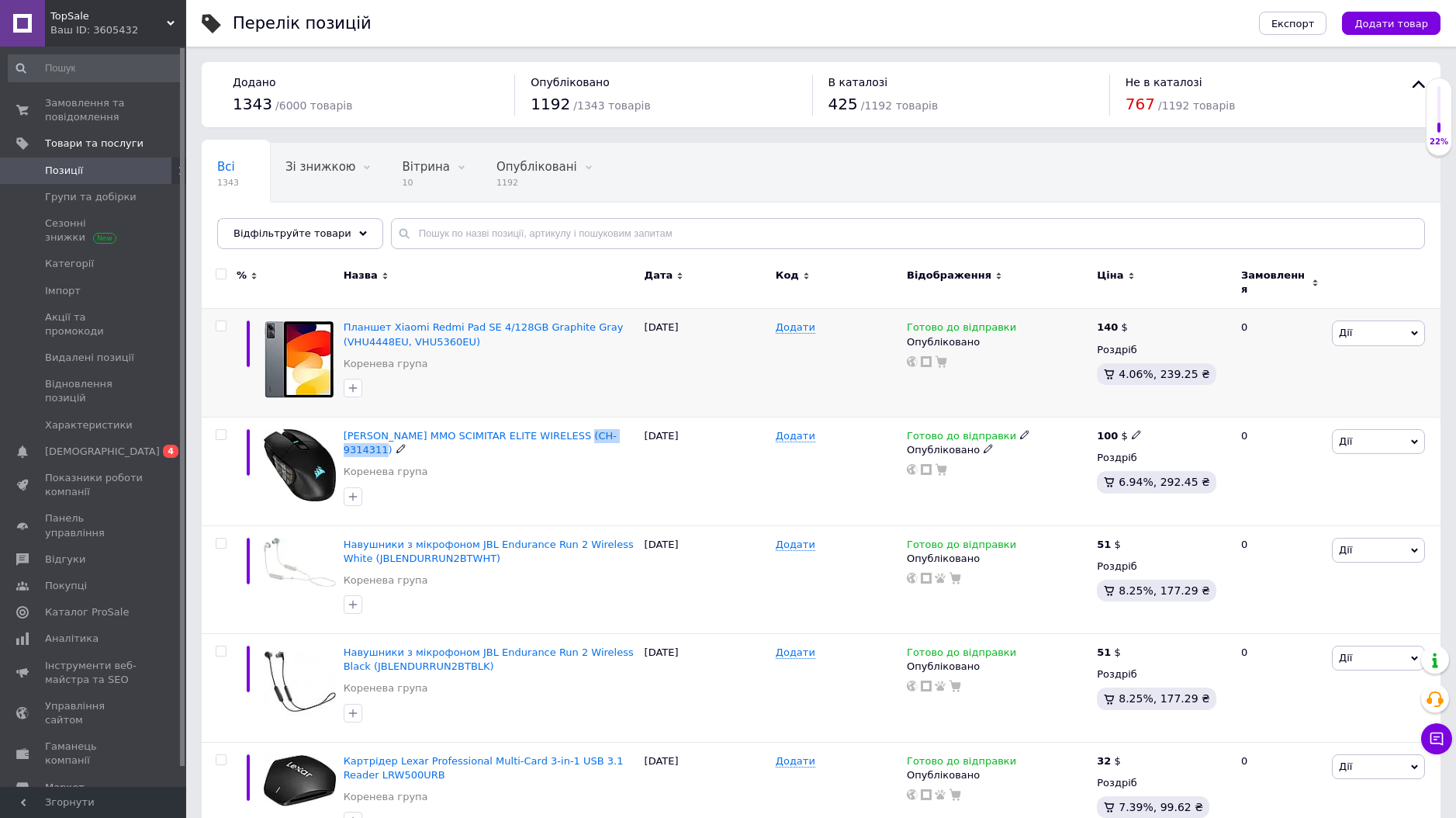
drag, startPoint x: 626, startPoint y: 428, endPoint x: 737, endPoint y: 375, distance: 123.0
click at [574, 430] on div "[PERSON_NAME] MMO SCIMITAR ELITE WIRELESS (CH-9314311)" at bounding box center [490, 443] width 293 height 28
copy span "CH-9314311)"
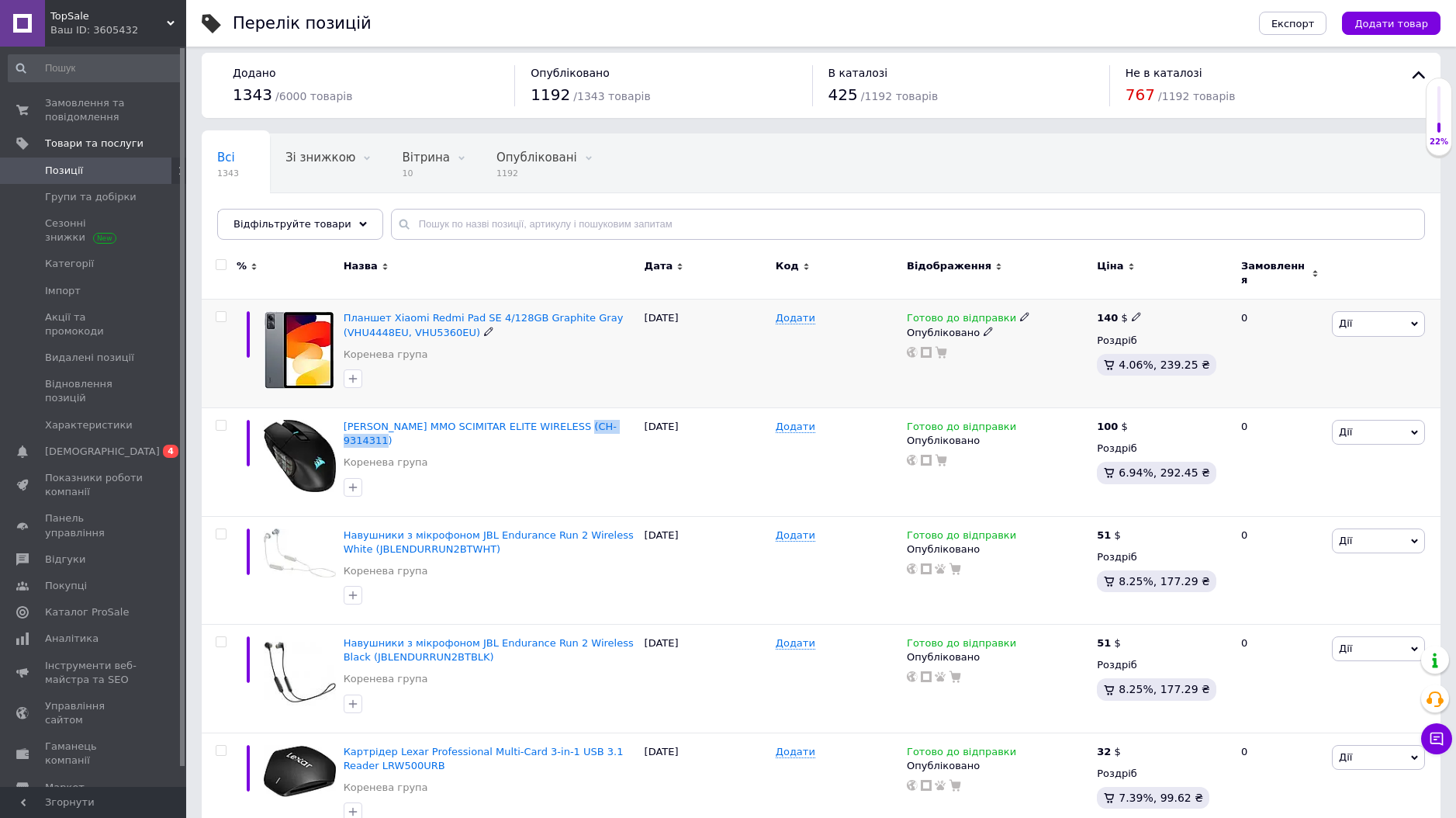
scroll to position [10, 0]
drag, startPoint x: 404, startPoint y: 325, endPoint x: 373, endPoint y: 324, distance: 31.0
click at [487, 326] on icon at bounding box center [488, 330] width 9 height 9
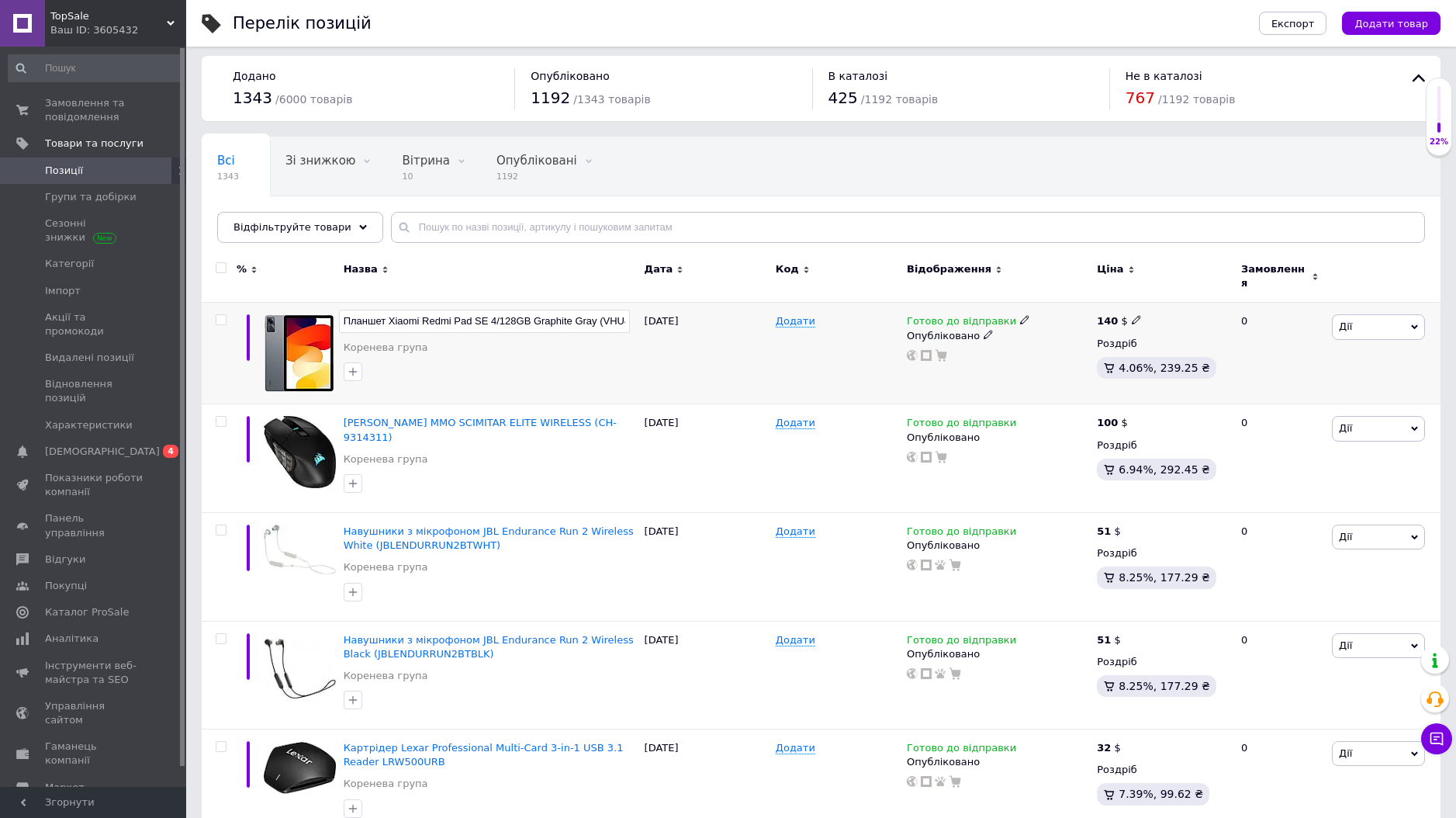
scroll to position [0, 98]
drag, startPoint x: 556, startPoint y: 313, endPoint x: 507, endPoint y: 314, distance: 49.0
click at [506, 314] on input "Планшет Xiaomi Redmi Pad SE 4/128GB Graphite Gray (VHU4448EU, VHU5360EU)" at bounding box center [484, 319] width 291 height 23
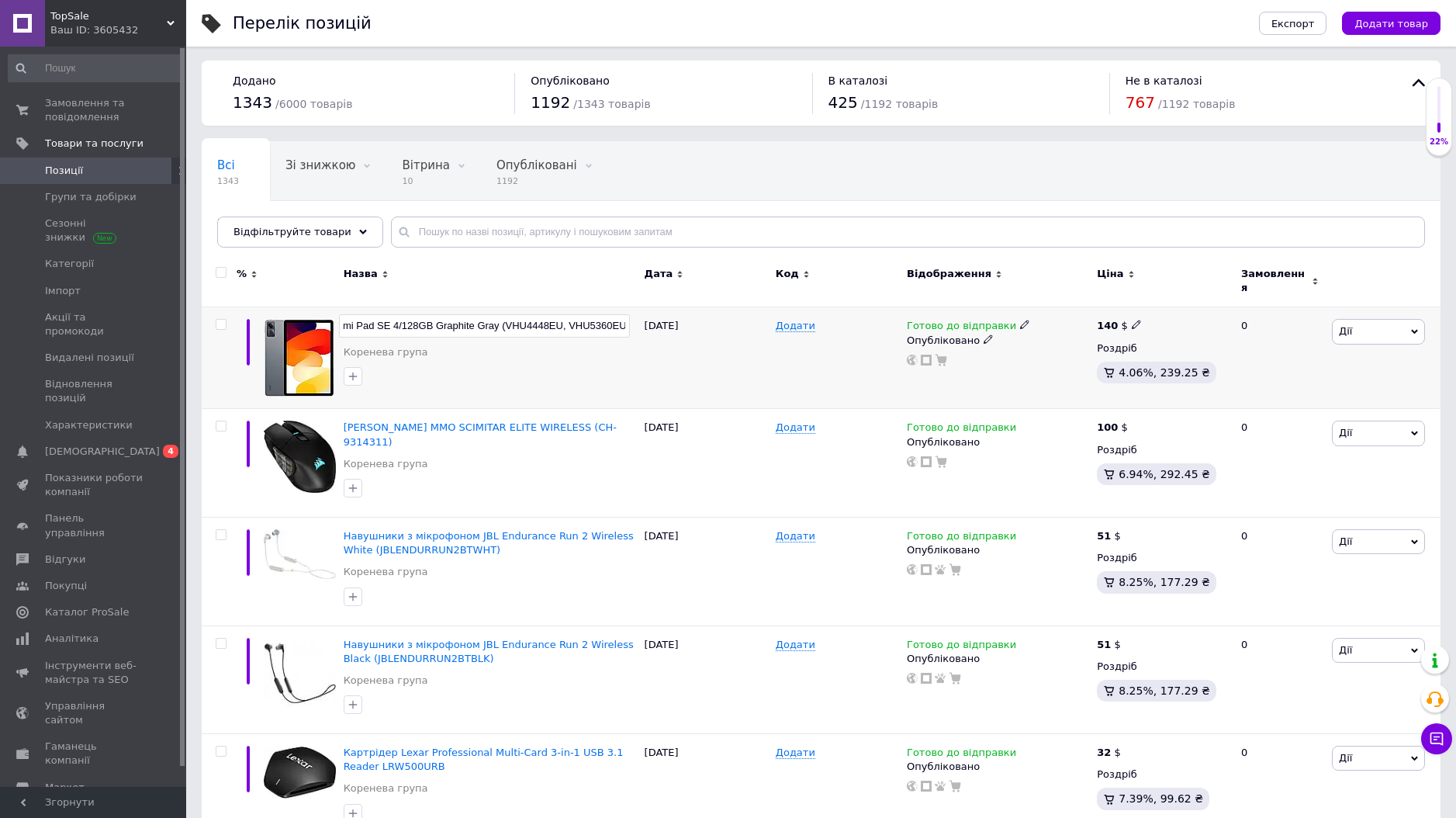
scroll to position [0, 0]
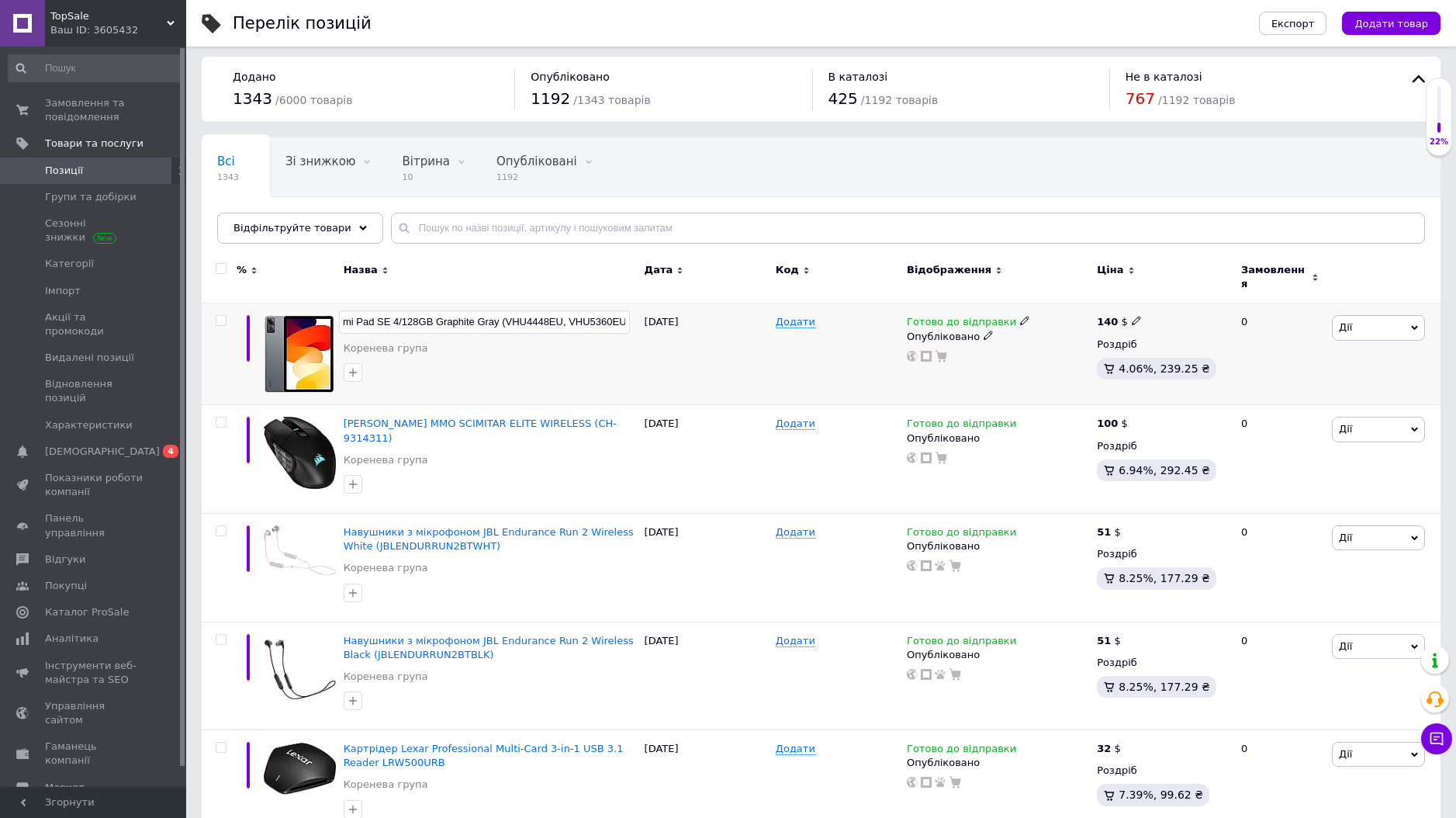
click at [558, 321] on input "Планшет Xiaomi Redmi Pad SE 4/128GB Graphite Gray (VHU4448EU, VHU5360EU)" at bounding box center [484, 322] width 291 height 23
drag, startPoint x: 559, startPoint y: 316, endPoint x: 503, endPoint y: 315, distance: 56.0
click at [505, 316] on input "Планшет Xiaomi Redmi Pad SE 4/128GB Graphite Gray (VHU4448EU, VHU5360EU)" at bounding box center [484, 320] width 291 height 23
click at [125, 165] on span "Позиції" at bounding box center [95, 171] width 99 height 14
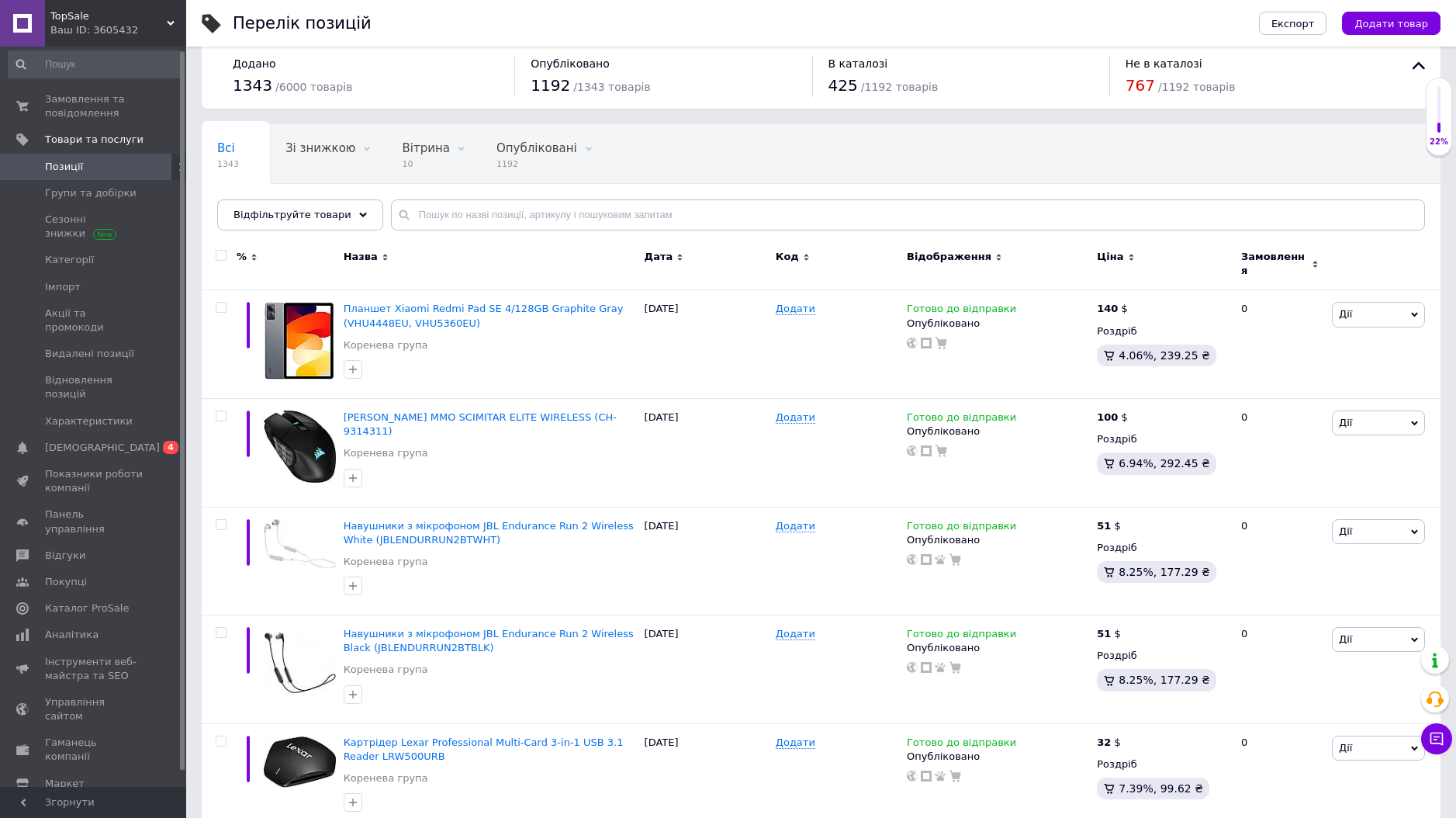
scroll to position [21, 0]
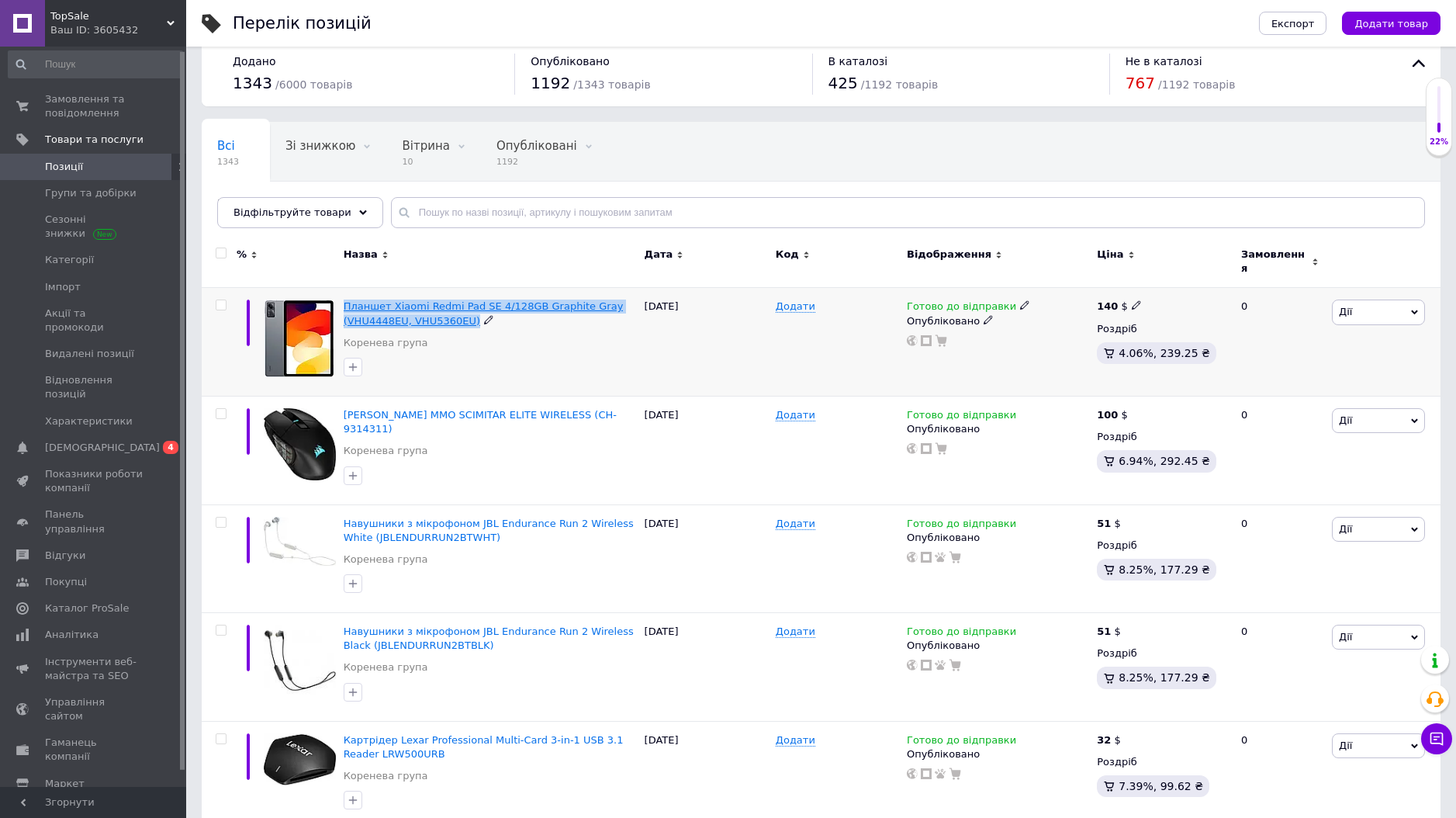
drag, startPoint x: 477, startPoint y: 310, endPoint x: 340, endPoint y: 299, distance: 137.4
click at [344, 299] on div "Планшет Xiaomi Redmi Pad SE 4/128GB Graphite Gray (VHU4448EU, VHU5360EU)" at bounding box center [490, 313] width 293 height 28
copy span "Планшет Xiaomi Redmi Pad SE 4/128GB Graphite Gray (VHU4448EU, VHU5360EU)"
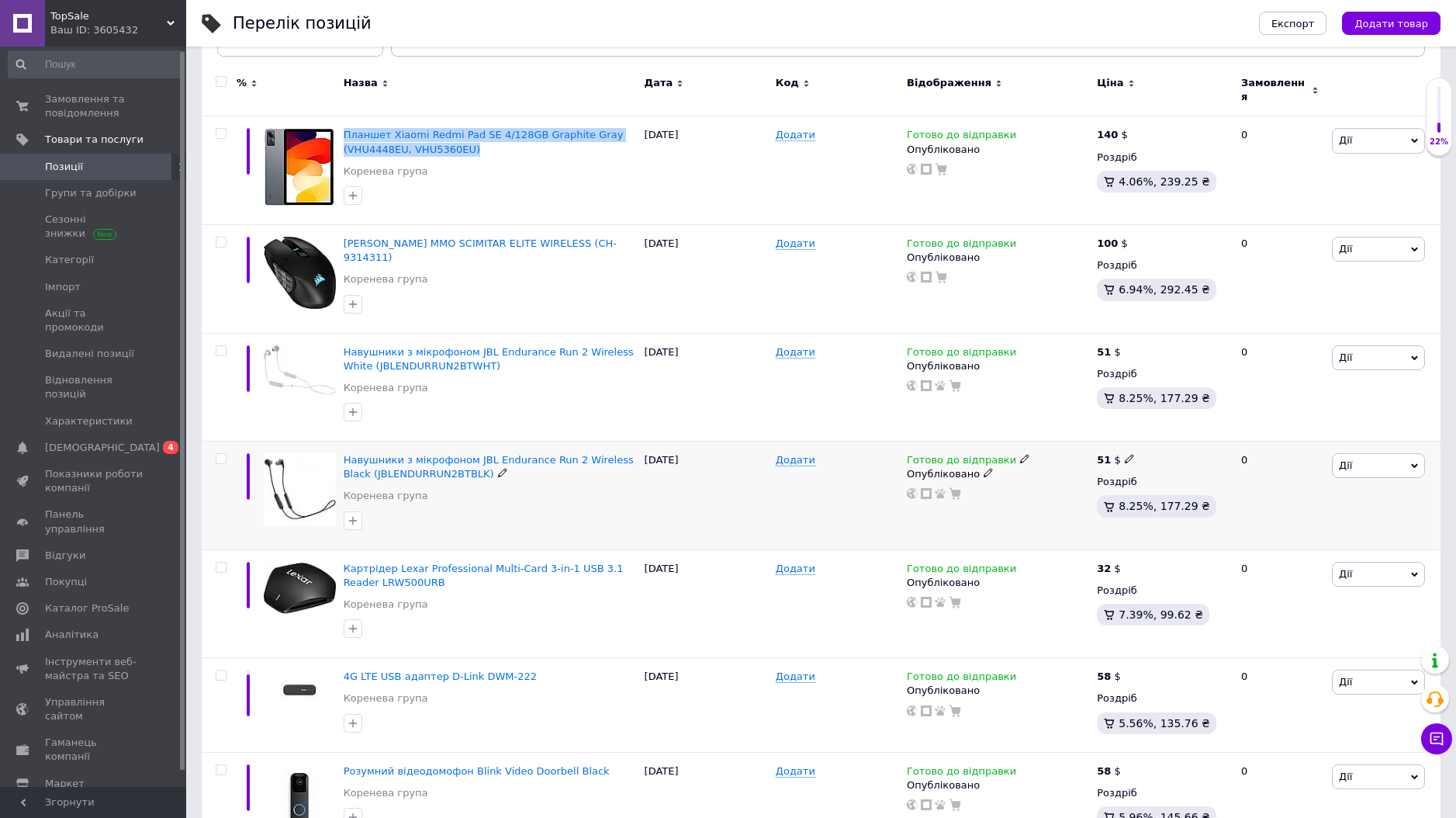
scroll to position [223, 0]
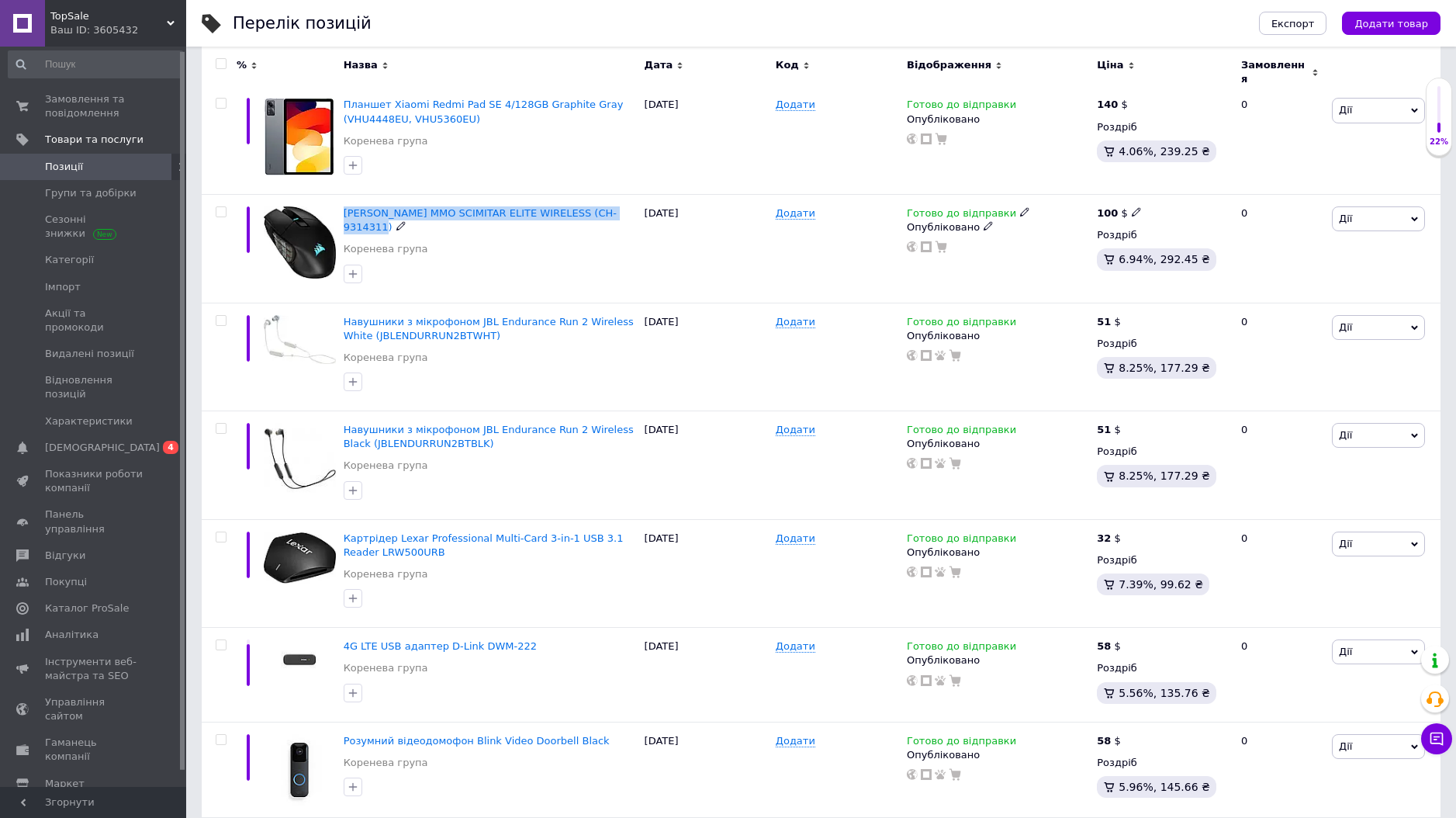
drag, startPoint x: 339, startPoint y: 203, endPoint x: 1152, endPoint y: 44, distance: 828.4
click at [638, 200] on div "[PERSON_NAME] MMO SCIMITAR ELITE WIRELESS (CH-9314311) Коренева група" at bounding box center [490, 248] width 301 height 108
copy span "[PERSON_NAME] MMO SCIMITAR ELITE WIRELESS (CH-9314311)"
click at [419, 207] on span "[PERSON_NAME] MMO SCIMITAR ELITE WIRELESS (CH-9314311)" at bounding box center [480, 220] width 273 height 26
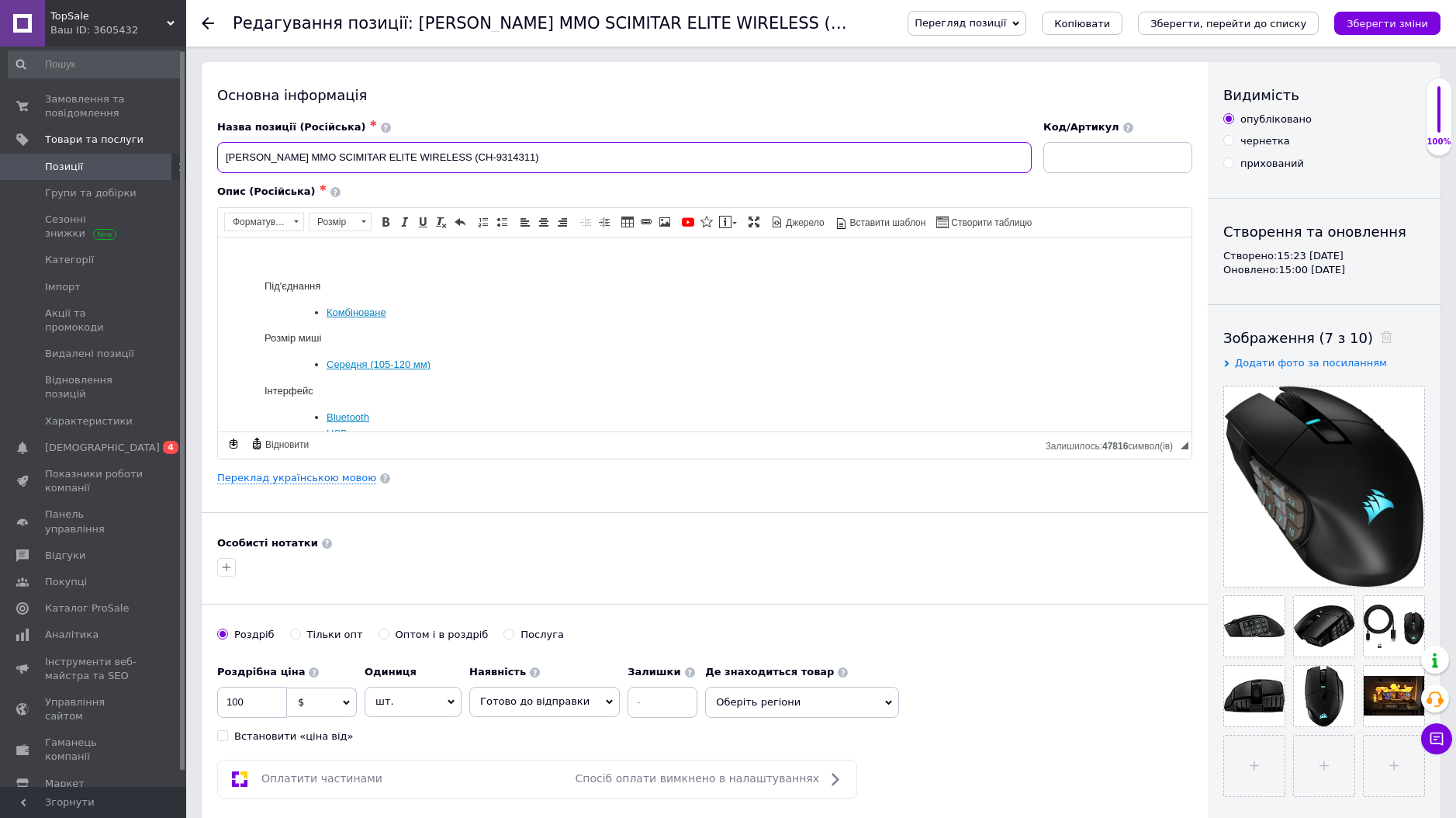
drag, startPoint x: 355, startPoint y: 138, endPoint x: 255, endPoint y: 136, distance: 100.0
click at [255, 136] on div "Назва позиції (Російська) ✱ [PERSON_NAME] MMO SCIMITAR ELITE WIRELESS (CH-93143…" at bounding box center [625, 147] width 815 height 53
paste input "Scimitar Elite RGB Wireless/USB Black (CH-9314311-EU"
type input "[PERSON_NAME] Scimitar Elite RGB Wireless/USB Black (CH-9314311-EU)"
click at [1416, 24] on icon "Зберегти зміни" at bounding box center [1388, 24] width 82 height 12
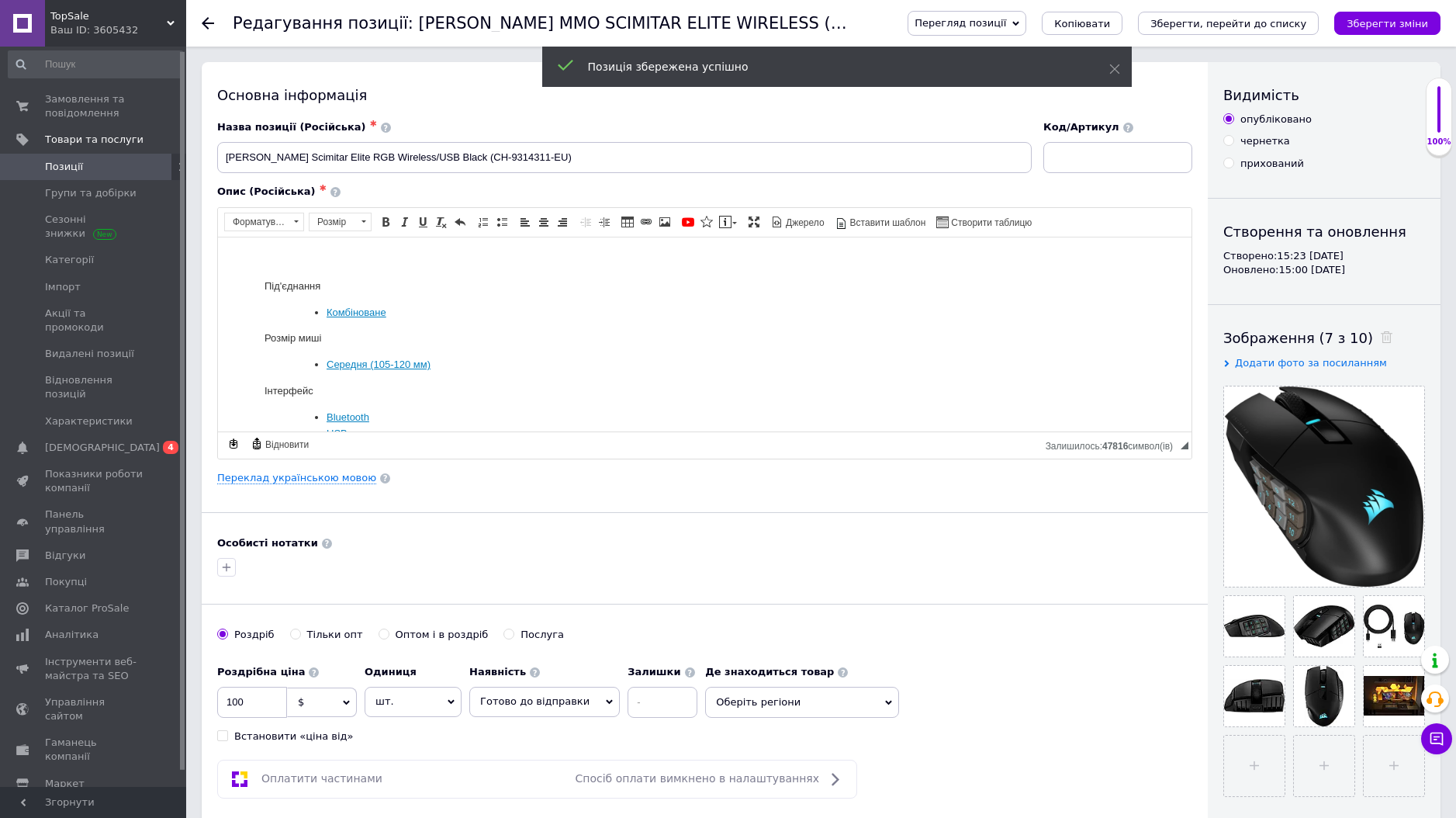
click at [135, 167] on span "Позиції" at bounding box center [95, 167] width 99 height 14
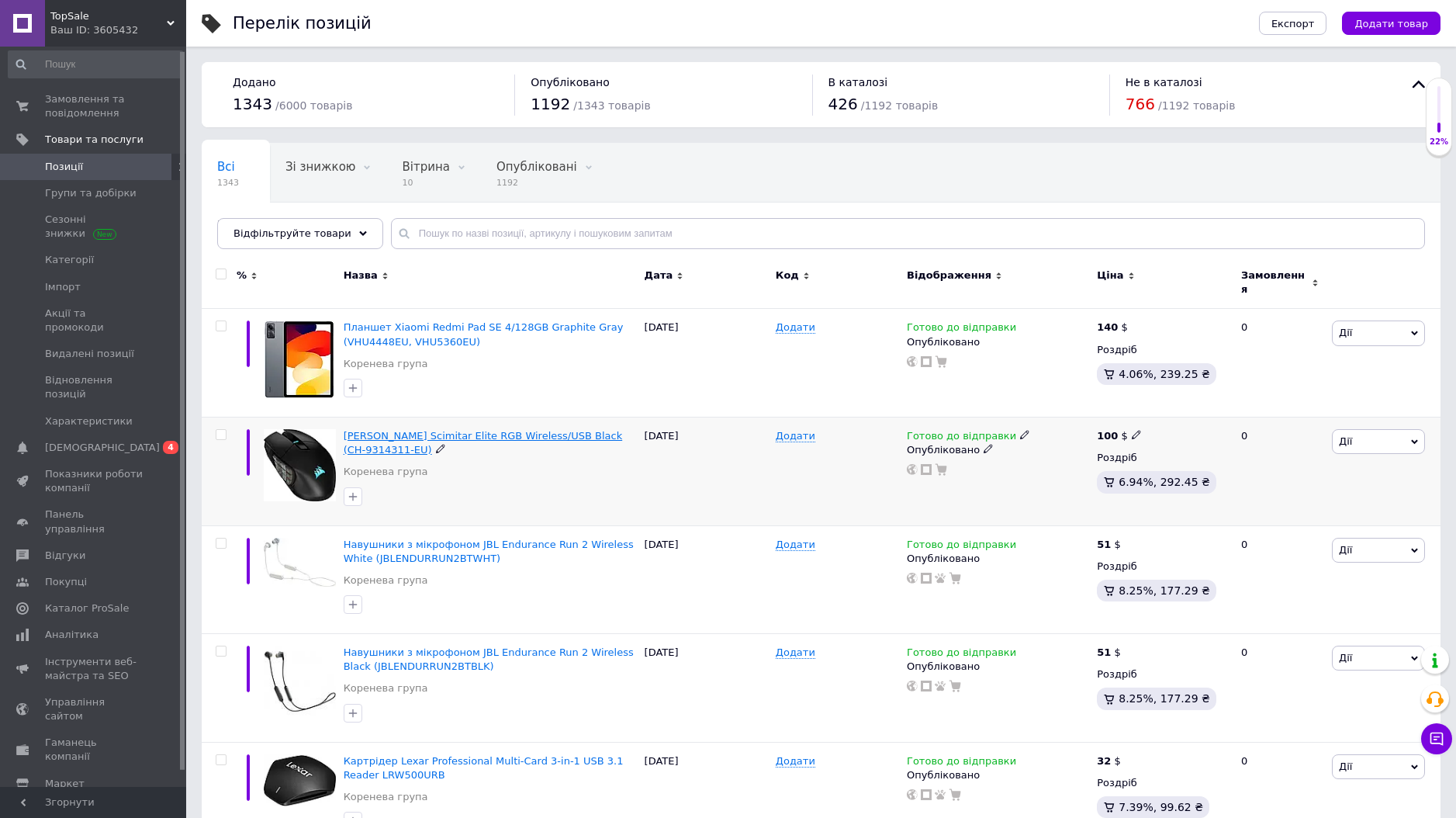
click at [379, 430] on span "[PERSON_NAME] Scimitar Elite RGB Wireless/USB Black (CH-9314311-EU)" at bounding box center [483, 443] width 280 height 26
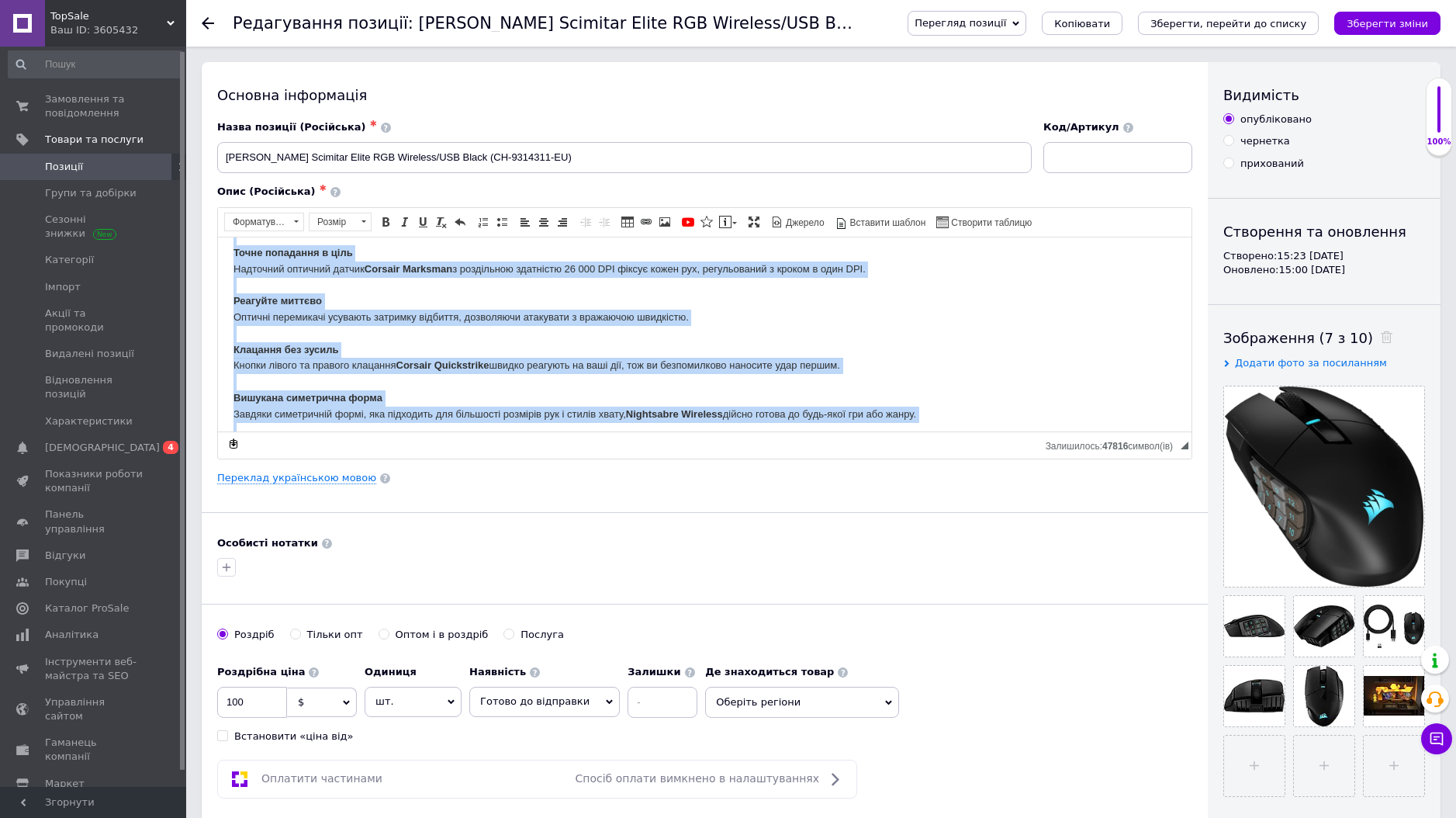
scroll to position [3, 0]
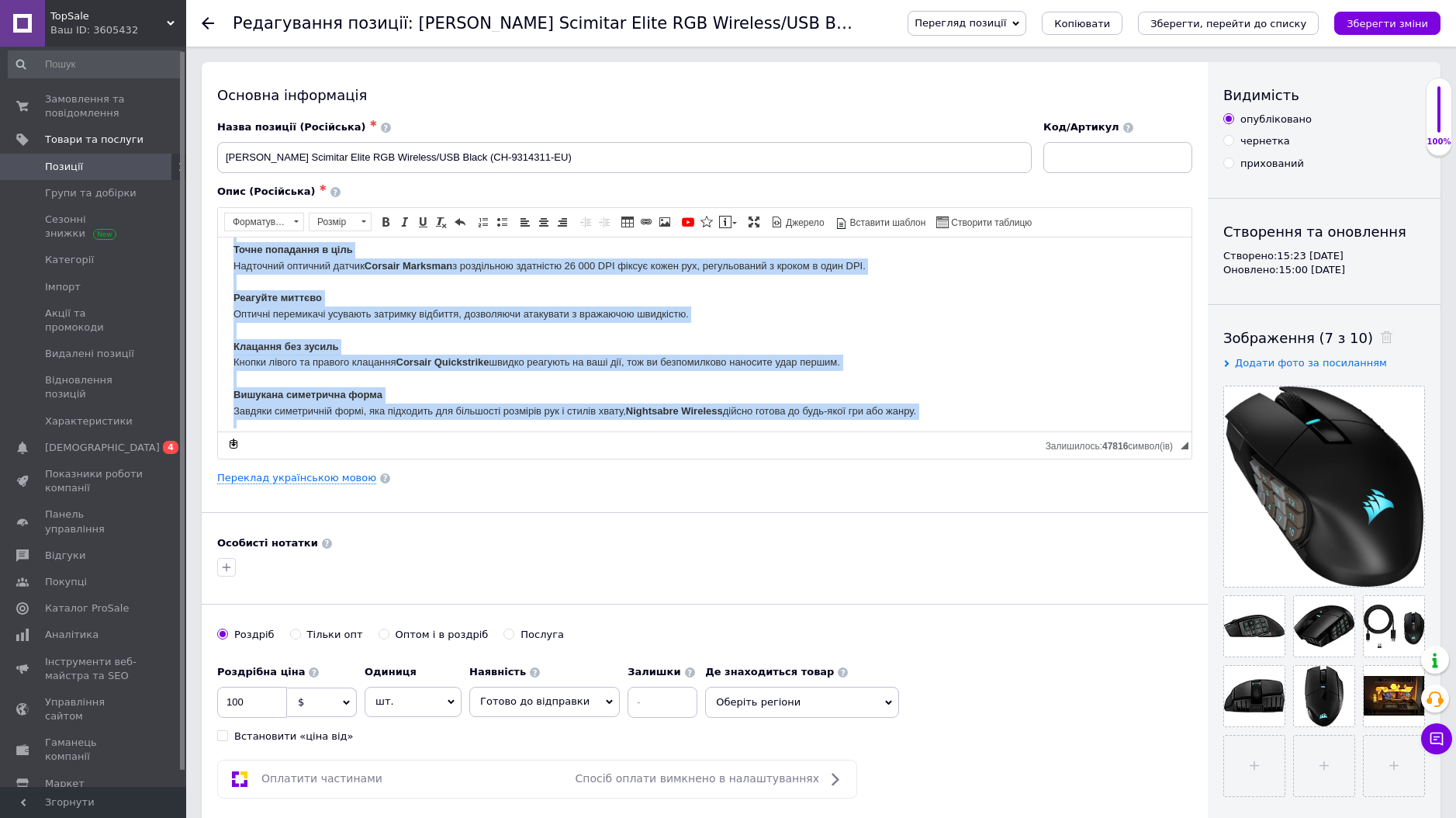
drag, startPoint x: 244, startPoint y: 276, endPoint x: 610, endPoint y: 667, distance: 535.6
copy body "Lor'ipsumdo Sitametcons Adipis elit Seddoei (151-048 te) Incididun Utlaboree DO…"
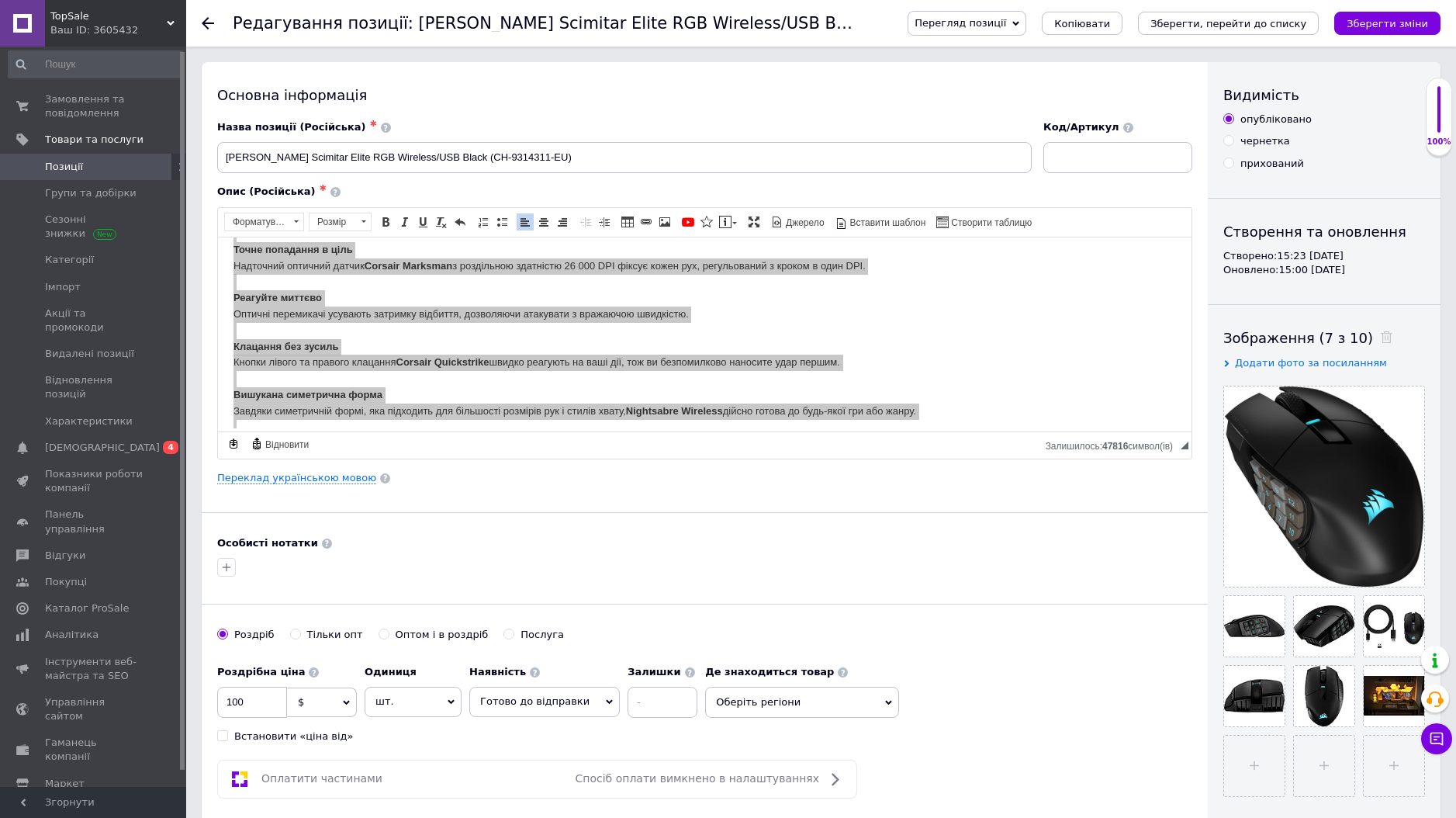
scroll to position [0, 0]
click at [101, 160] on span "Позиції" at bounding box center [95, 167] width 99 height 14
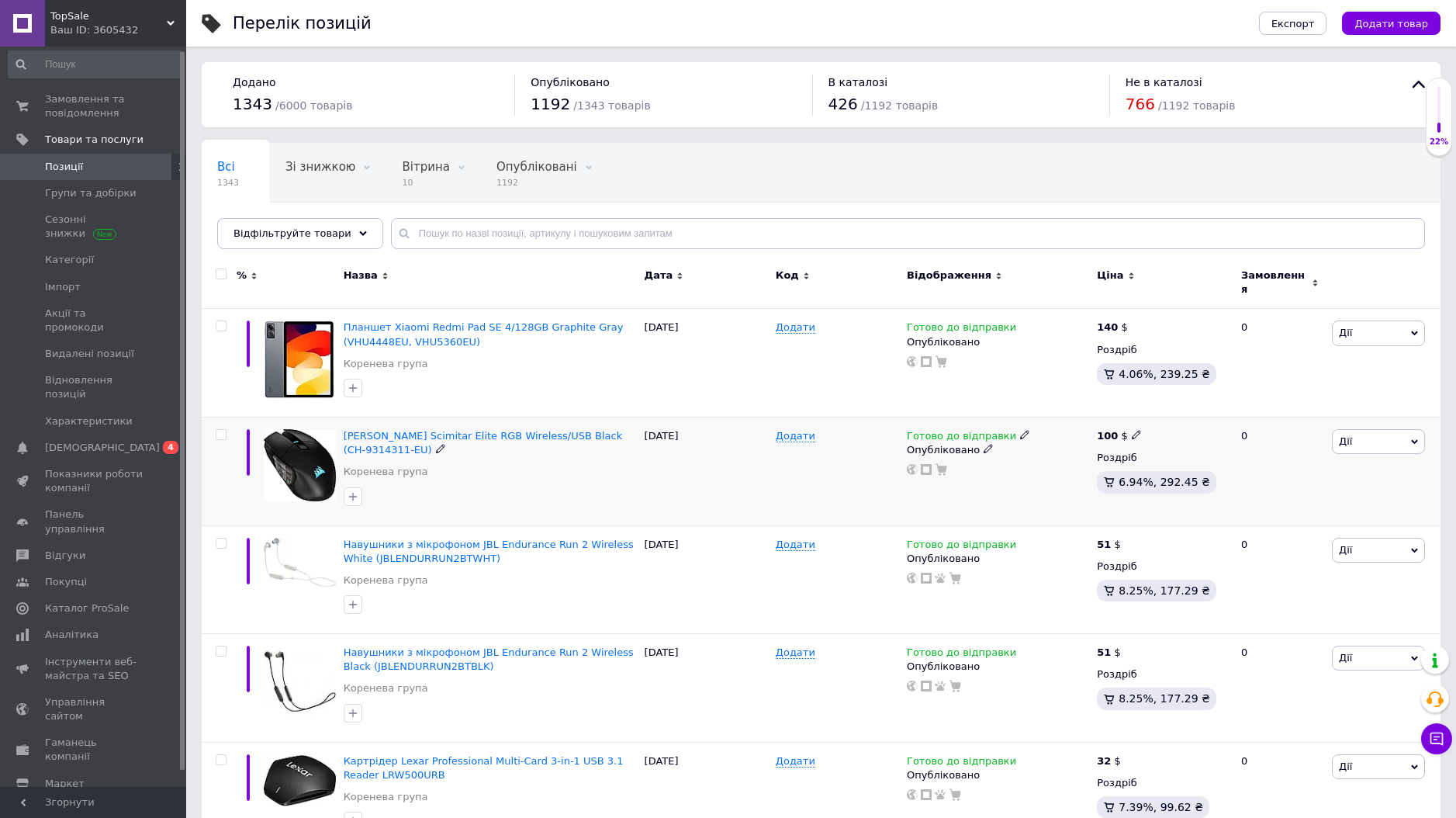
click at [1132, 430] on icon at bounding box center [1136, 434] width 9 height 9
type input "112"
